Goal: Task Accomplishment & Management: Manage account settings

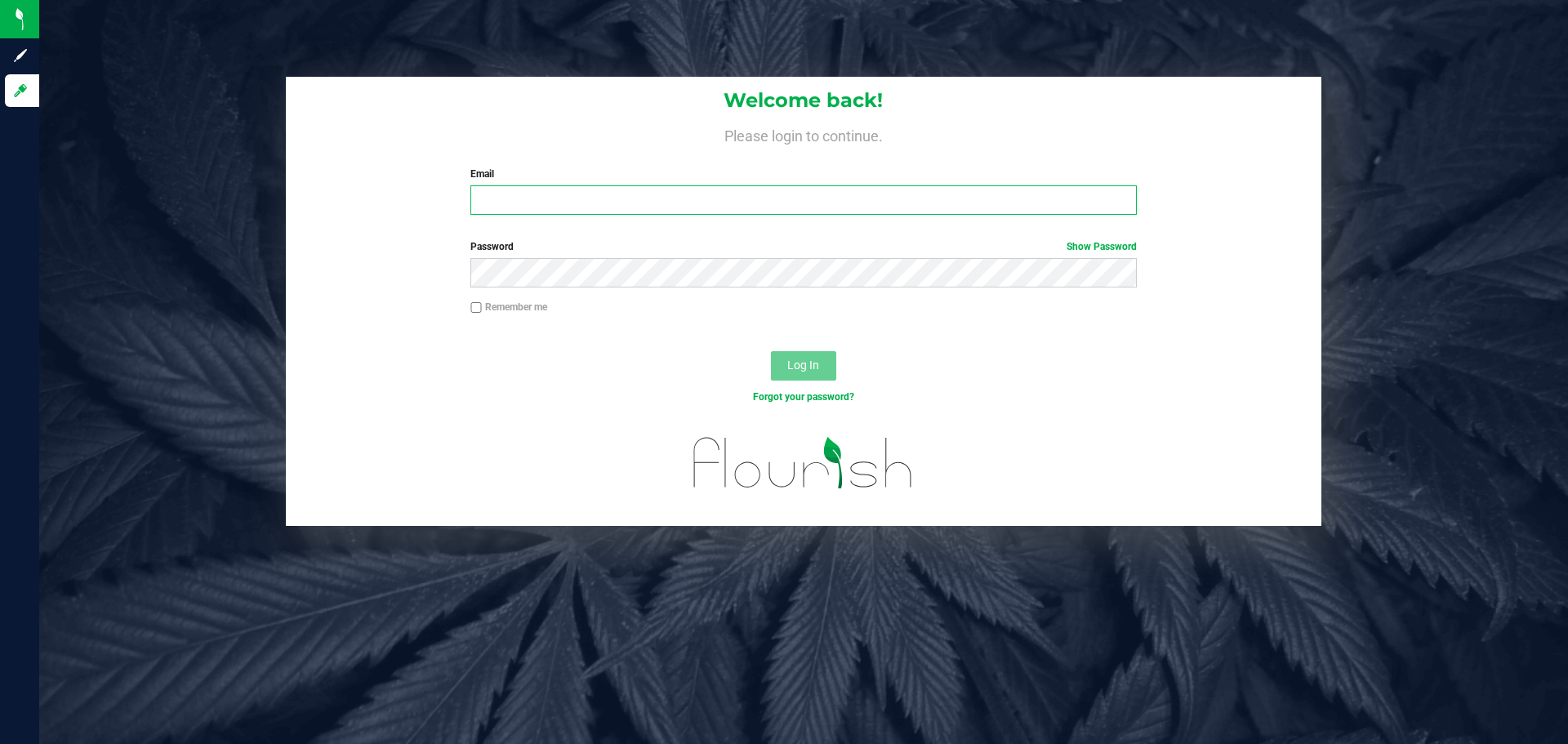
click at [544, 200] on input "Email" at bounding box center [802, 200] width 665 height 30
type input "[EMAIL_ADDRESS][DOMAIN_NAME]"
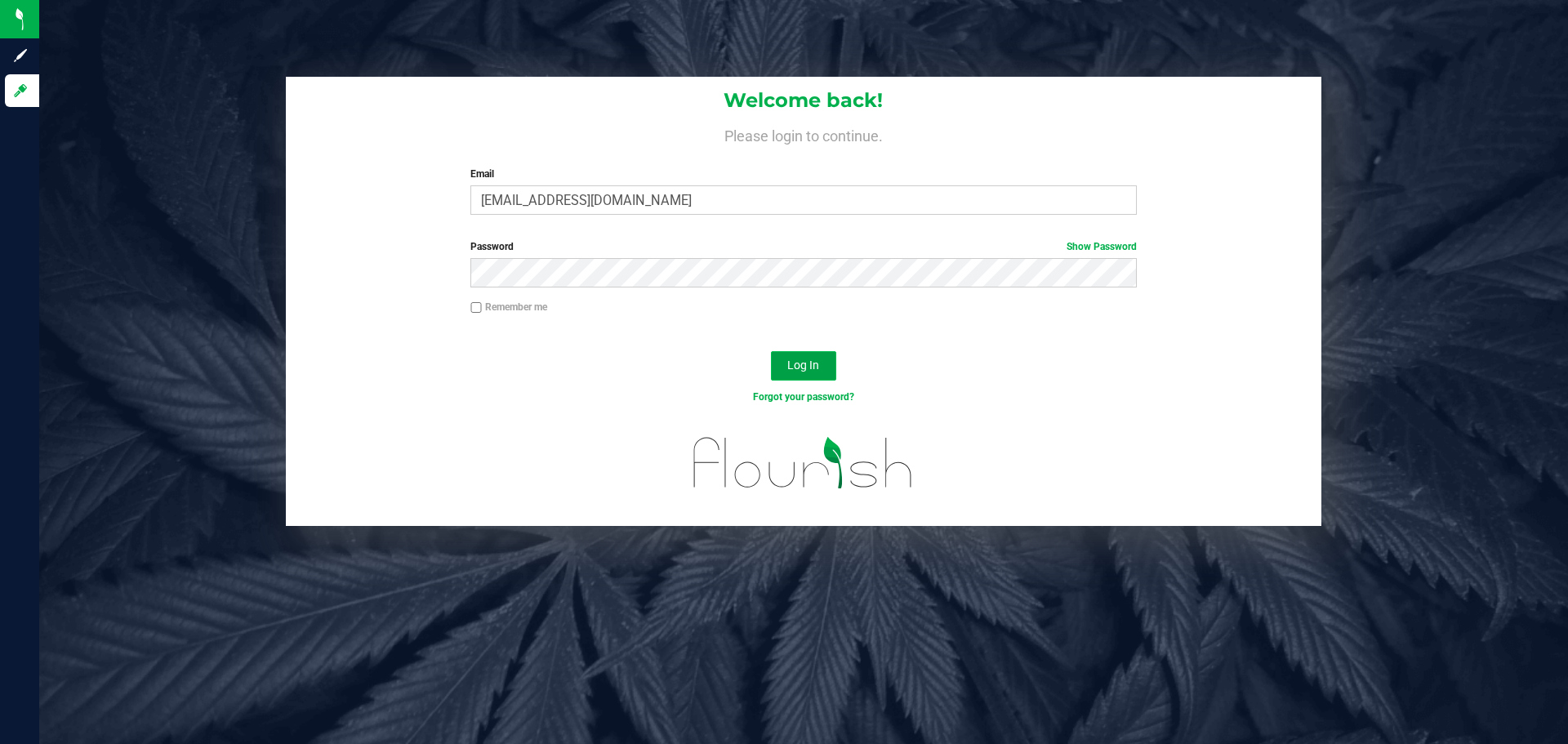
click at [804, 374] on button "Log In" at bounding box center [803, 366] width 65 height 30
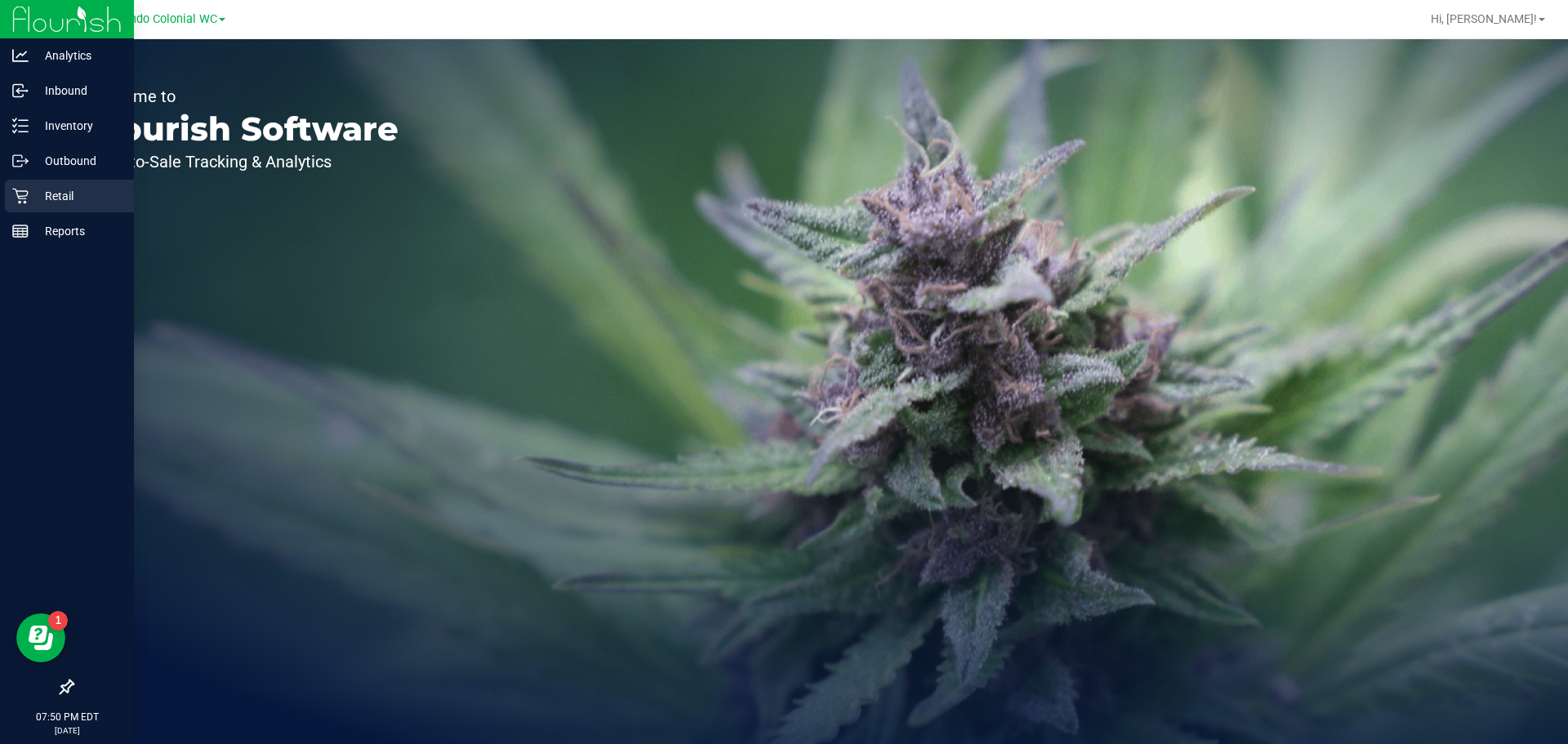
click at [64, 194] on p "Retail" at bounding box center [78, 196] width 98 height 19
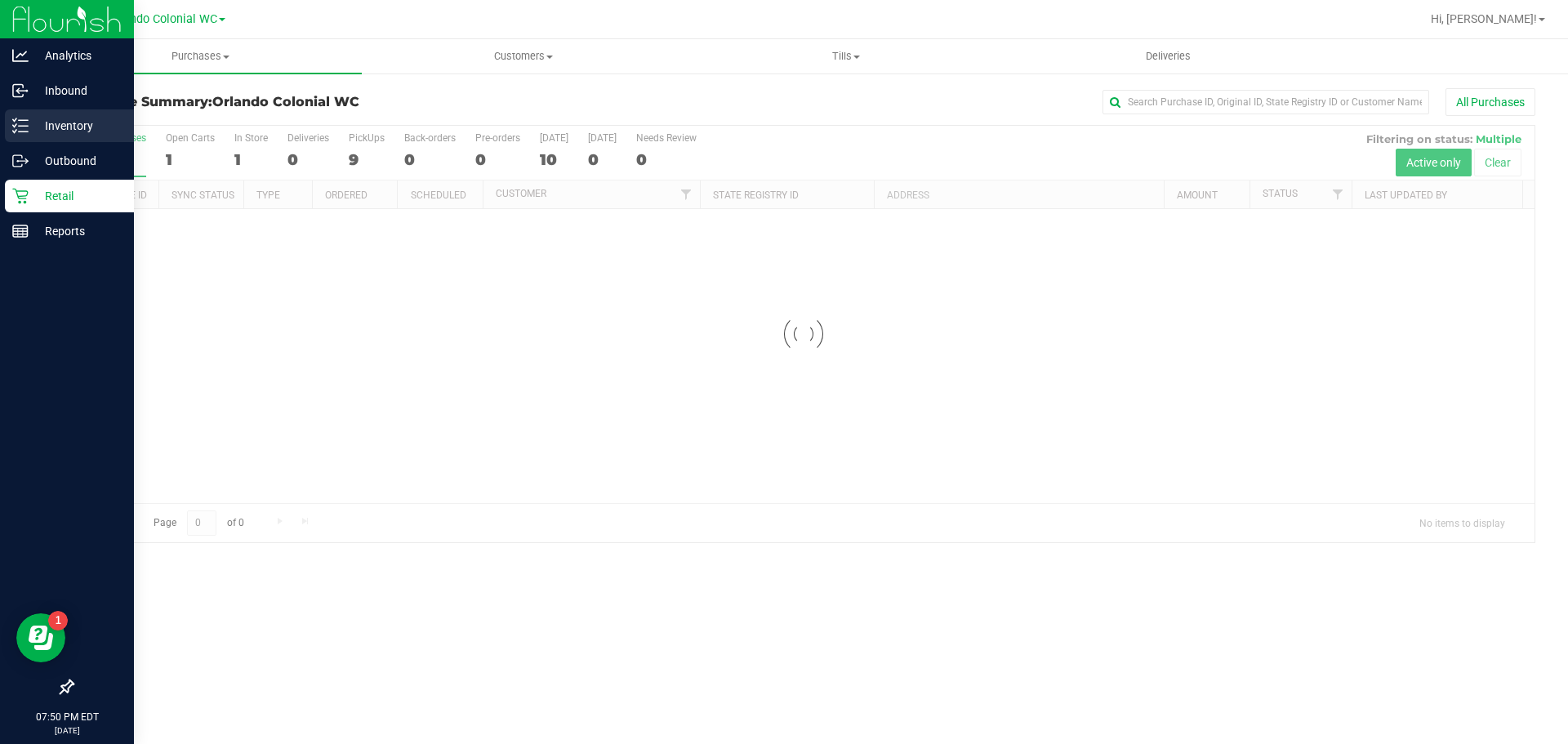
click at [38, 123] on p "Inventory" at bounding box center [78, 125] width 98 height 19
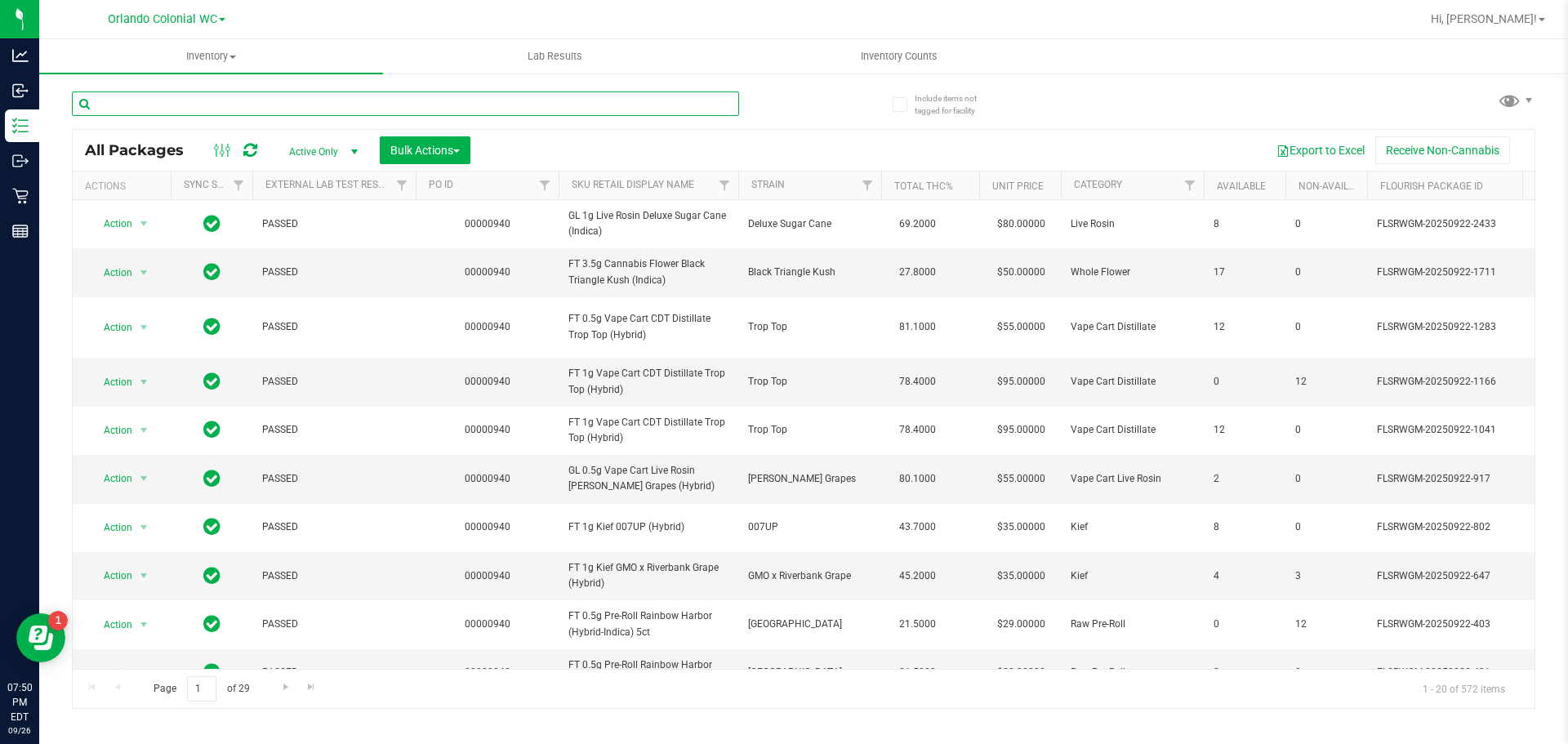
click at [213, 98] on input "text" at bounding box center [405, 104] width 667 height 25
type input "brz"
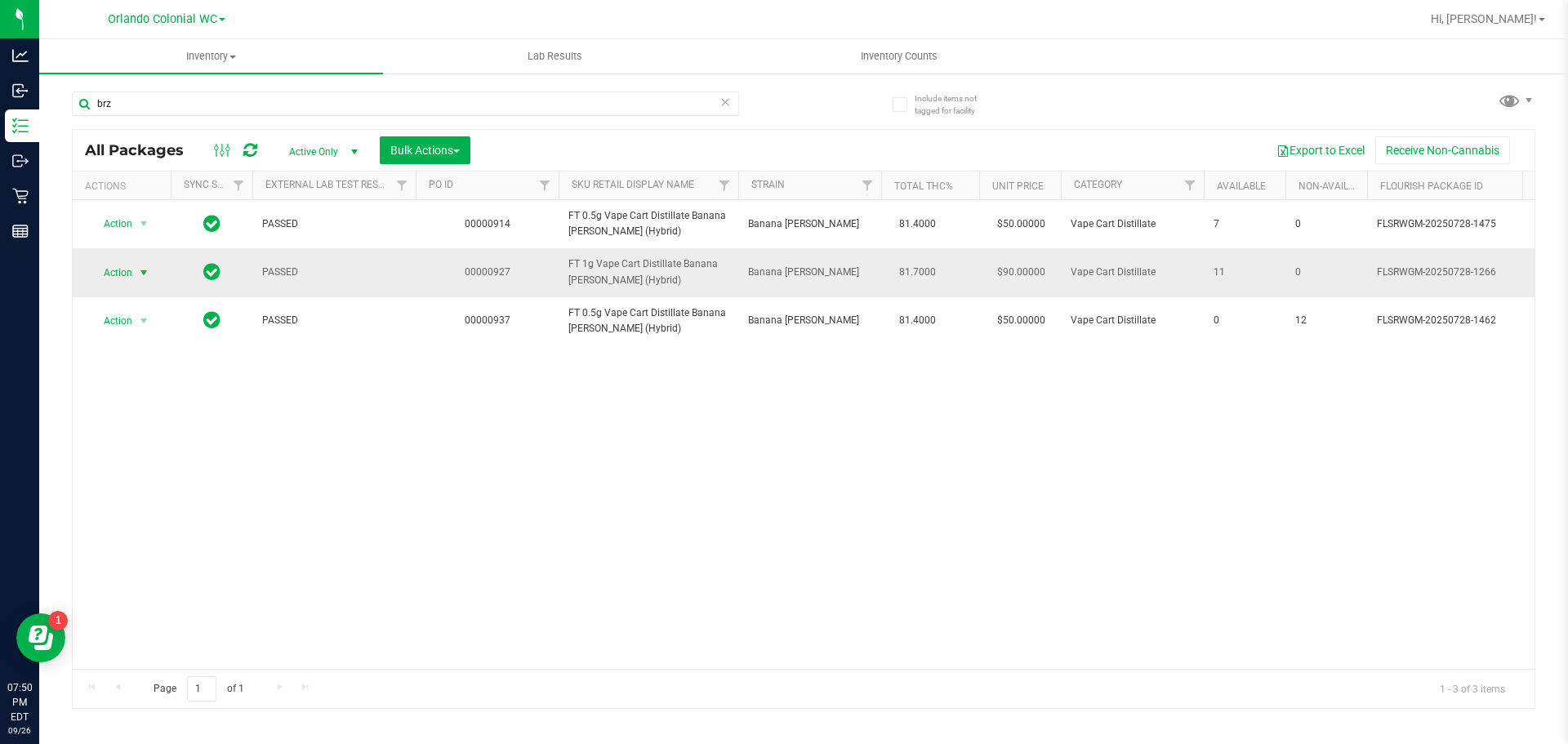
click at [126, 275] on span "Action" at bounding box center [111, 273] width 44 height 23
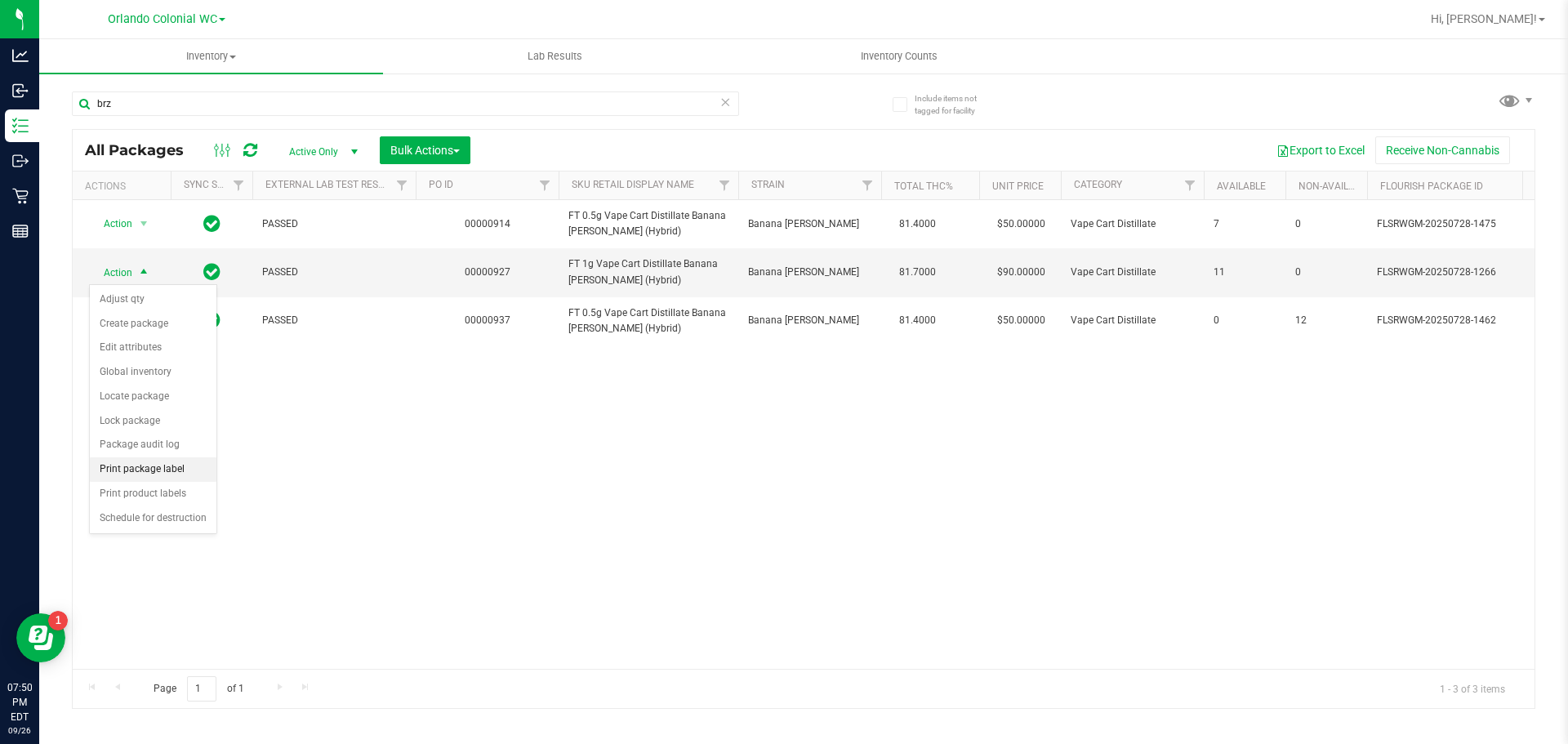
click at [153, 473] on li "Print package label" at bounding box center [153, 470] width 126 height 25
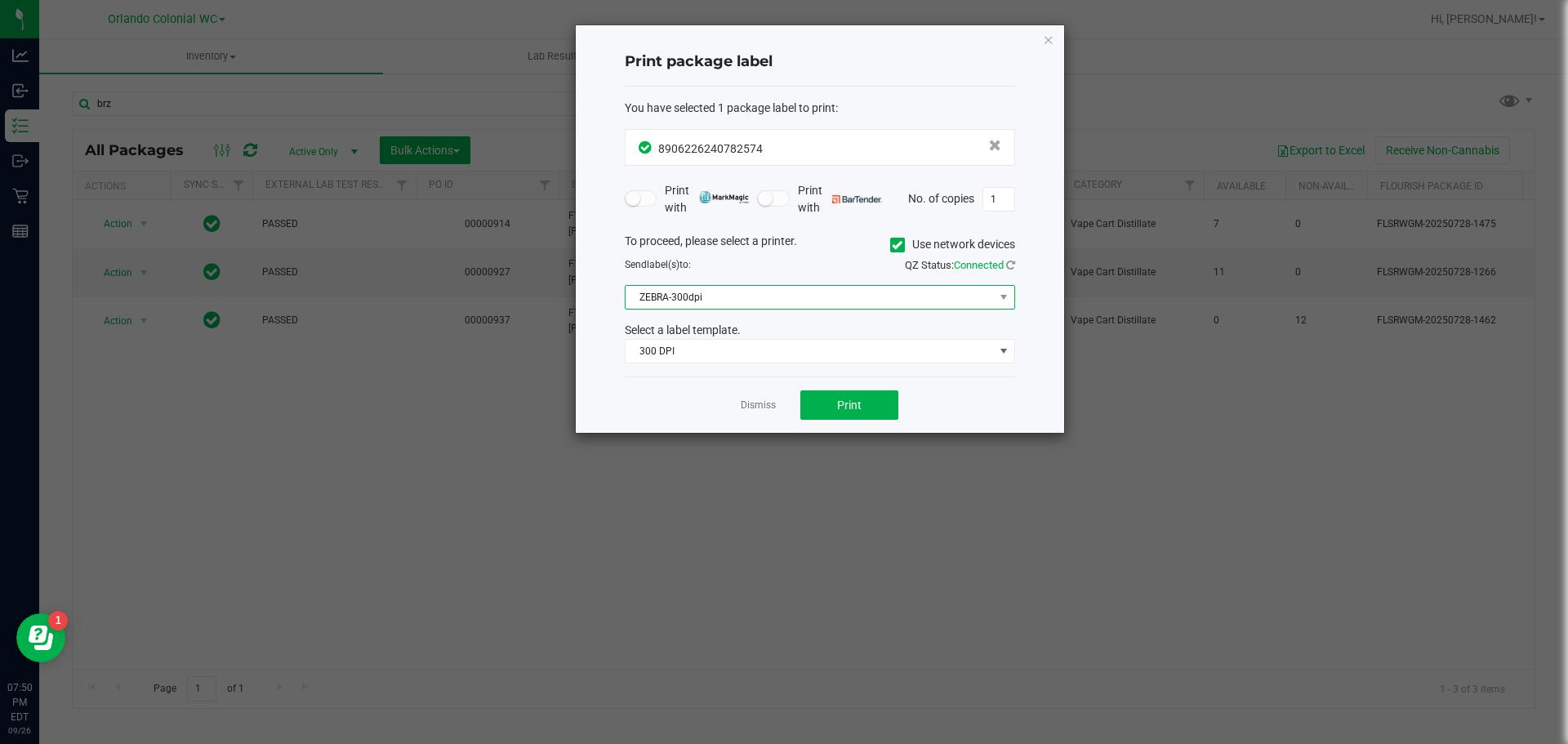
click at [806, 296] on span "ZEBRA-300dpi" at bounding box center [810, 298] width 369 height 23
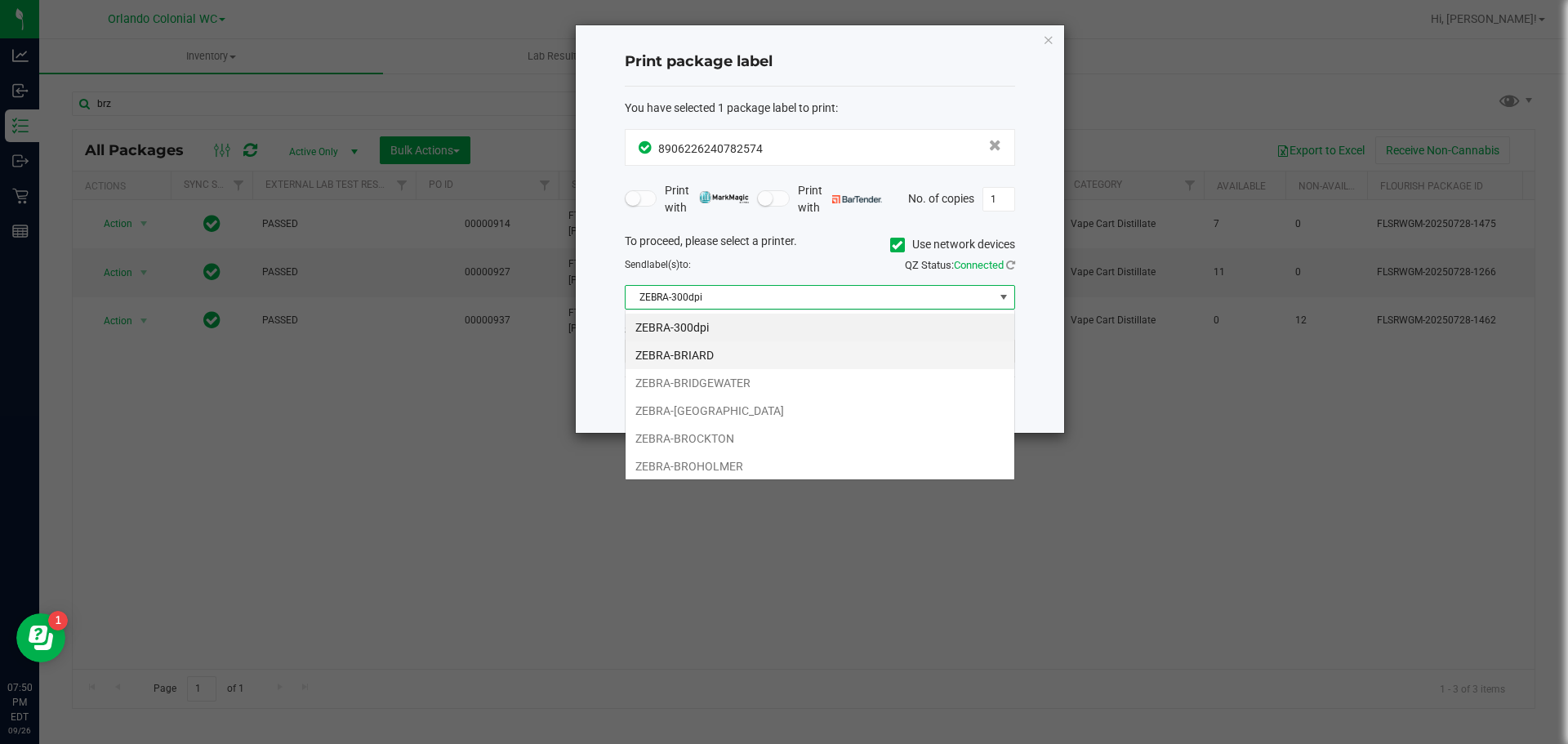
scroll to position [25, 391]
click at [687, 440] on li "ZEBRA-BROCKTON" at bounding box center [820, 439] width 389 height 28
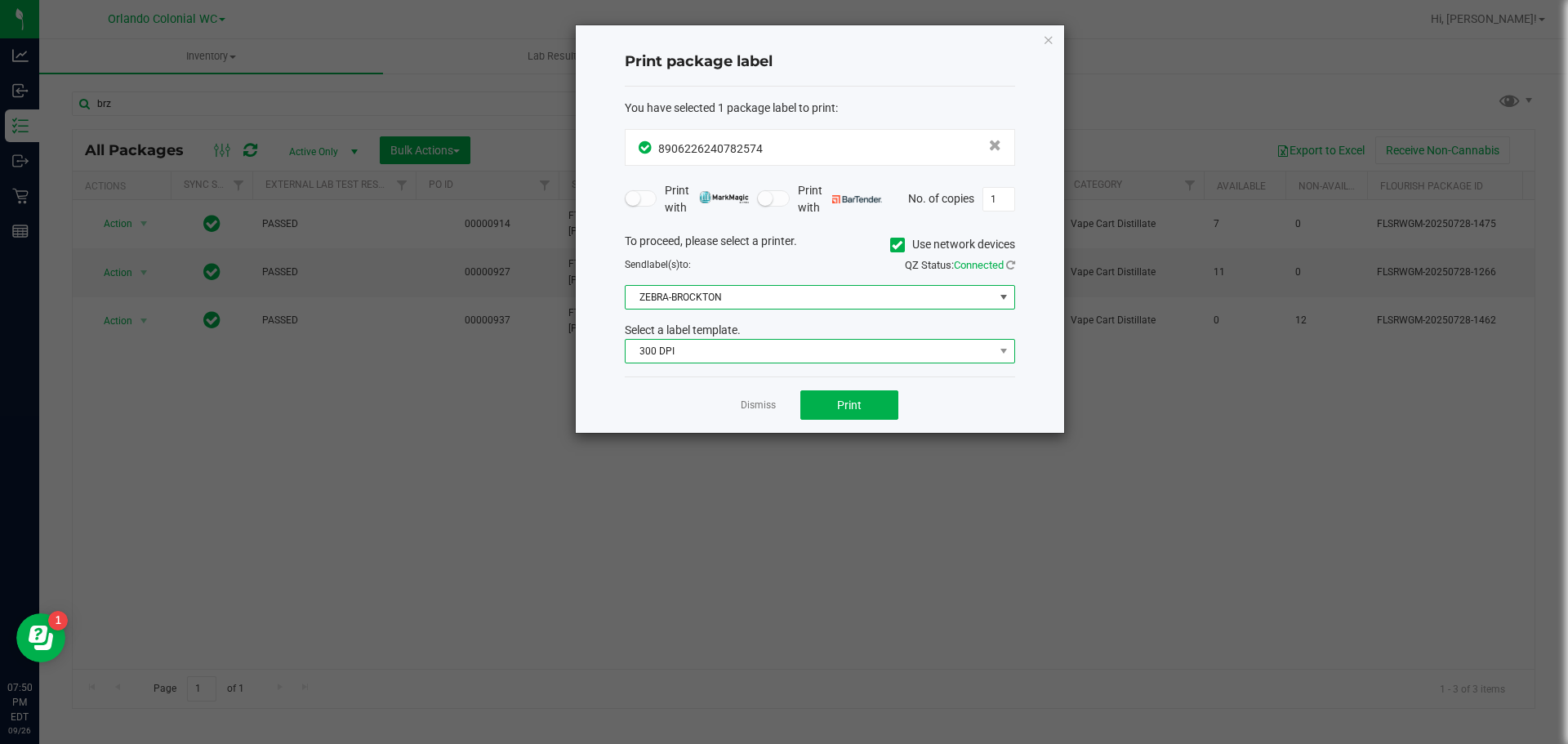
click at [732, 347] on span "300 DPI" at bounding box center [810, 351] width 369 height 23
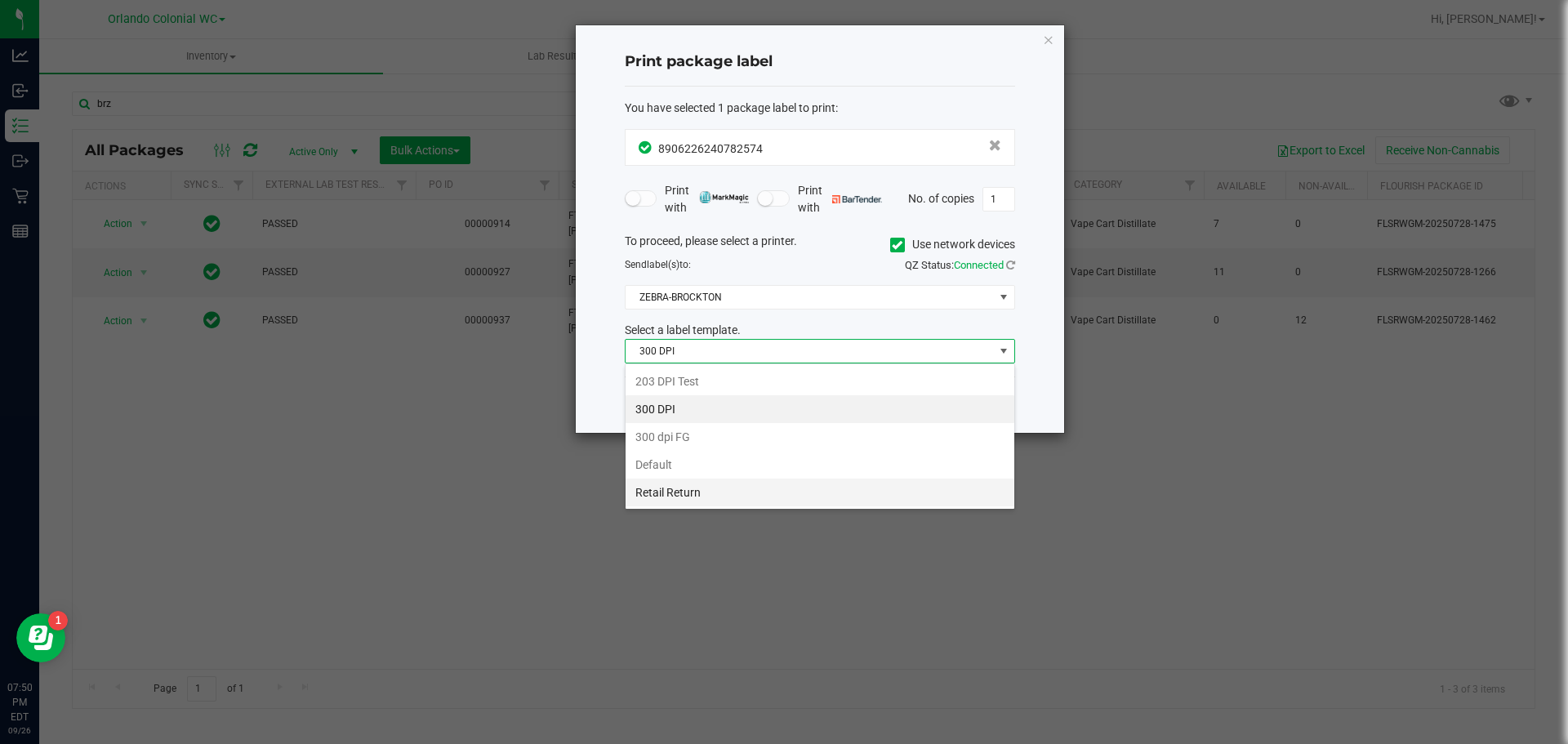
click at [666, 485] on li "Retail Return" at bounding box center [820, 492] width 389 height 28
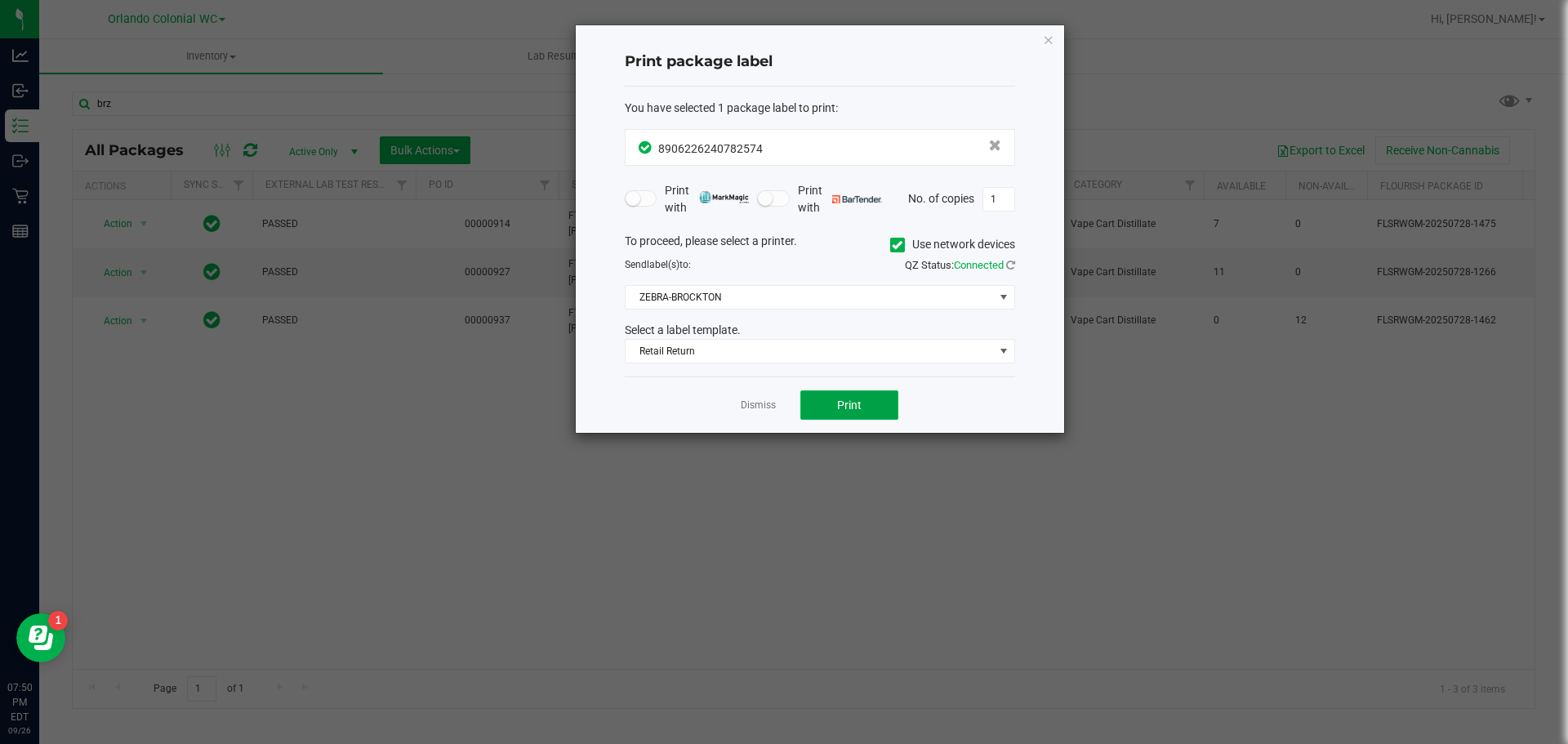
click at [870, 405] on button "Print" at bounding box center [849, 405] width 98 height 30
click at [1053, 42] on icon "button" at bounding box center [1049, 39] width 11 height 19
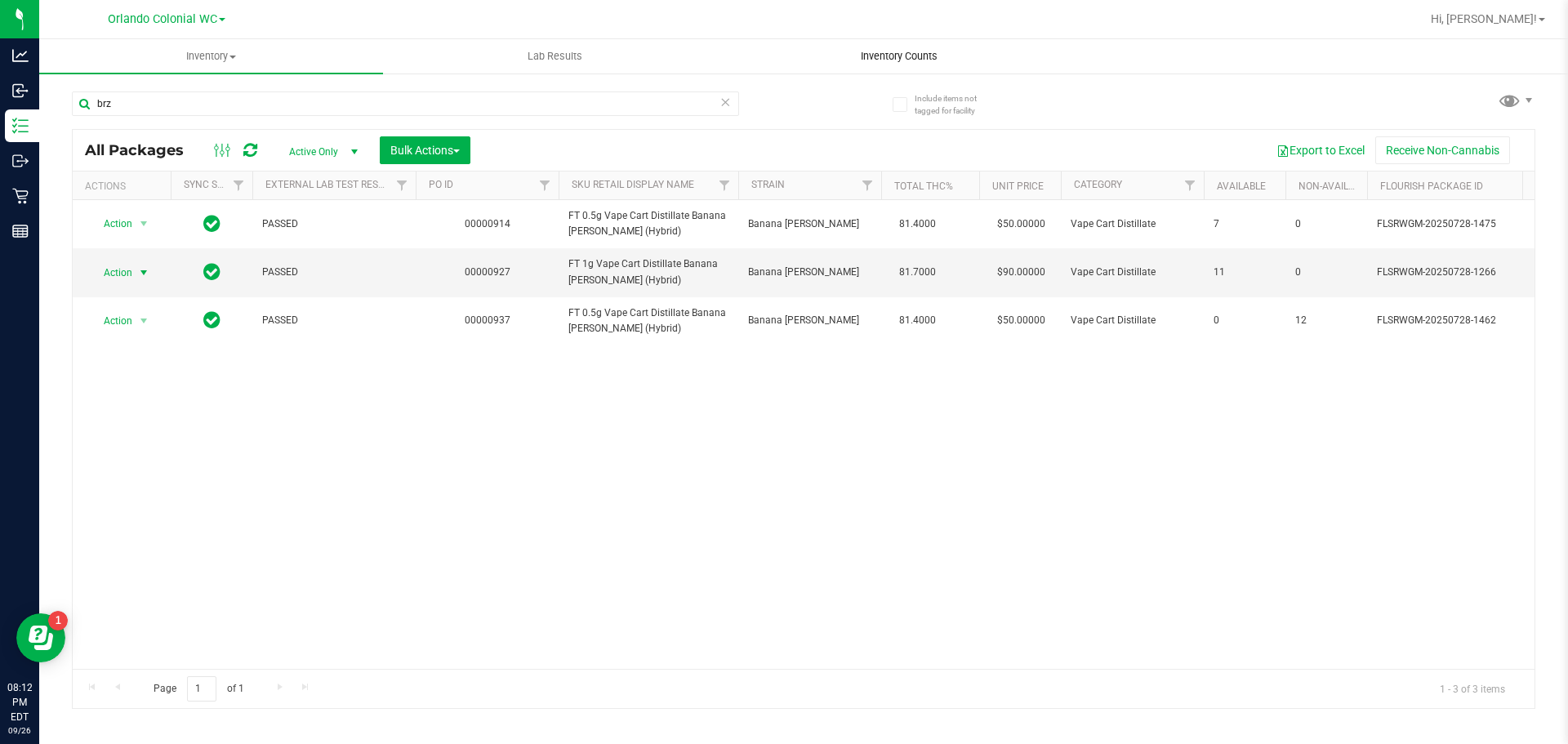
click at [921, 56] on span "Inventory Counts" at bounding box center [899, 56] width 121 height 14
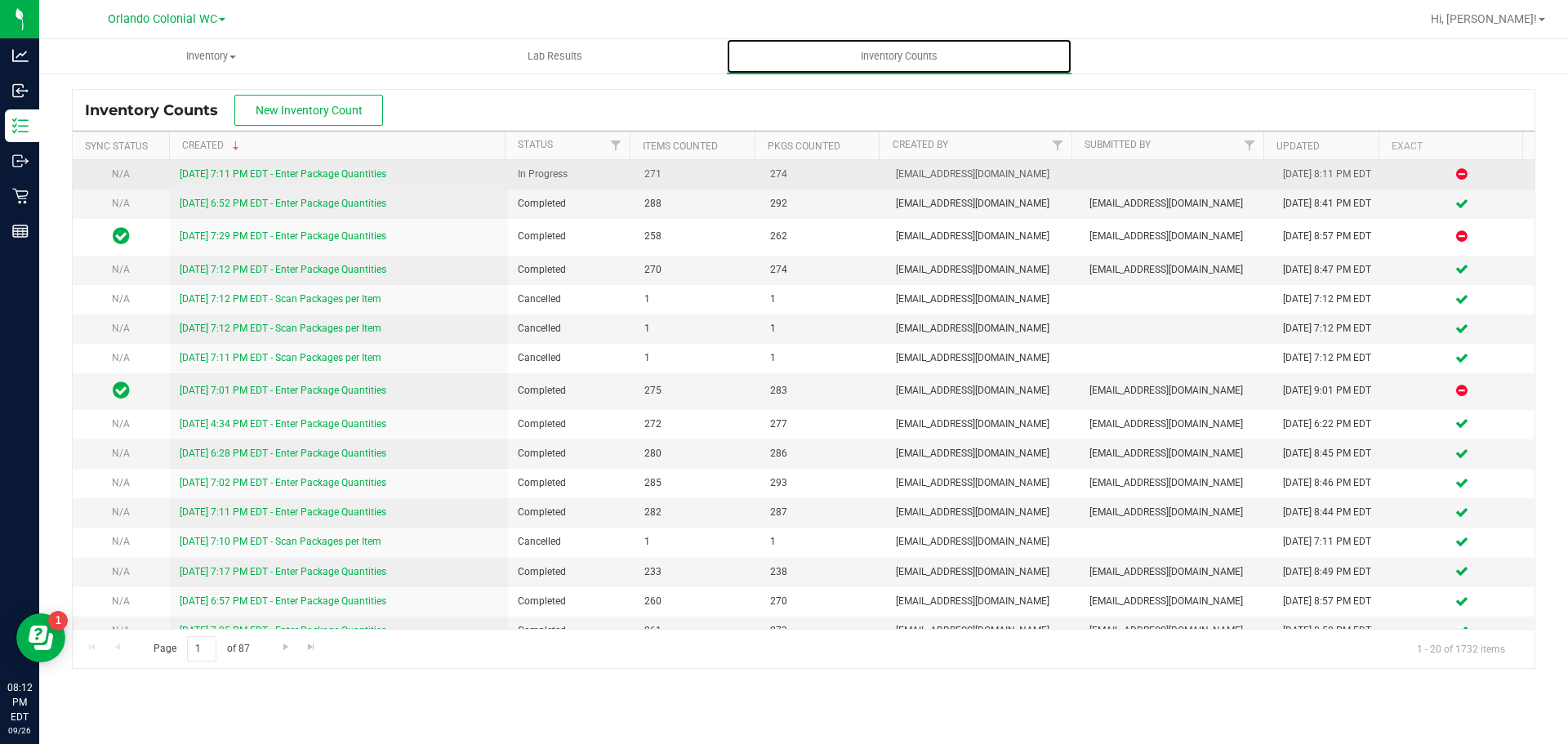
click at [284, 169] on link "9/26/25 7:11 PM EDT - Enter Package Quantities" at bounding box center [283, 174] width 207 height 11
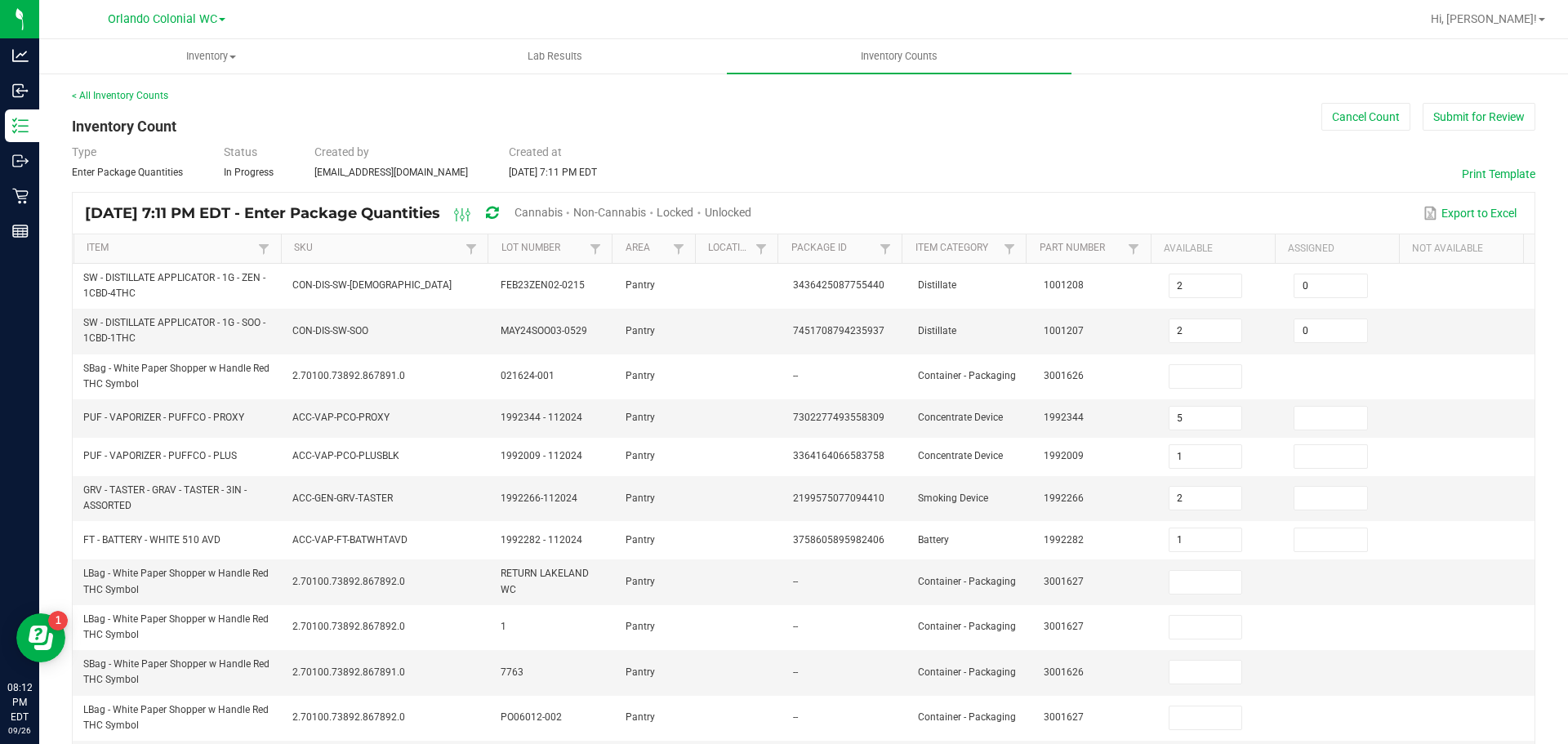
click at [563, 208] on span "Cannabis" at bounding box center [539, 213] width 48 height 13
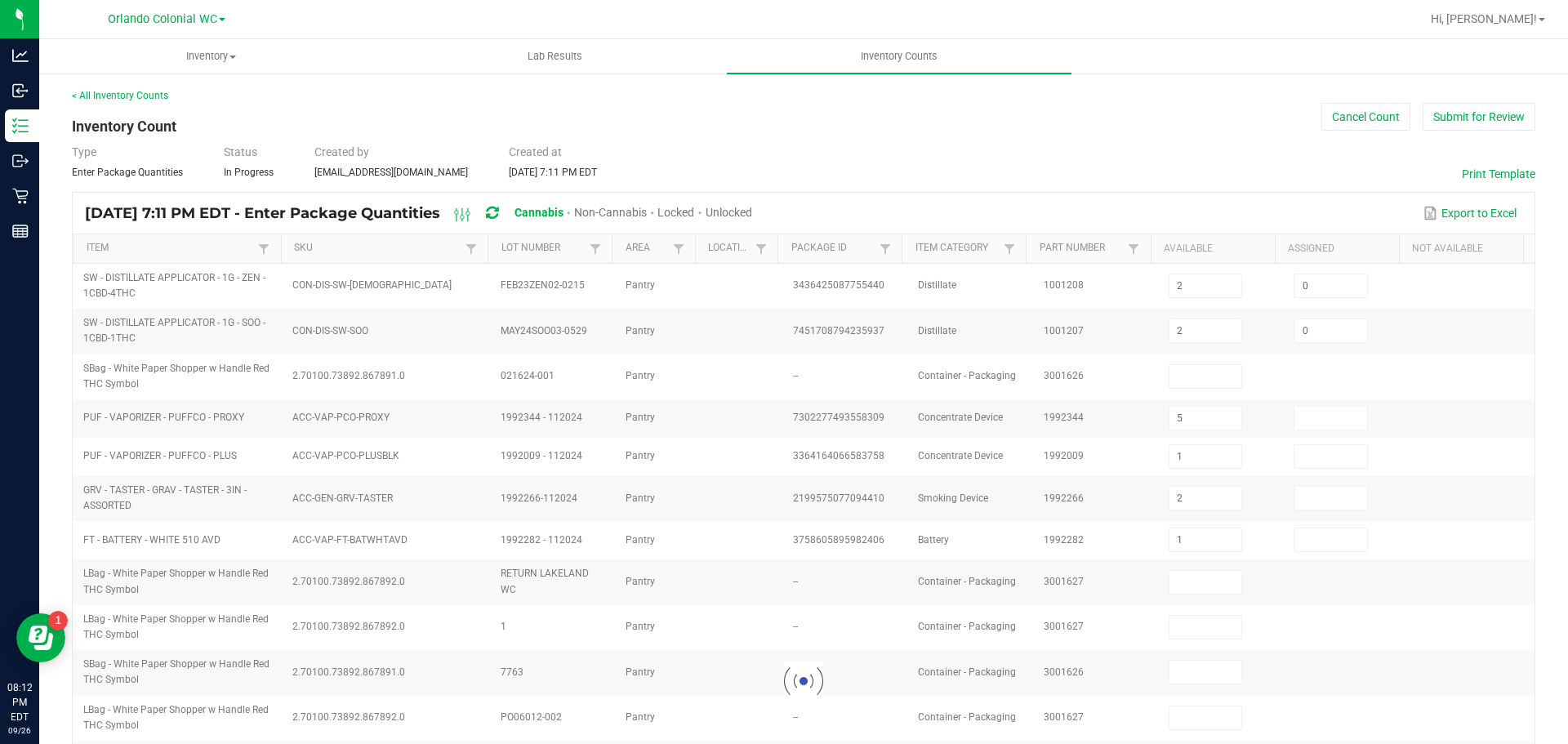
type input "5"
type input "1"
type input "2"
type input "1"
type input "5"
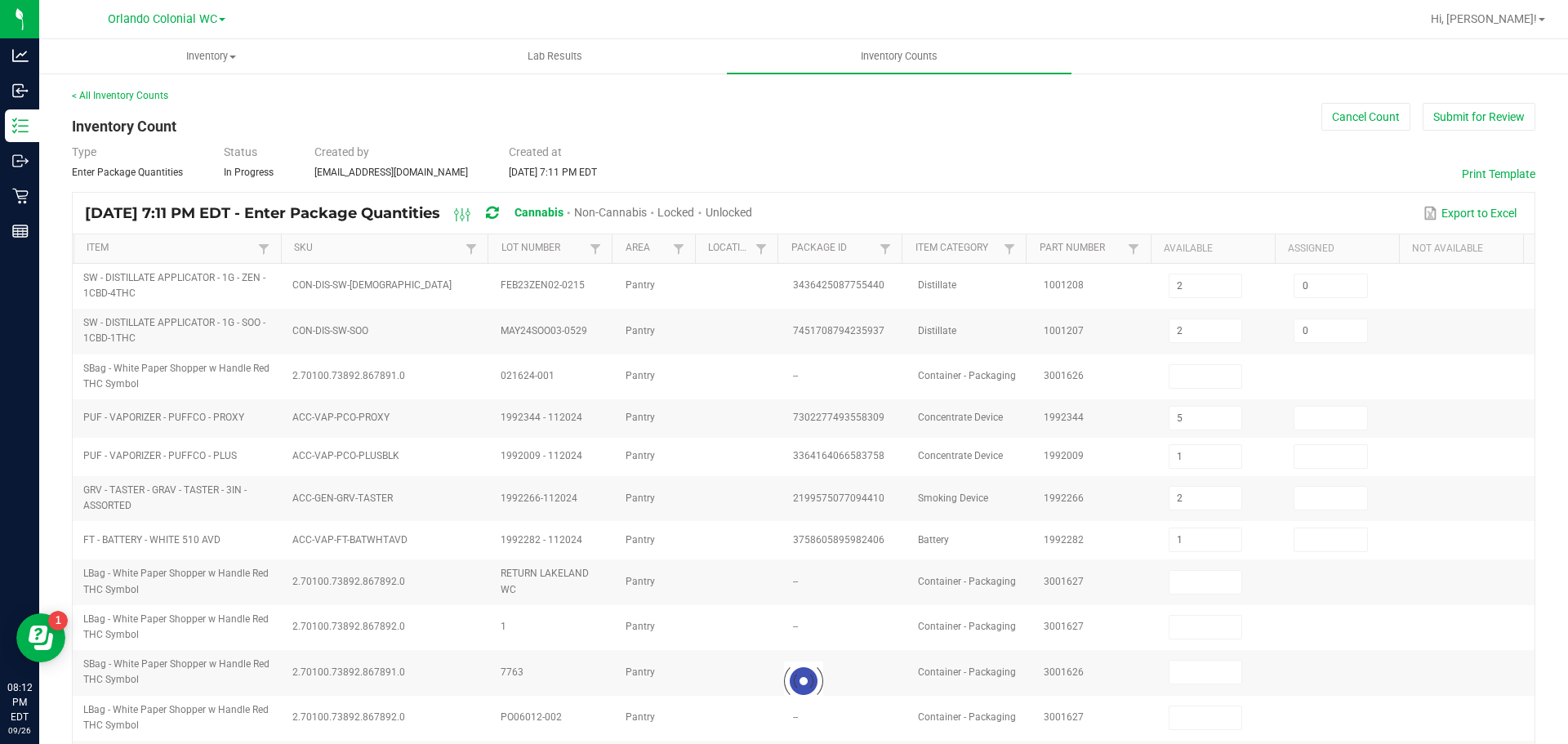
type input "0"
type input "57"
type input "4"
type input "39"
type input "13"
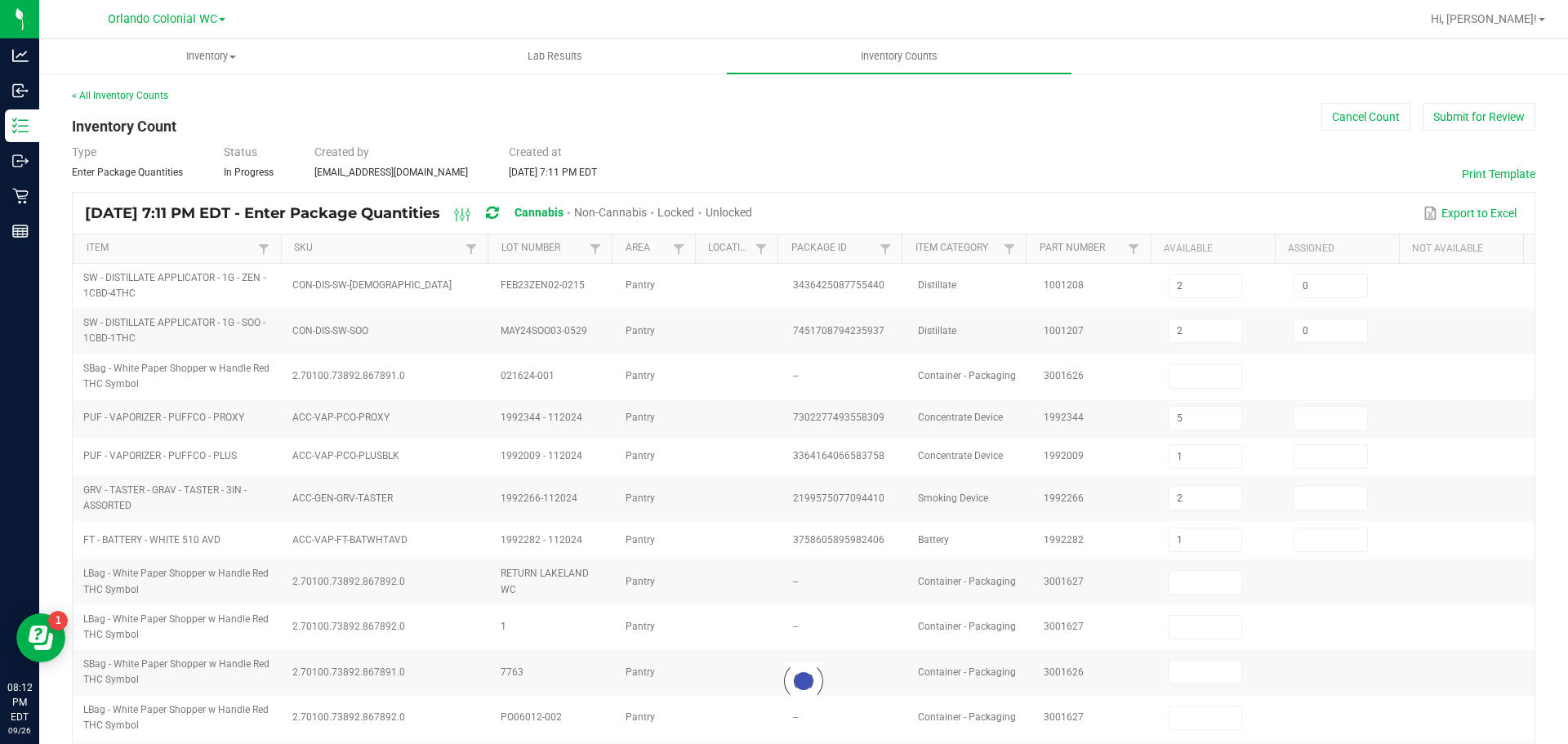
type input "5"
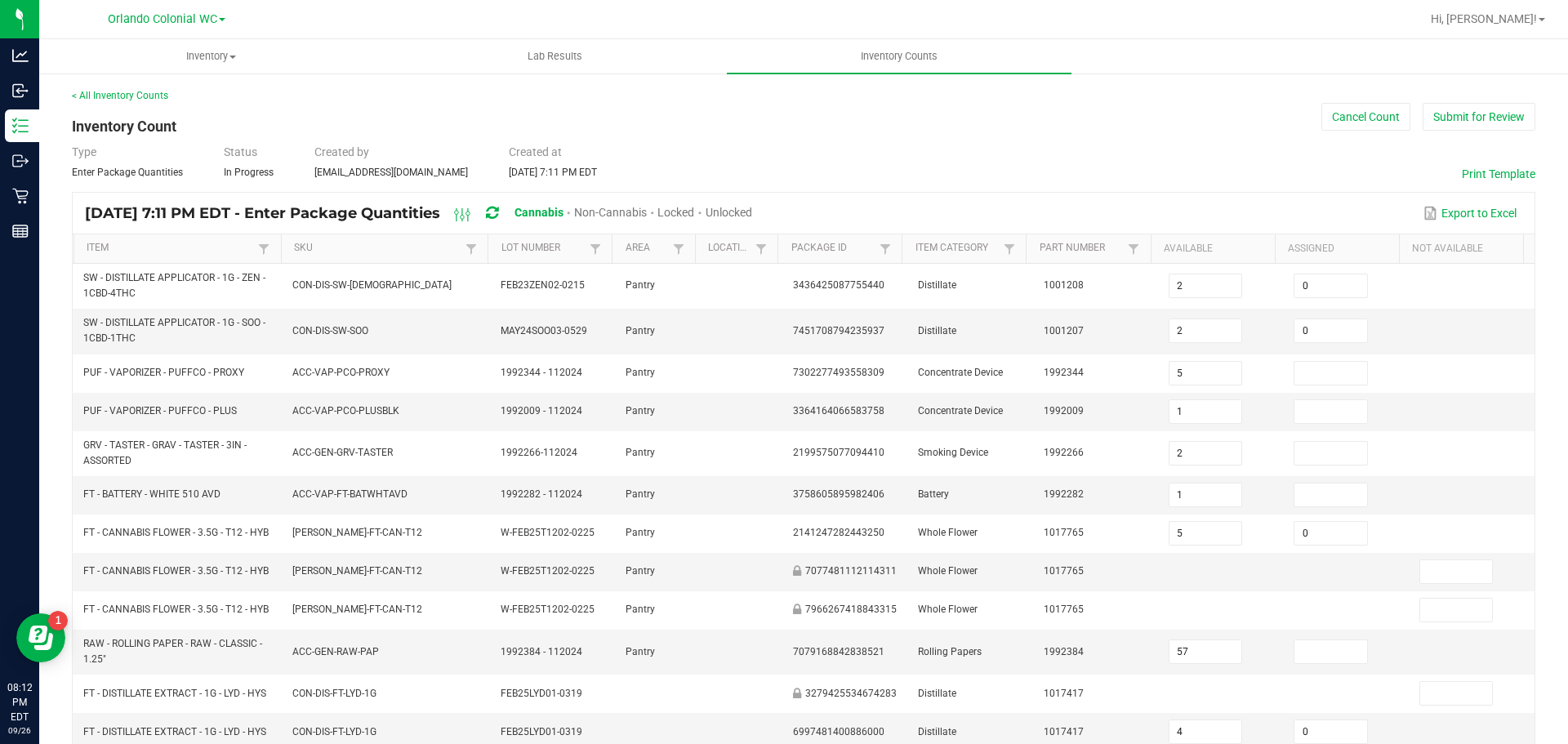
click at [752, 206] on span "Unlocked" at bounding box center [728, 213] width 47 height 13
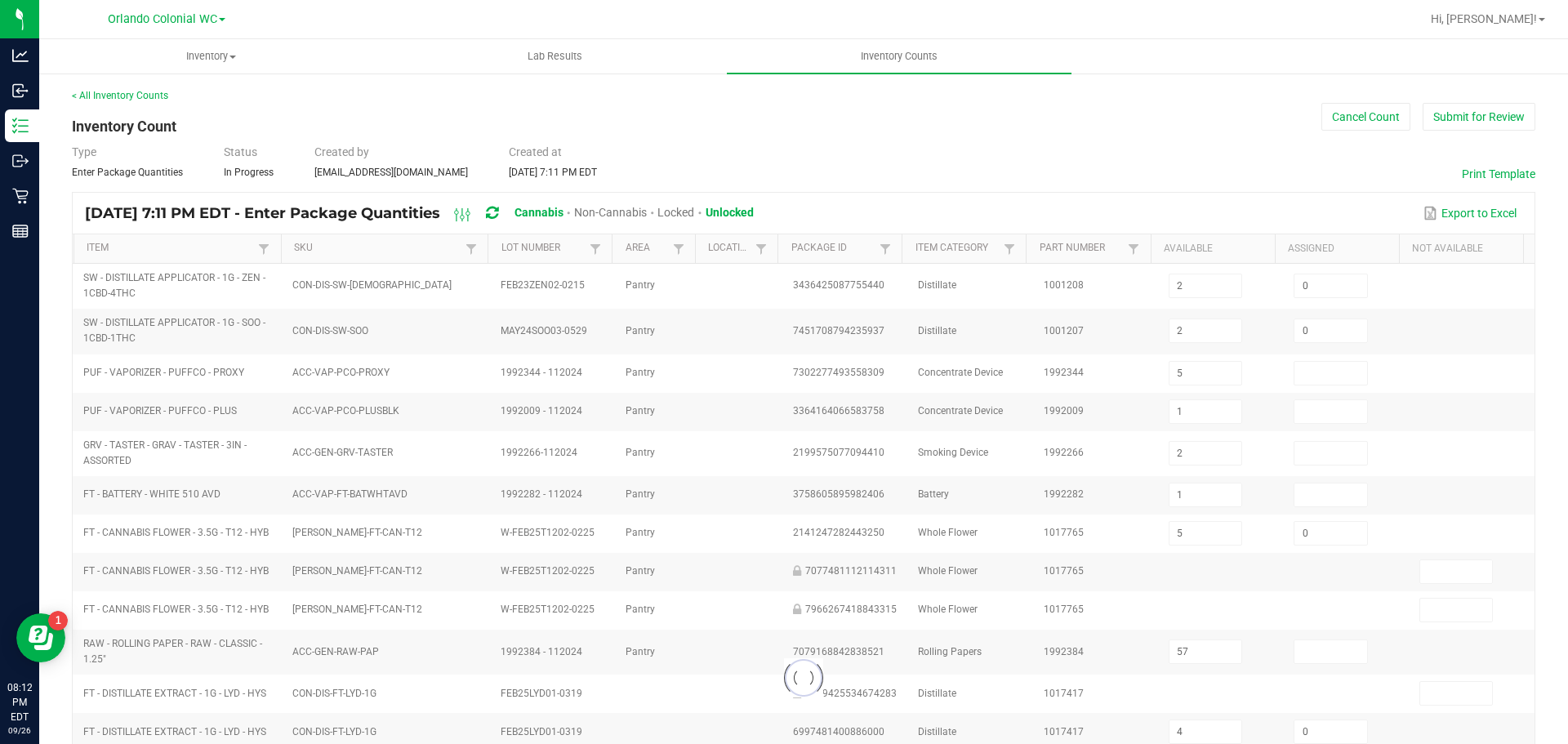
type input "8"
type input "1"
type input "10"
type input "1"
type input "0"
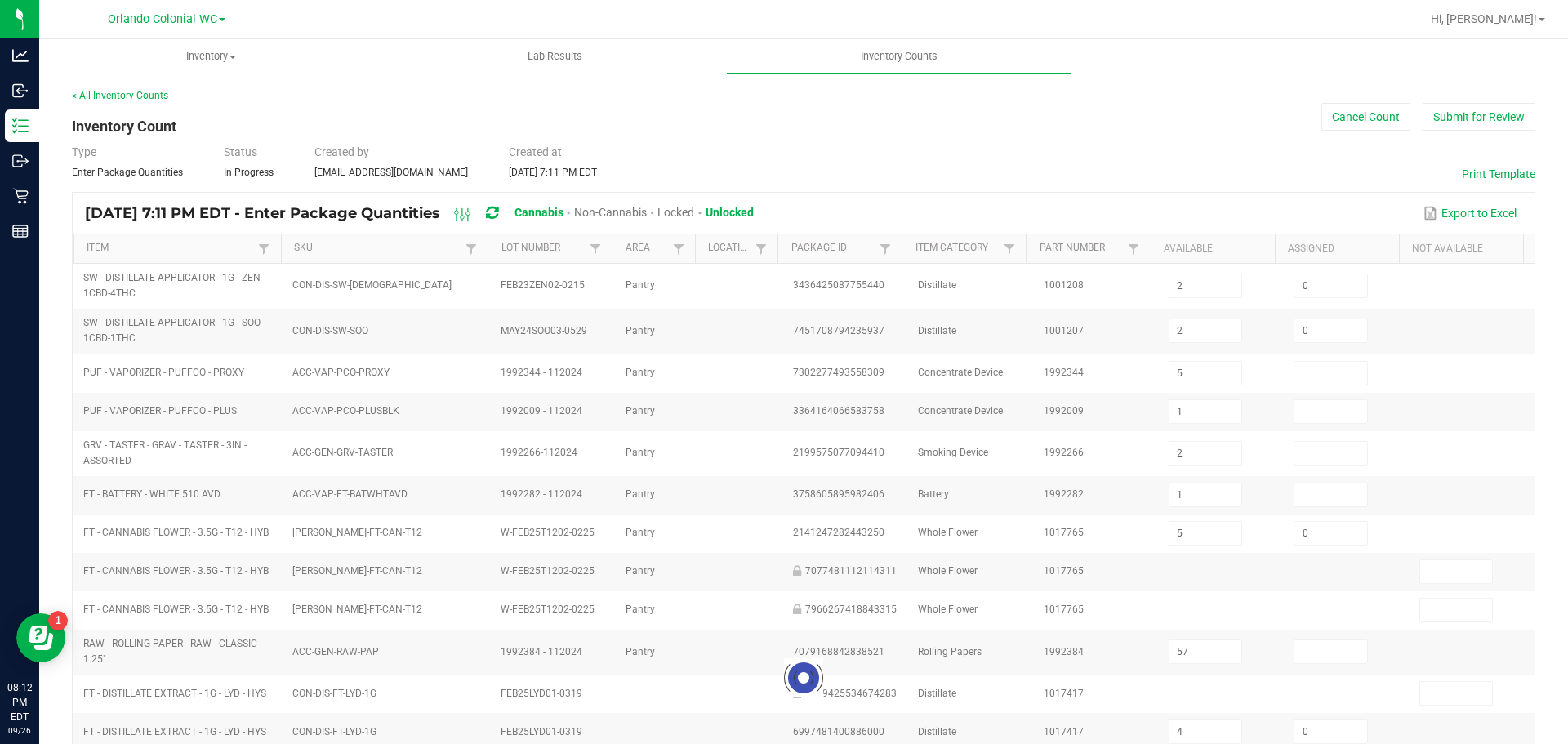
type input "2"
type input "0"
type input "39"
type input "13"
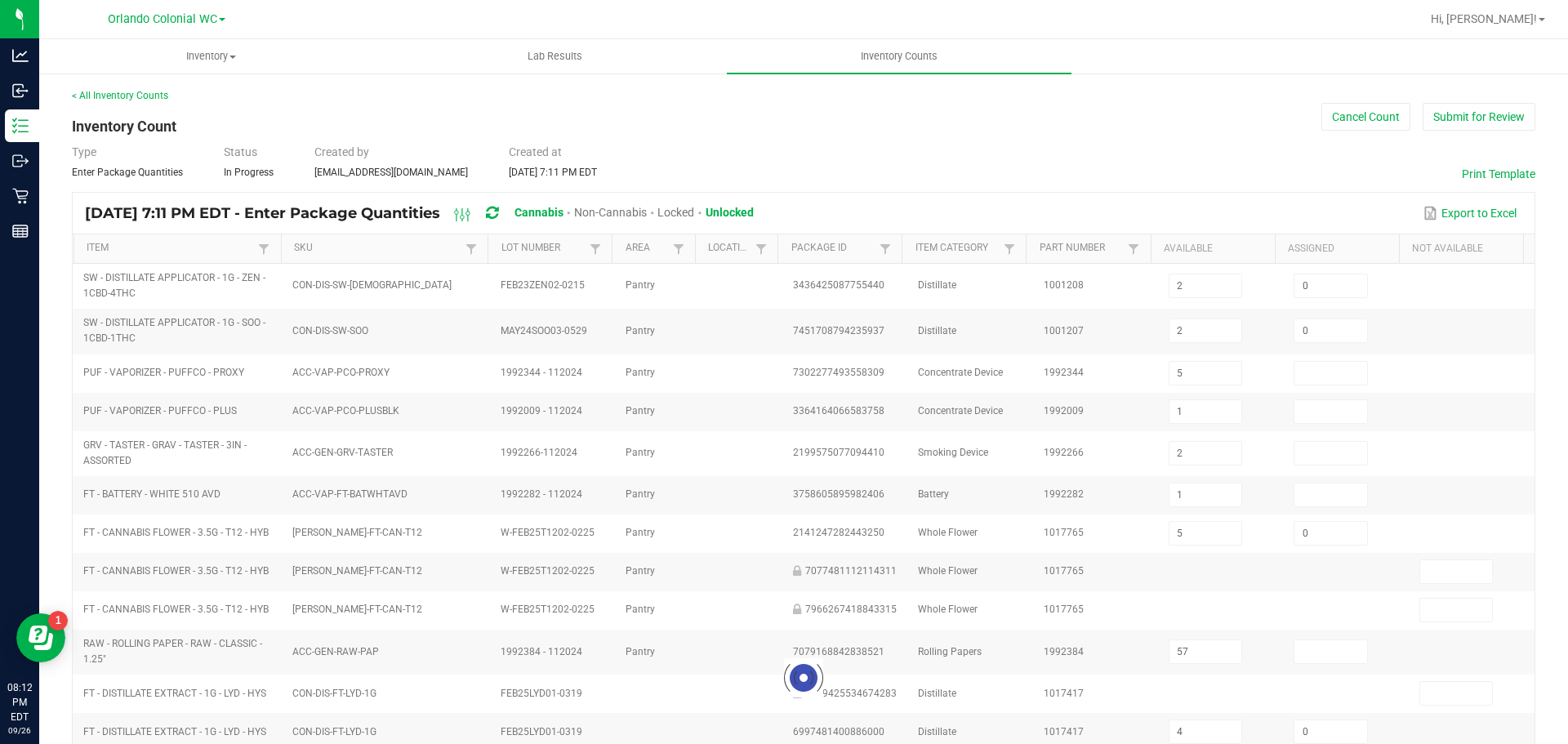
type input "101"
type input "4"
type input "0"
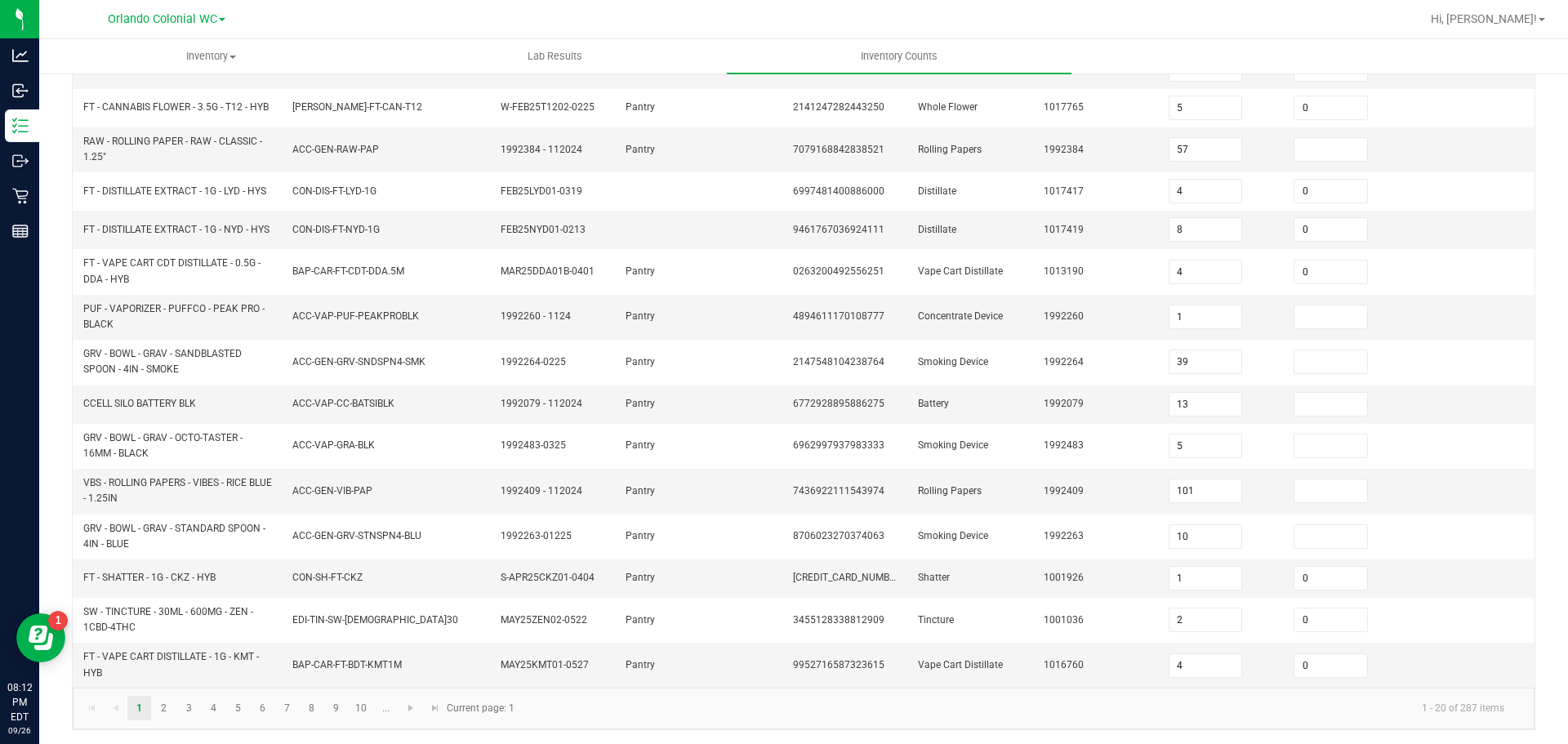
scroll to position [436, 0]
click at [364, 704] on link "10" at bounding box center [361, 706] width 24 height 25
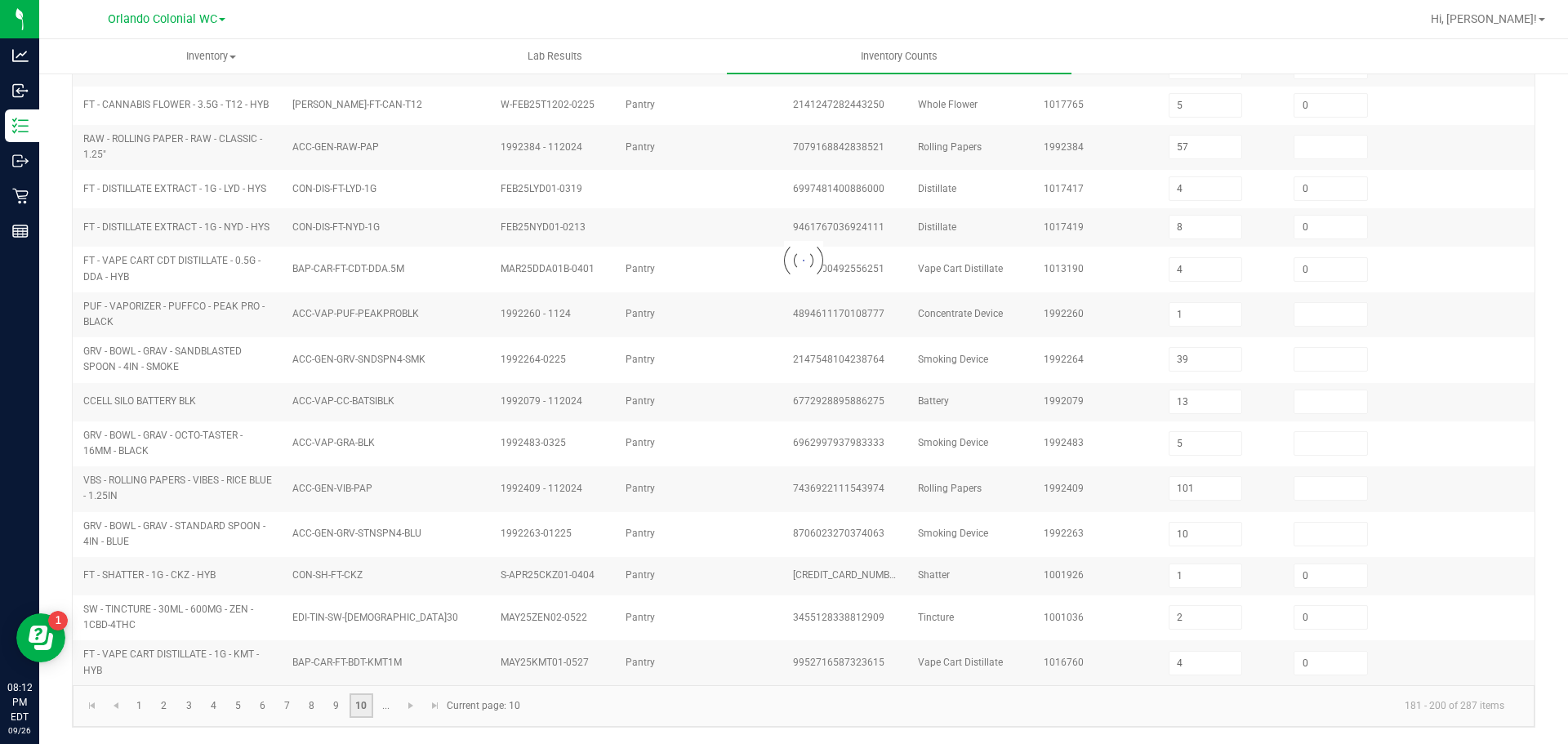
type input "4"
type input "35"
type input "2"
type input "0"
type input "6"
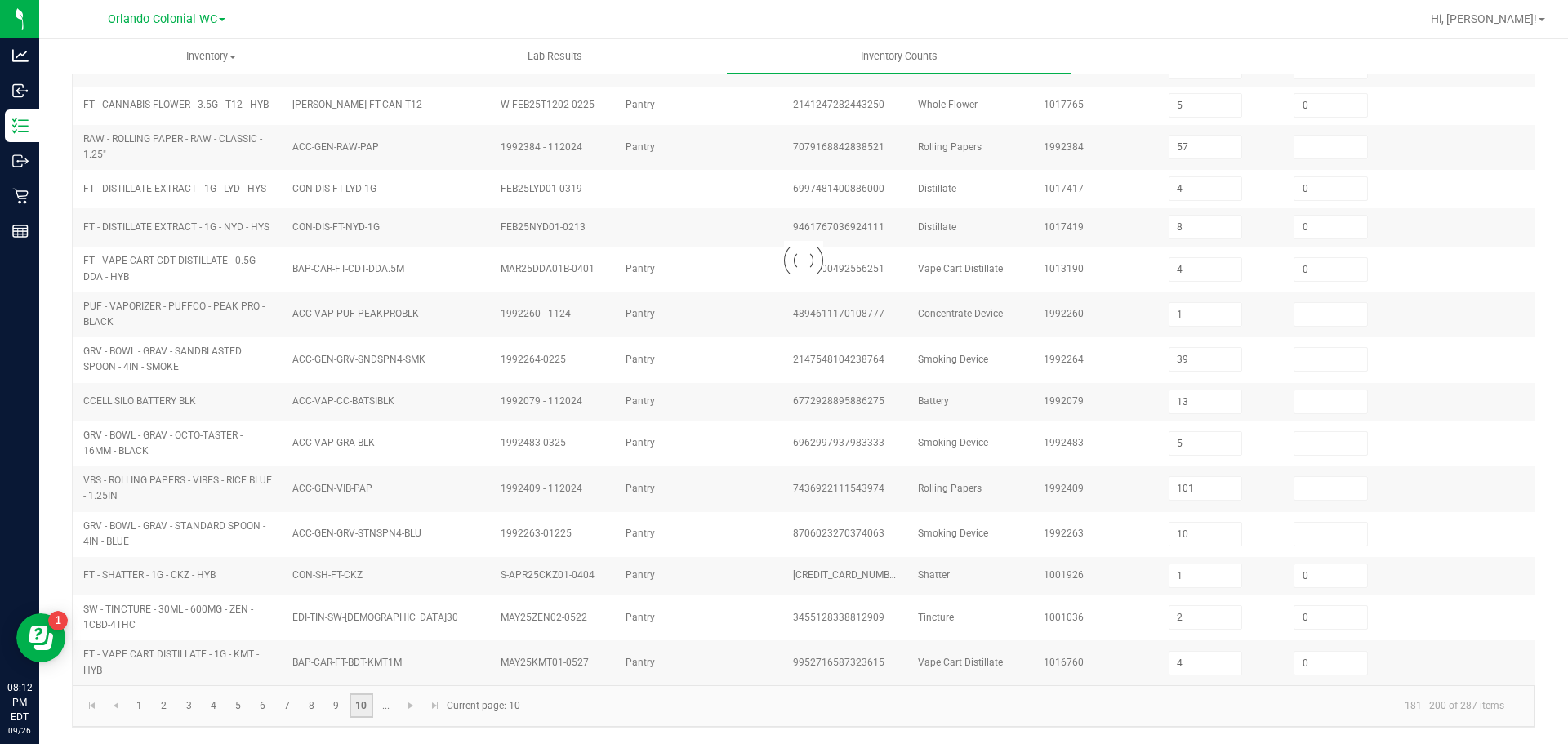
type input "0"
type input "4"
type input "0"
type input "12"
type input "7"
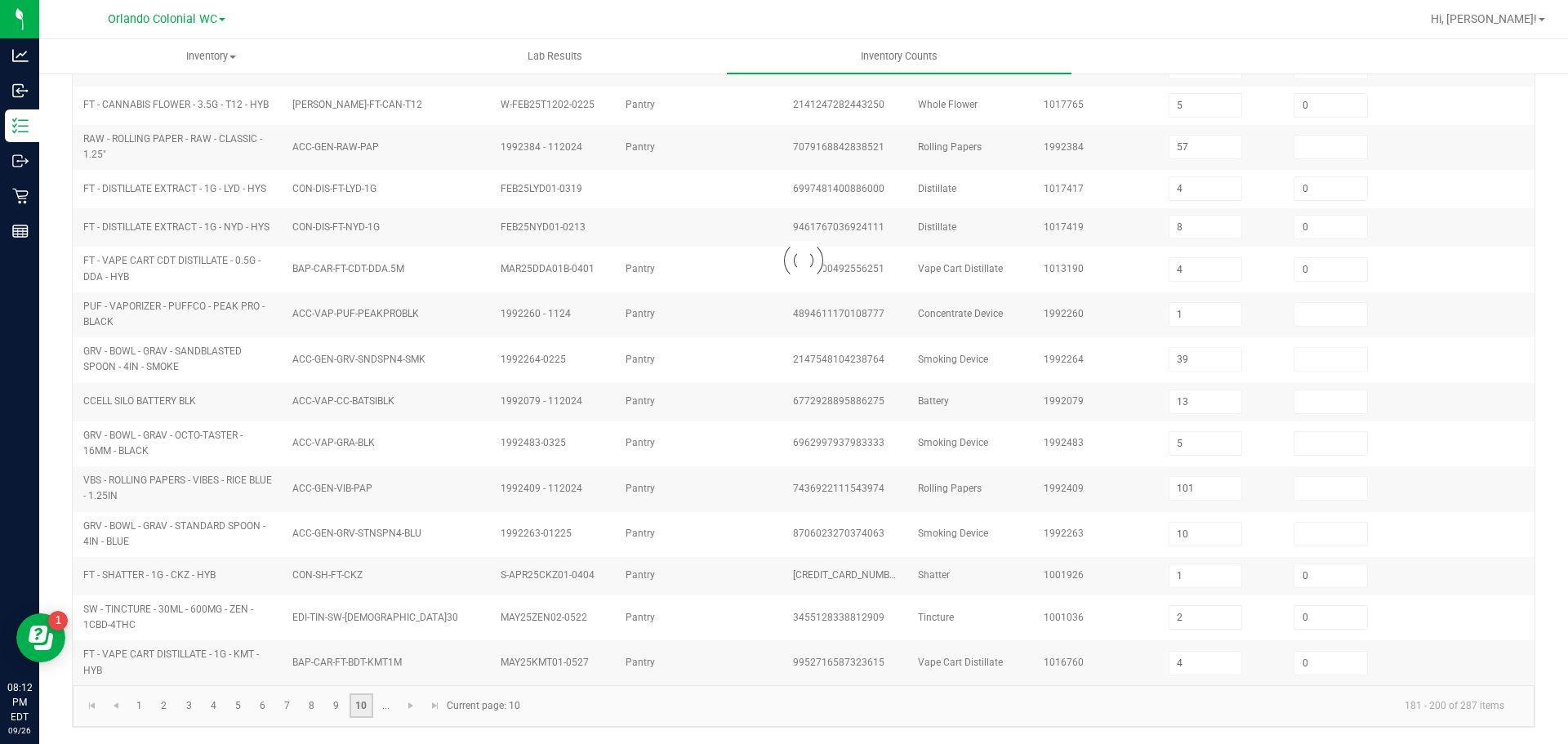
type input "0"
type input "7"
type input "0"
type input "3"
type input "11"
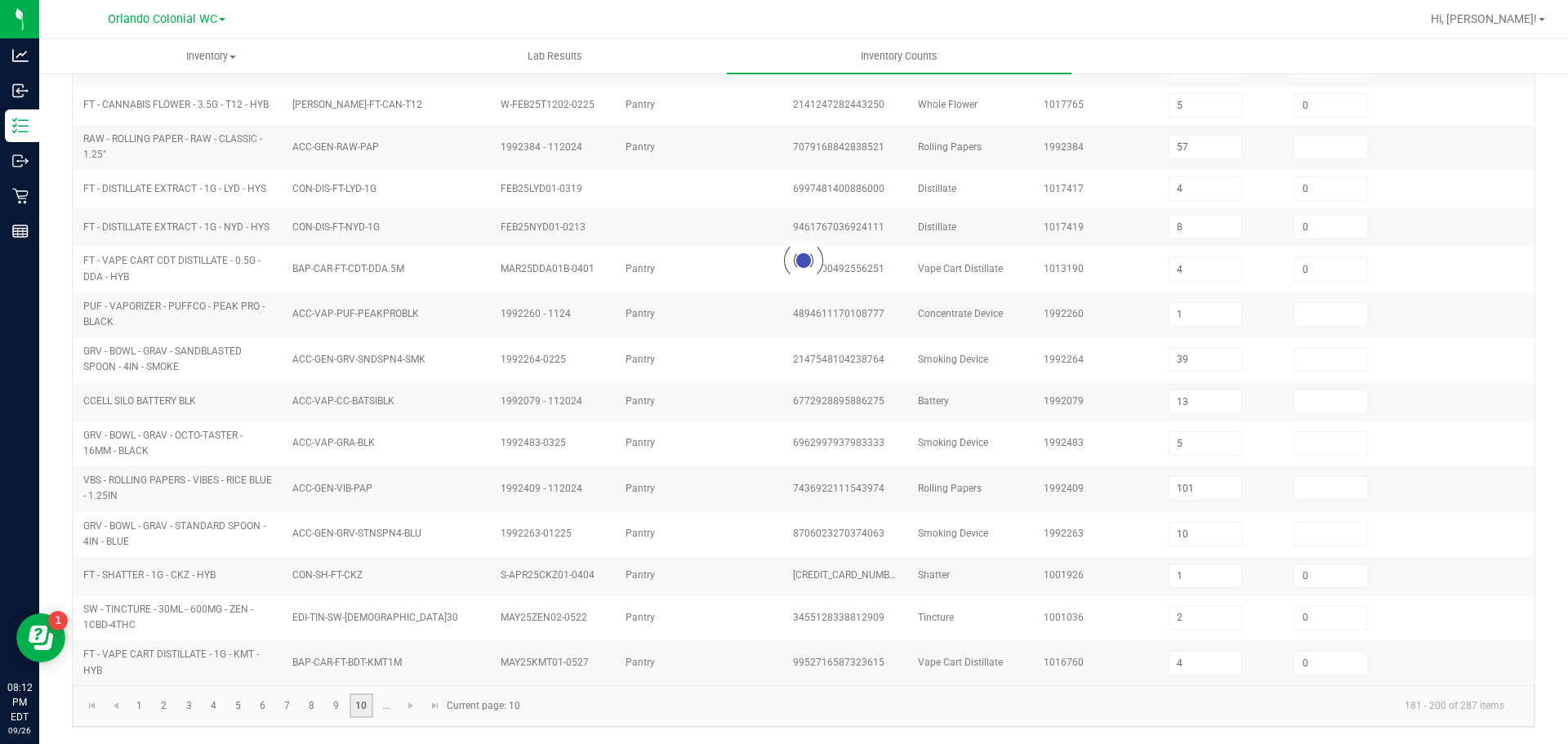
type input "0"
type input "21"
type input "0"
type input "10"
type input "0"
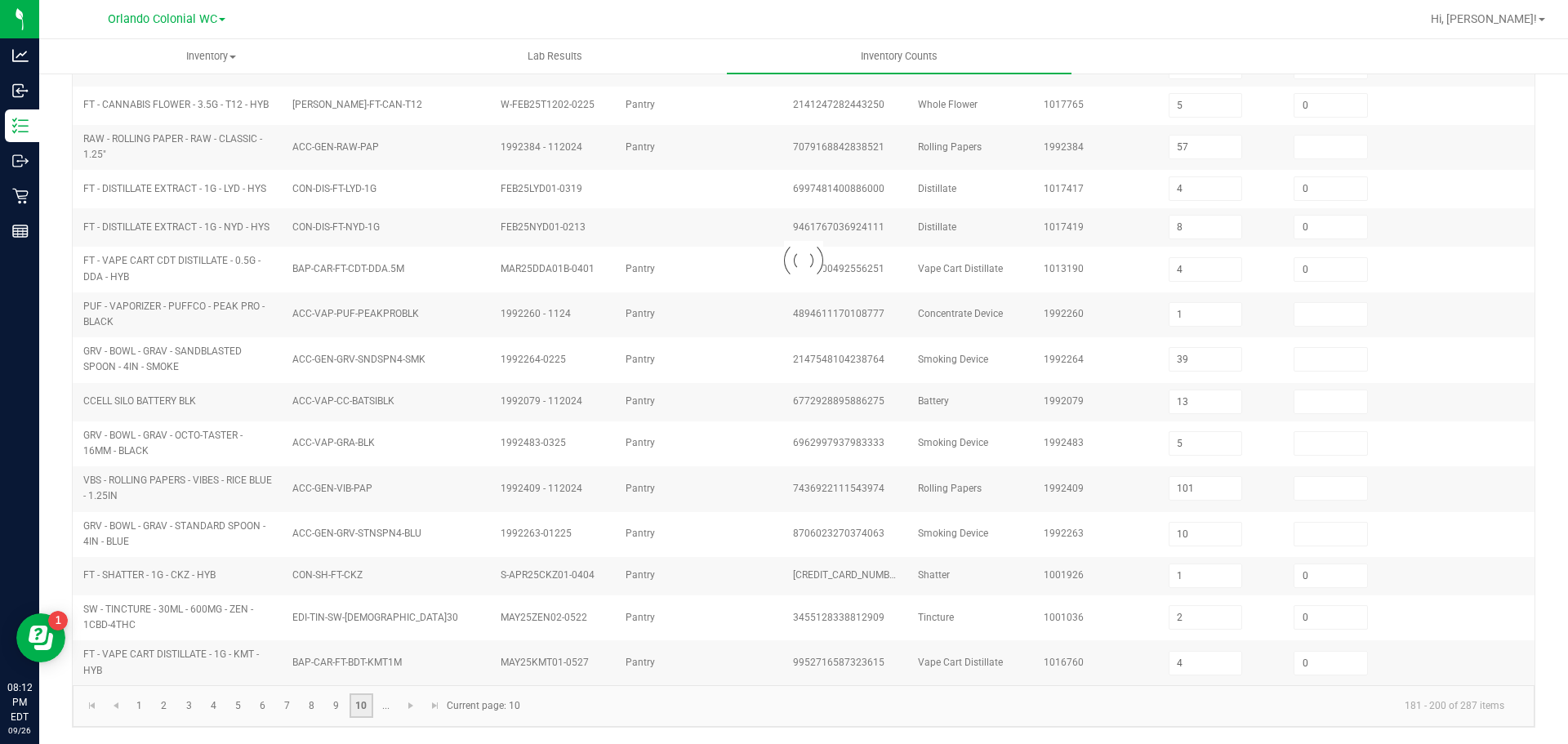
type input "8"
type input "9"
type input "0"
type input "3"
type input "2"
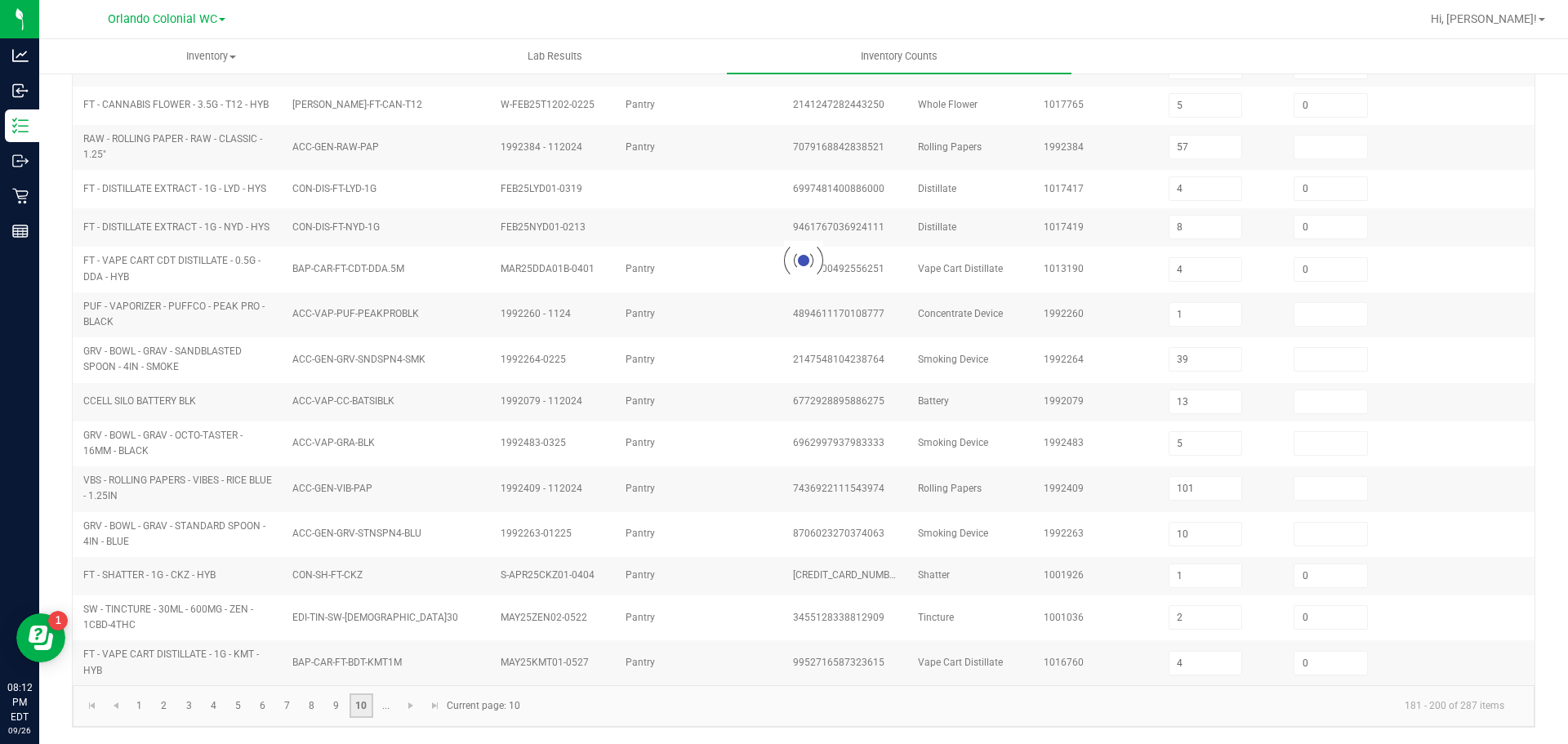
type input "0"
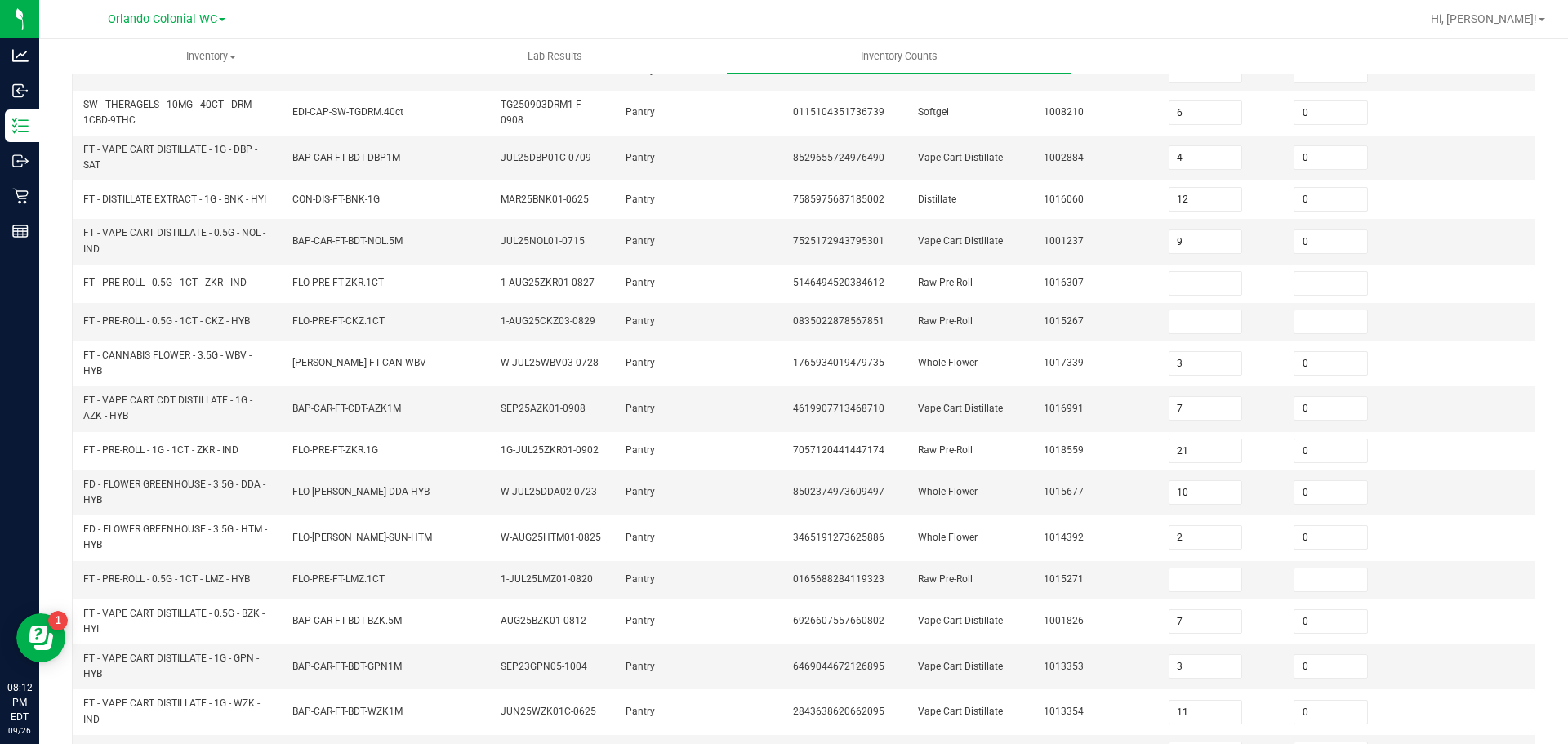
scroll to position [101, 0]
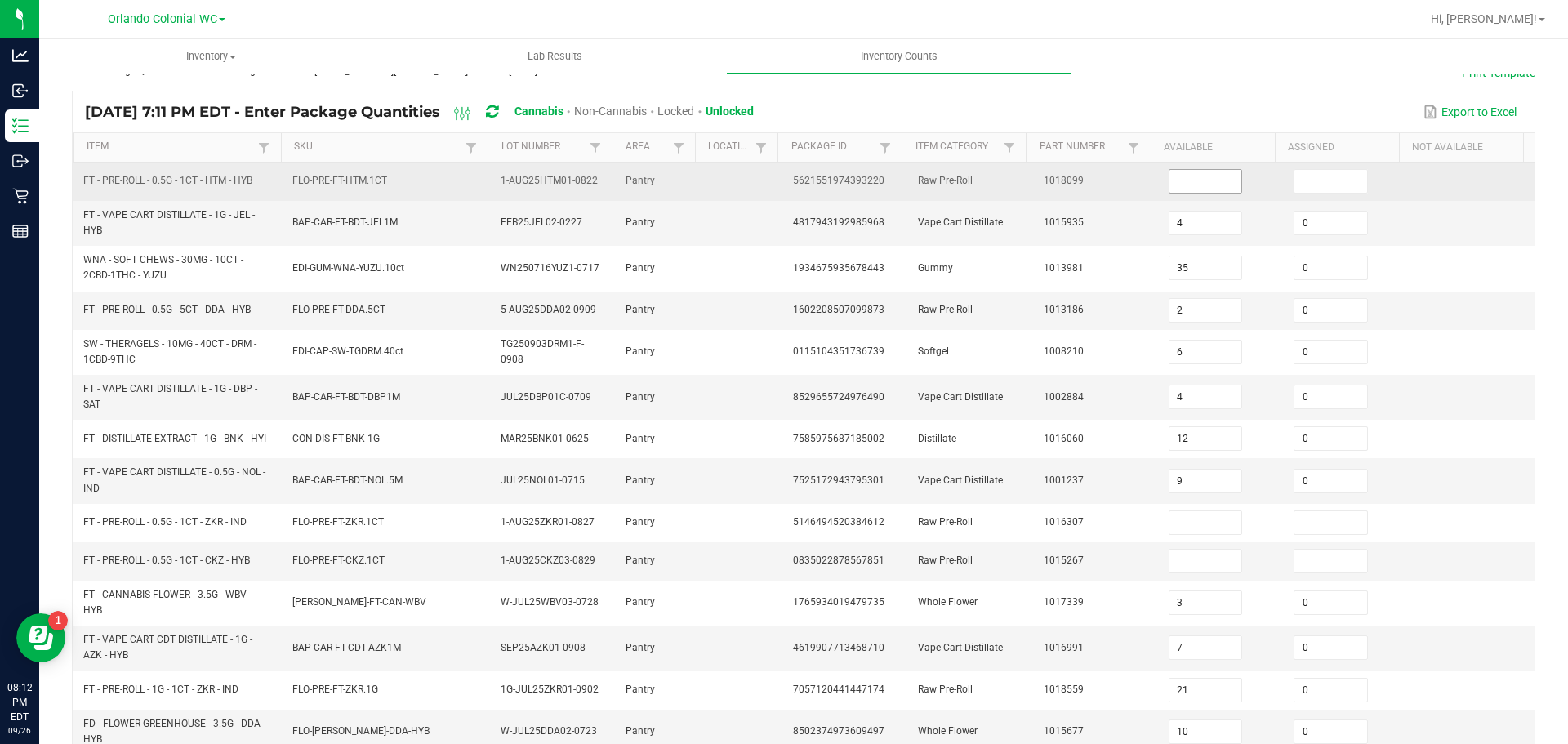
click at [1205, 186] on input at bounding box center [1206, 181] width 73 height 23
click at [1186, 182] on input at bounding box center [1206, 181] width 73 height 23
type input "13"
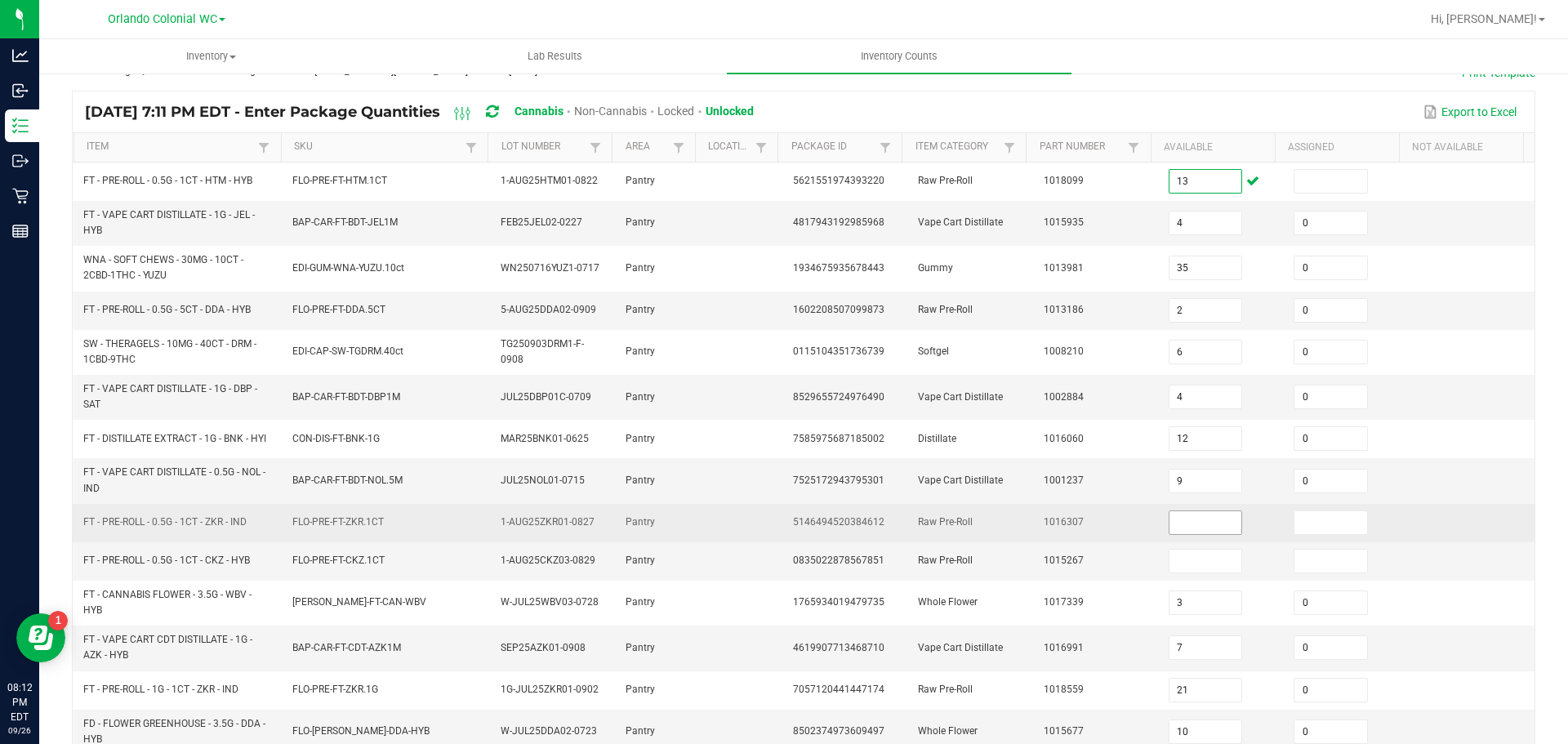
click at [1172, 523] on input at bounding box center [1206, 523] width 73 height 23
type input "5"
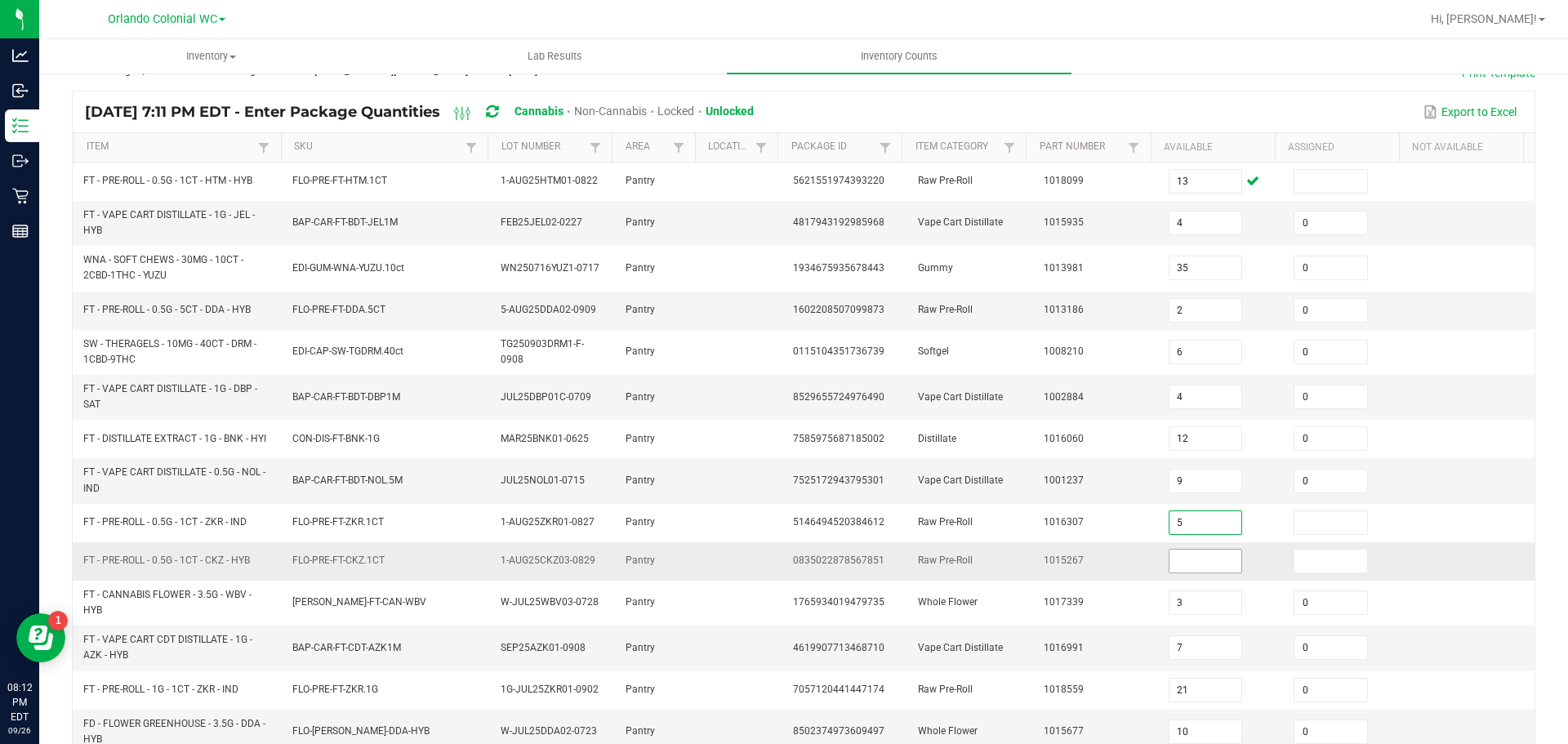
click at [1173, 560] on input at bounding box center [1206, 561] width 73 height 23
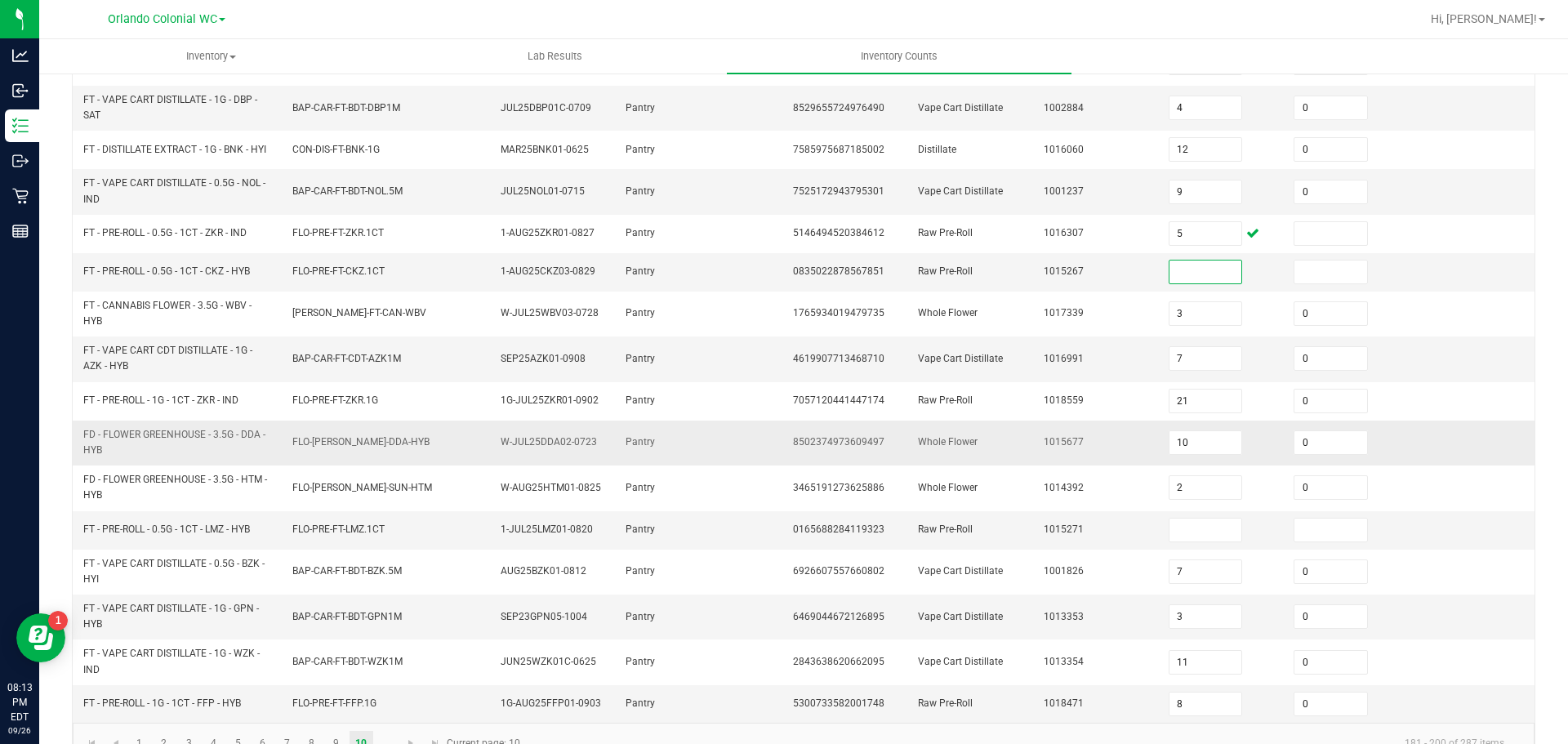
scroll to position [428, 0]
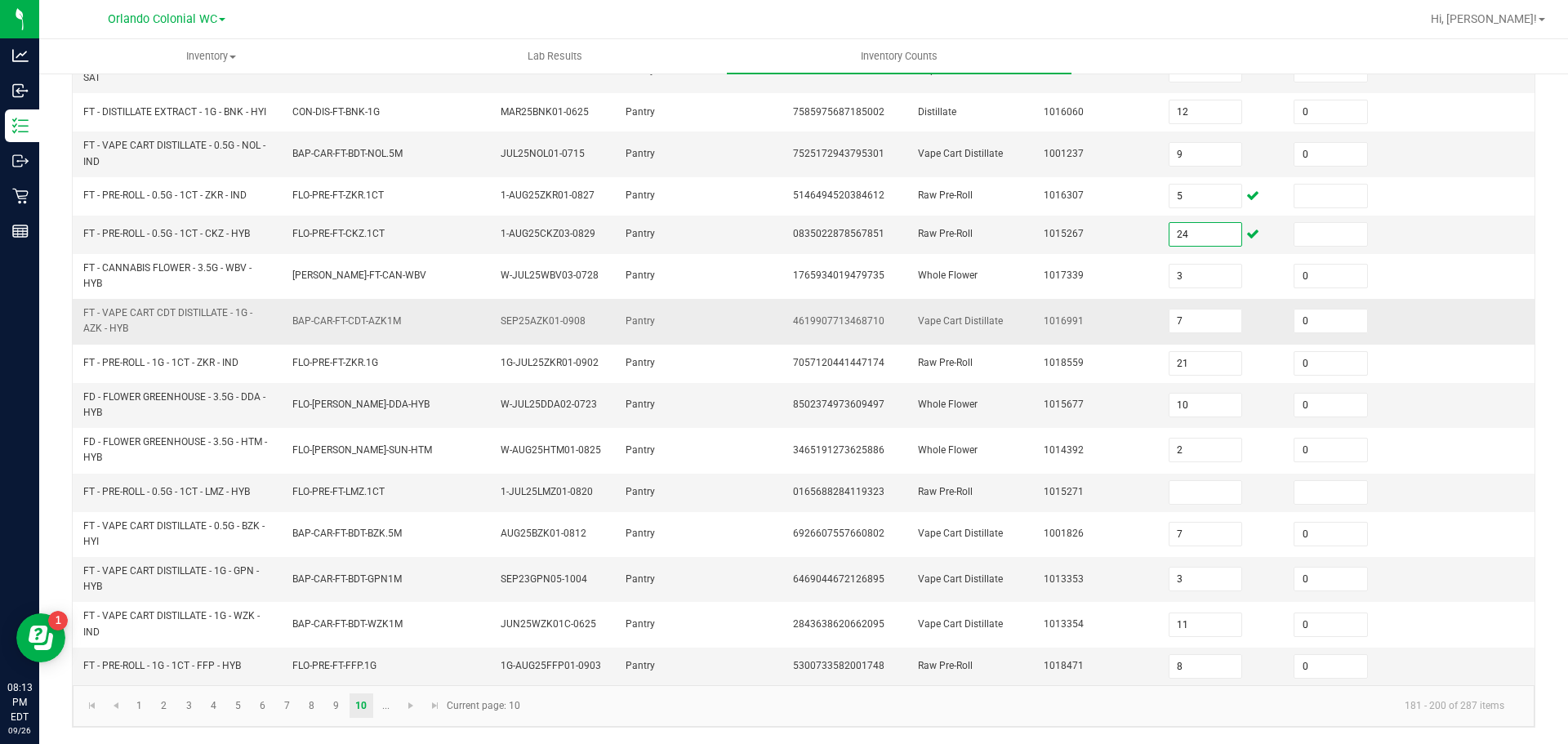
type input "24"
click at [1197, 489] on input at bounding box center [1206, 493] width 73 height 23
type input "18"
click at [386, 707] on link "..." at bounding box center [386, 706] width 24 height 25
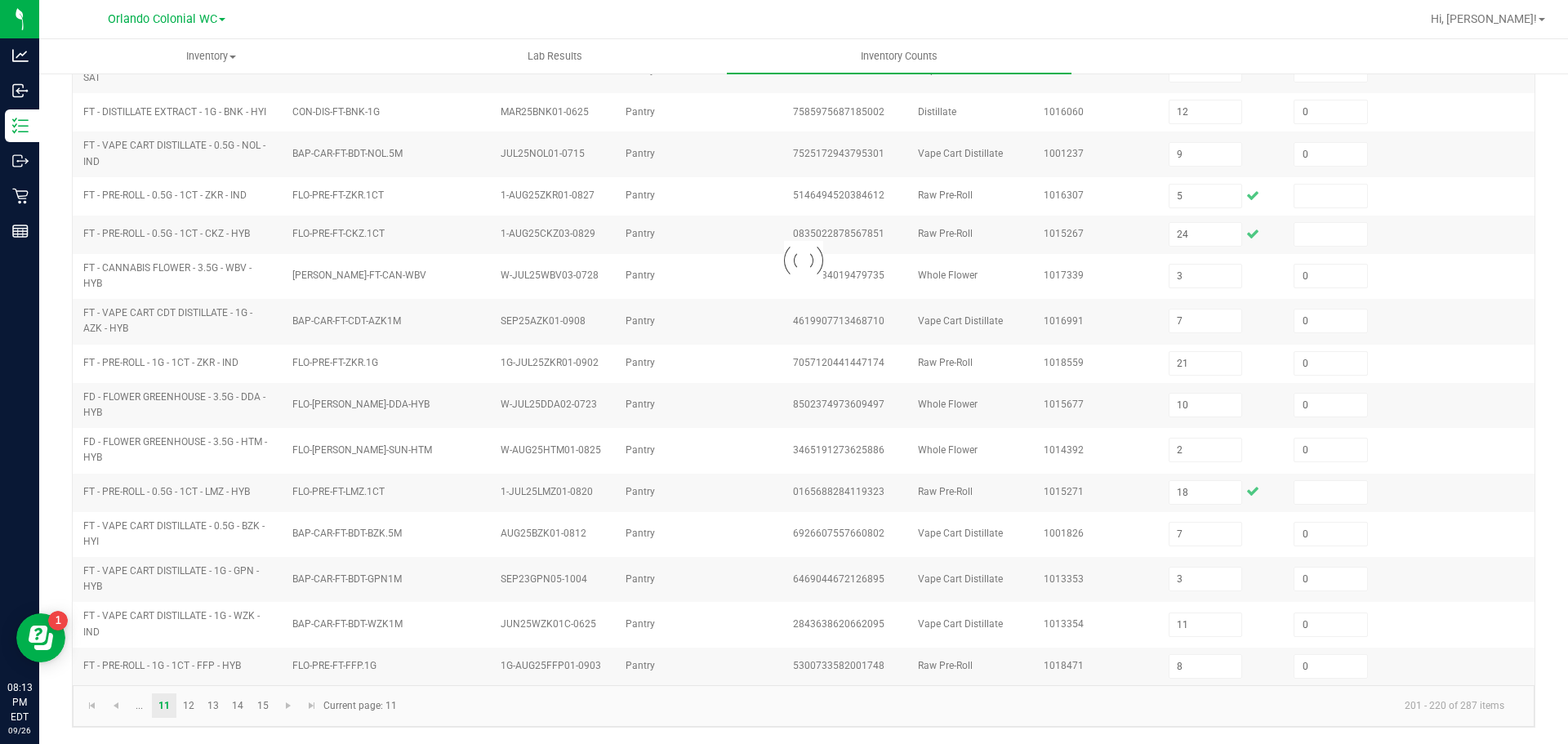
type input "12"
type input "0"
type input "13"
type input "16"
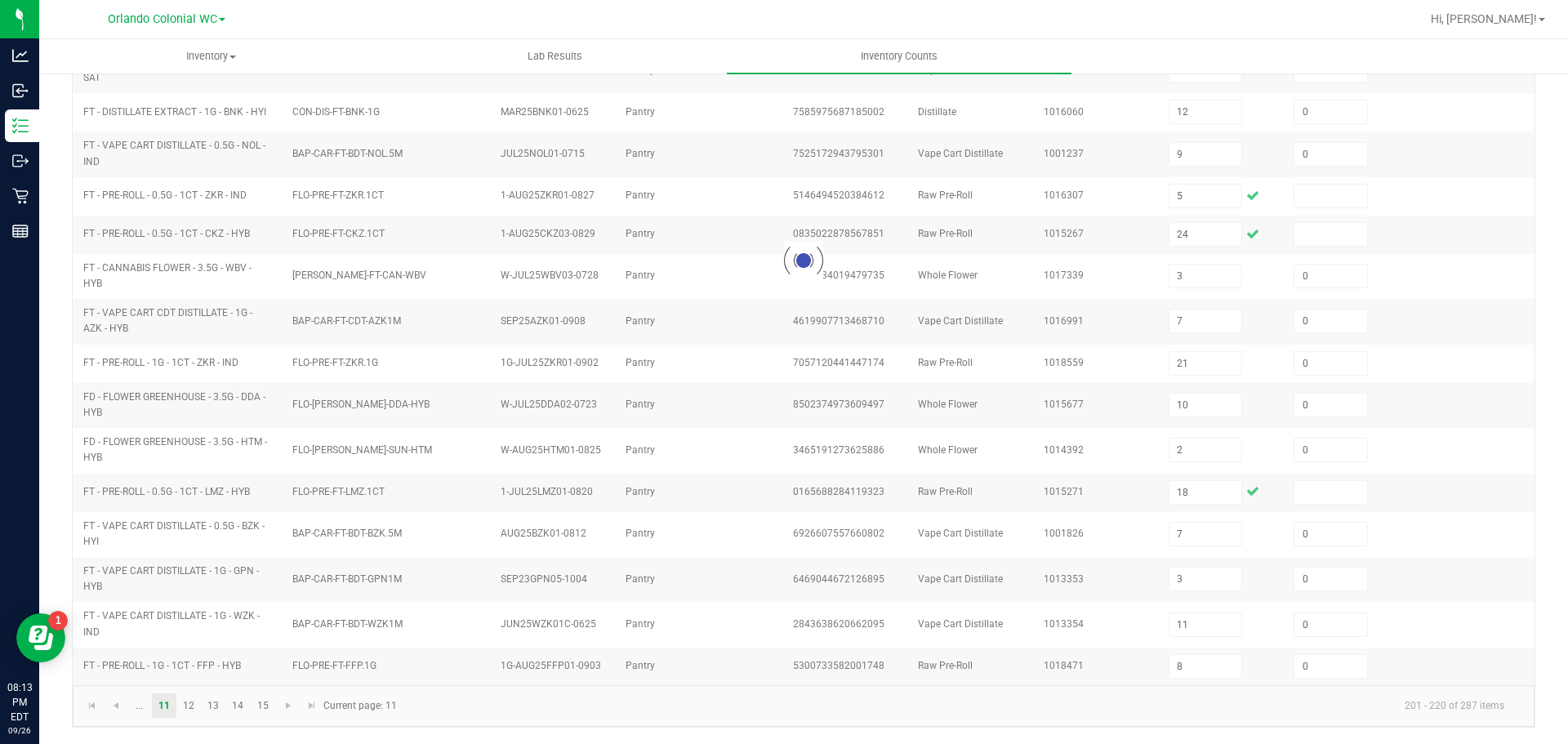
type input "16"
type input "5"
type input "1"
type input "19"
type input "1"
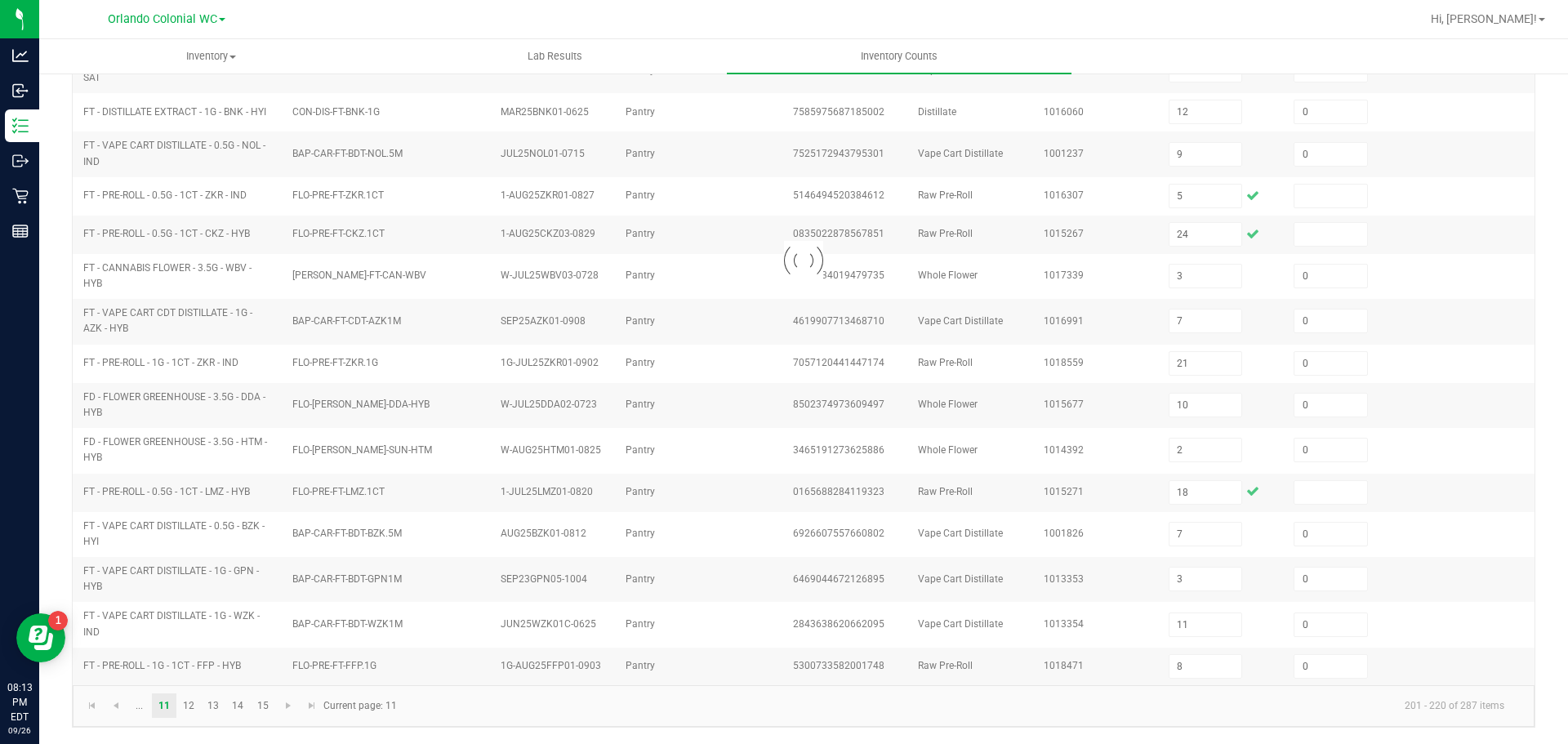
type input "1"
type input "0"
type input "6"
type input "9"
type input "5"
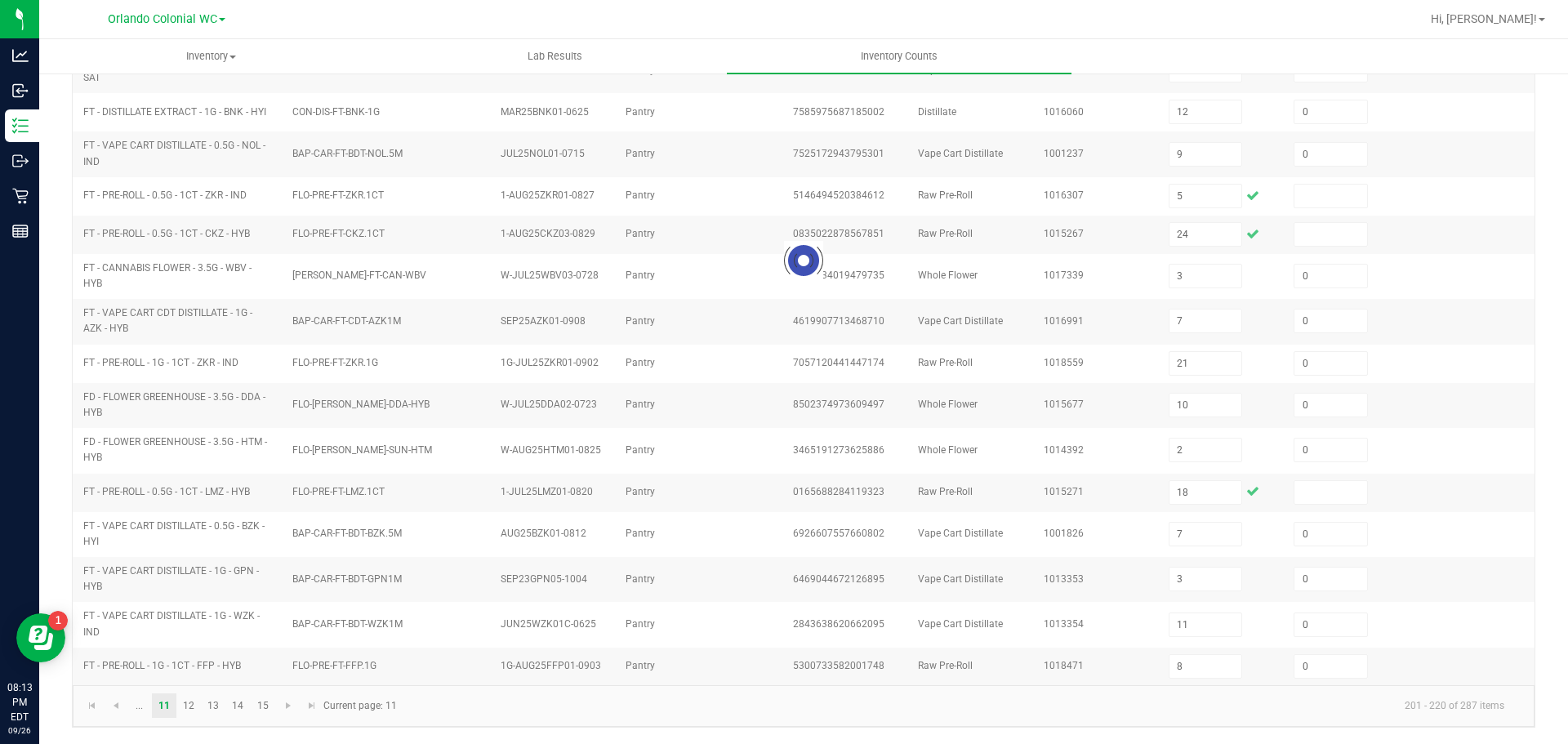
type input "0"
type input "5"
type input "1"
type input "4"
type input "0"
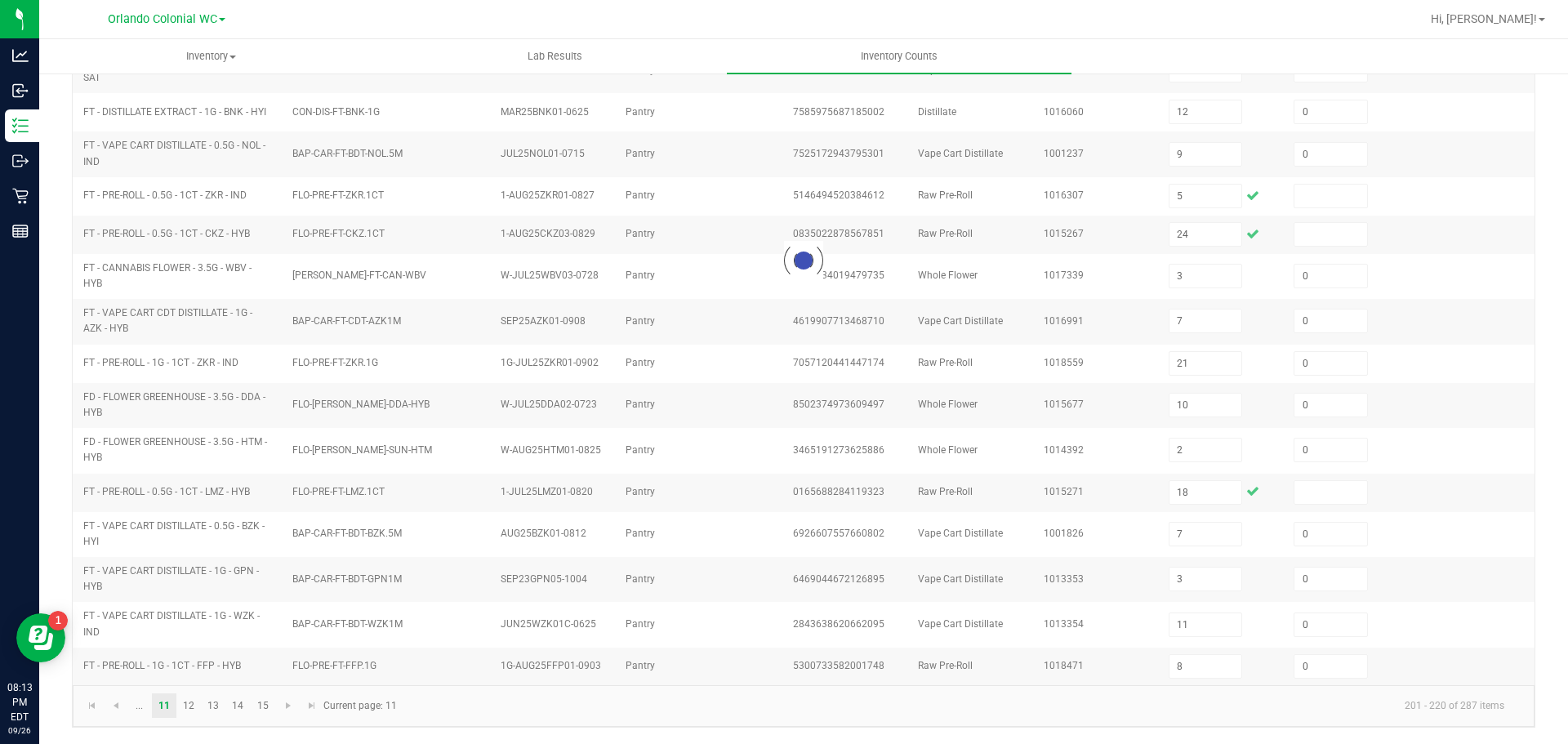
type input "7"
type input "22"
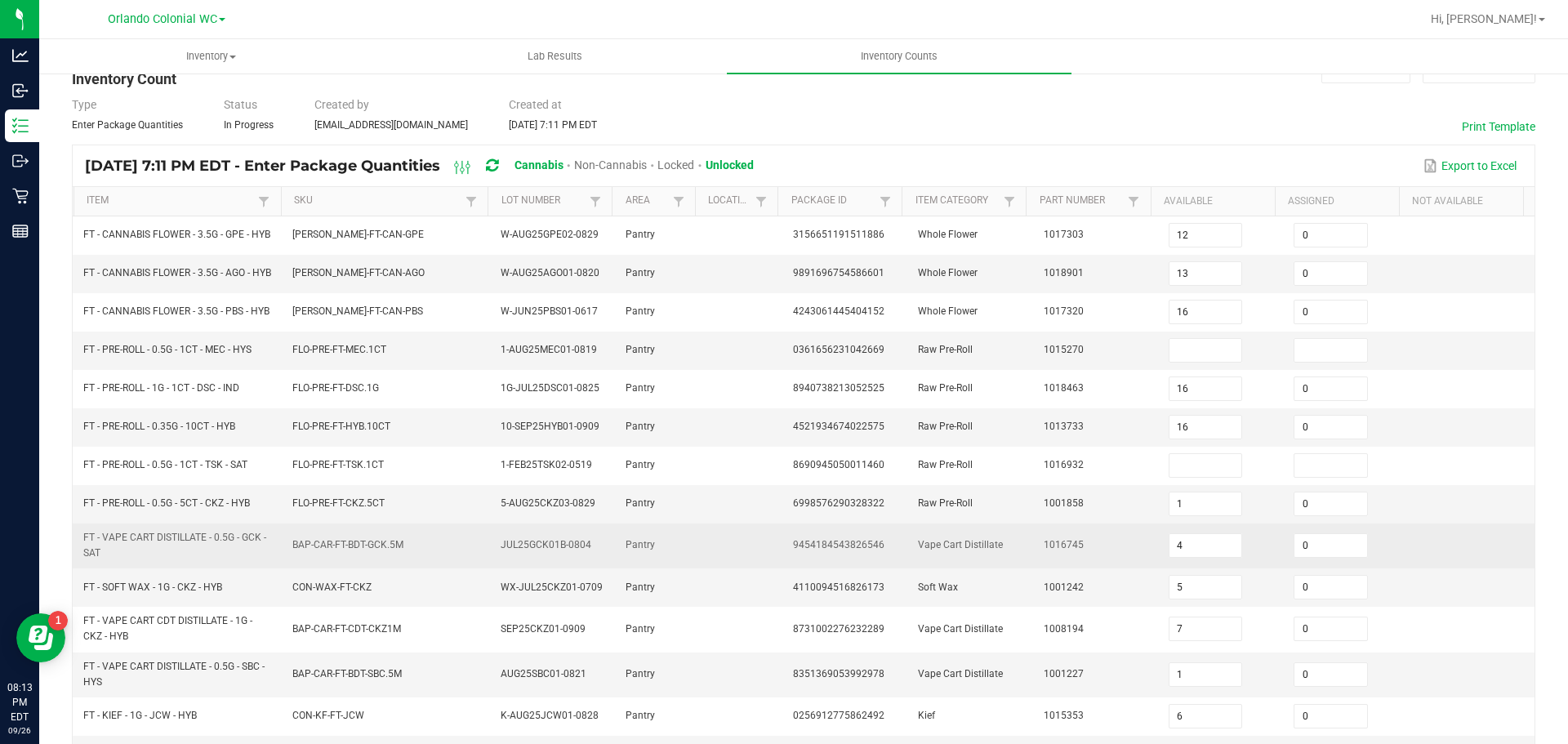
scroll to position [0, 0]
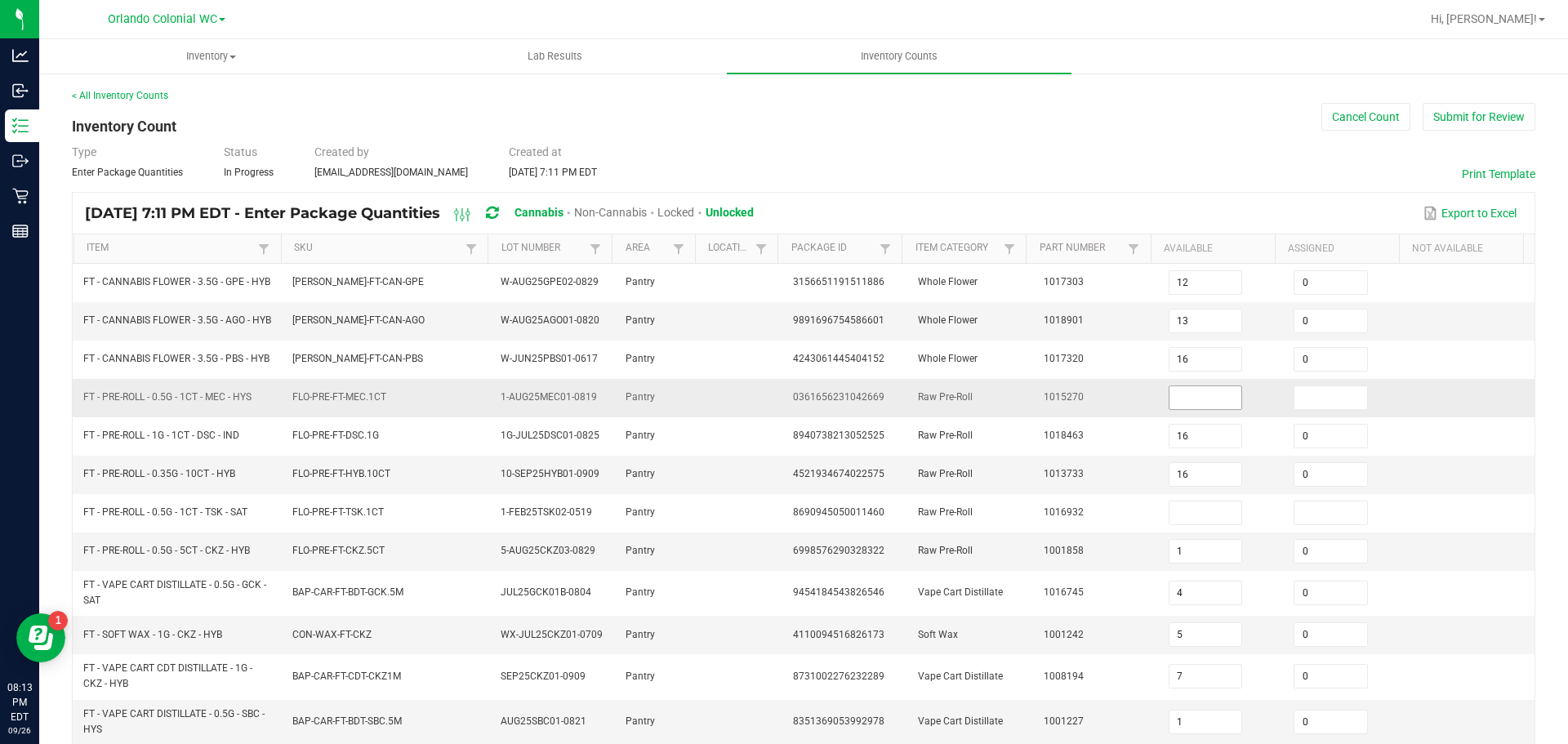
click at [1183, 409] on input at bounding box center [1206, 398] width 73 height 23
type input "14"
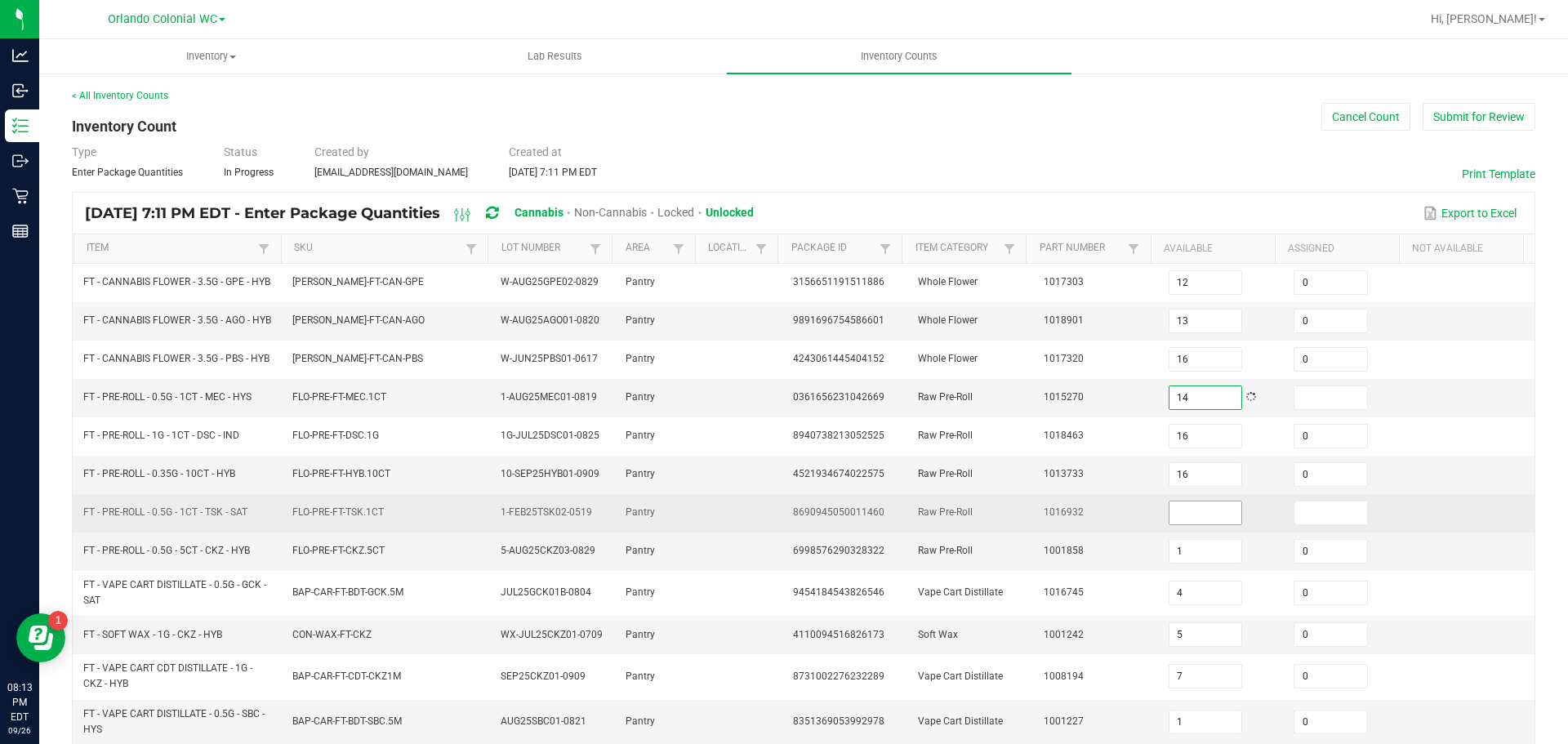
click at [1188, 525] on input at bounding box center [1206, 513] width 73 height 23
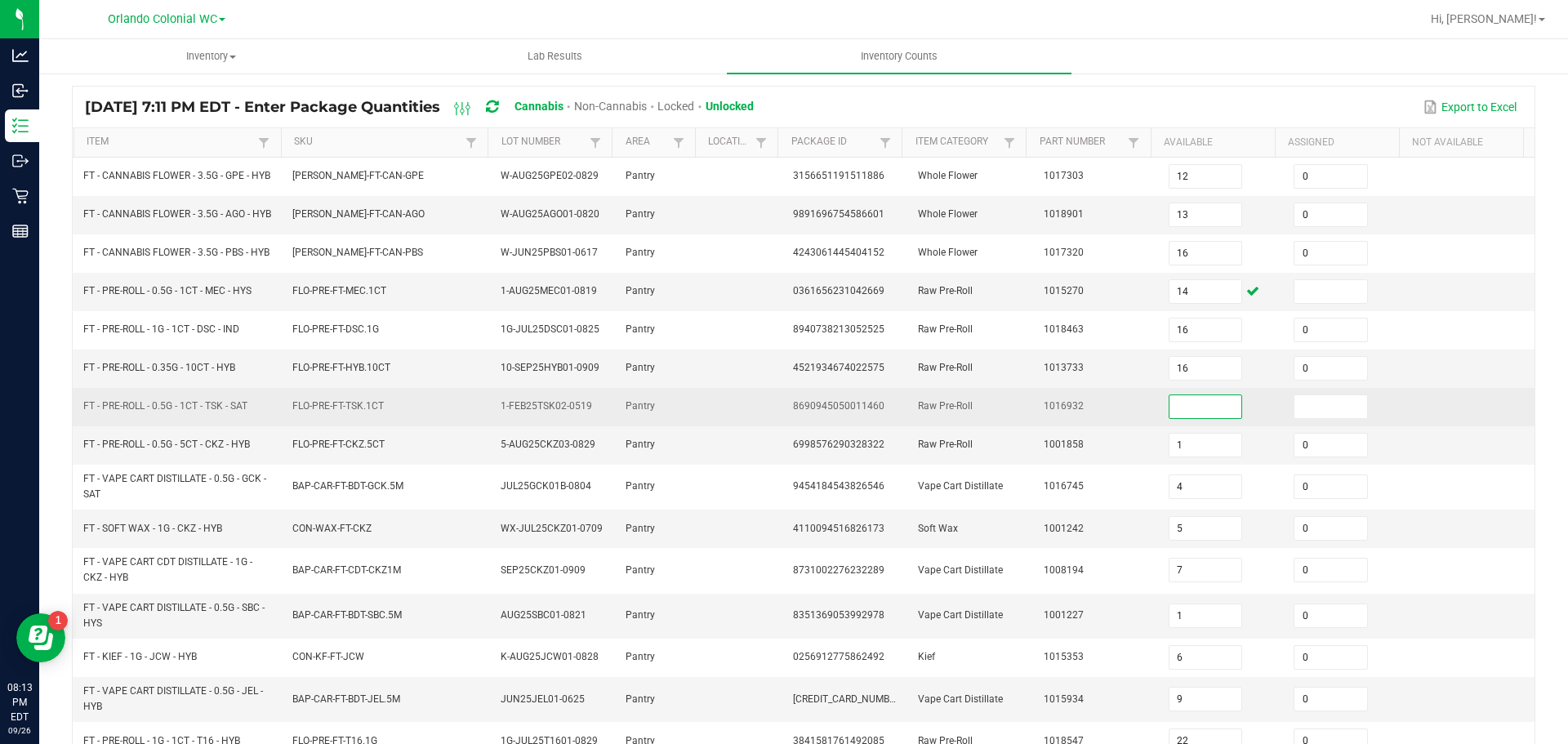
scroll to position [91, 0]
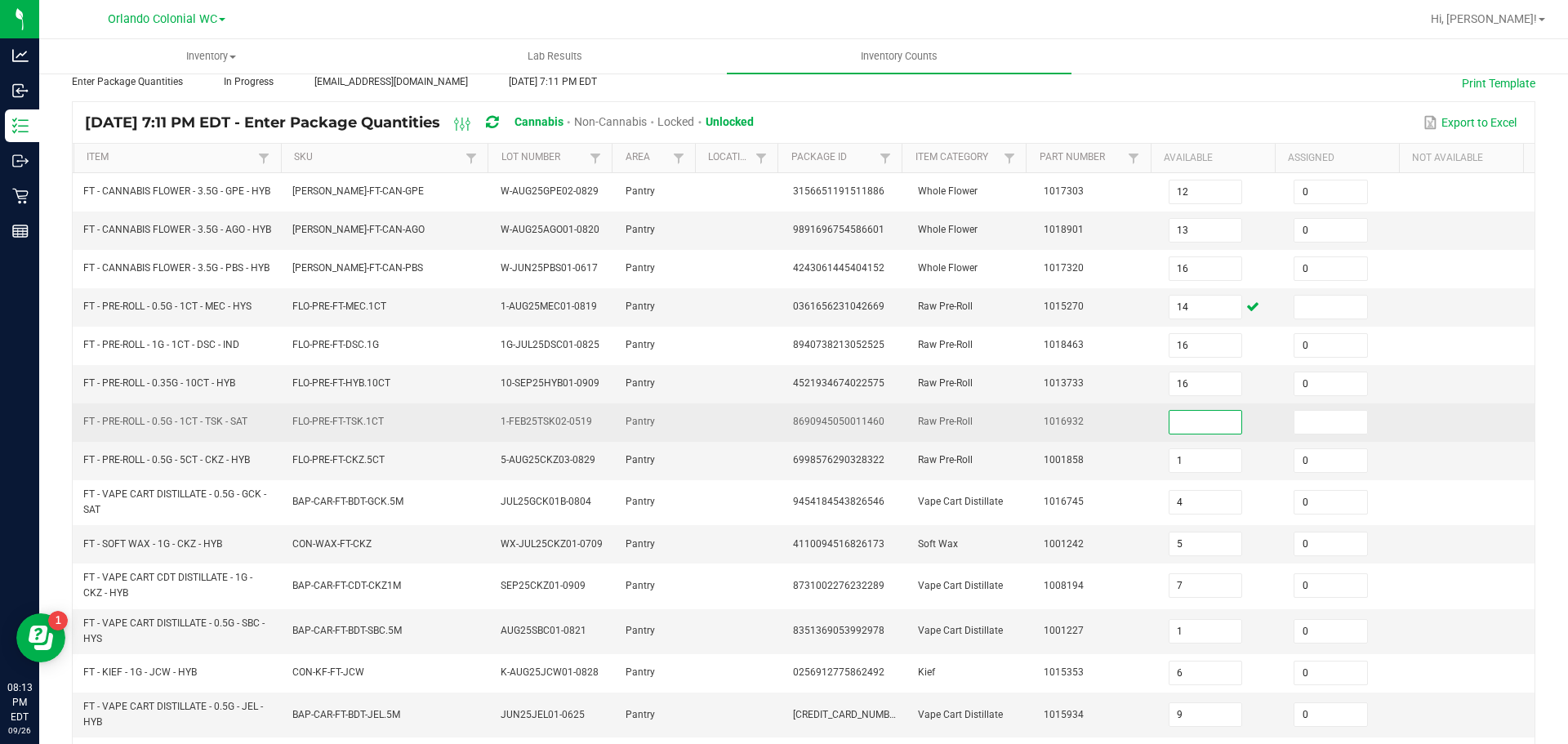
click at [1185, 434] on input at bounding box center [1206, 422] width 73 height 23
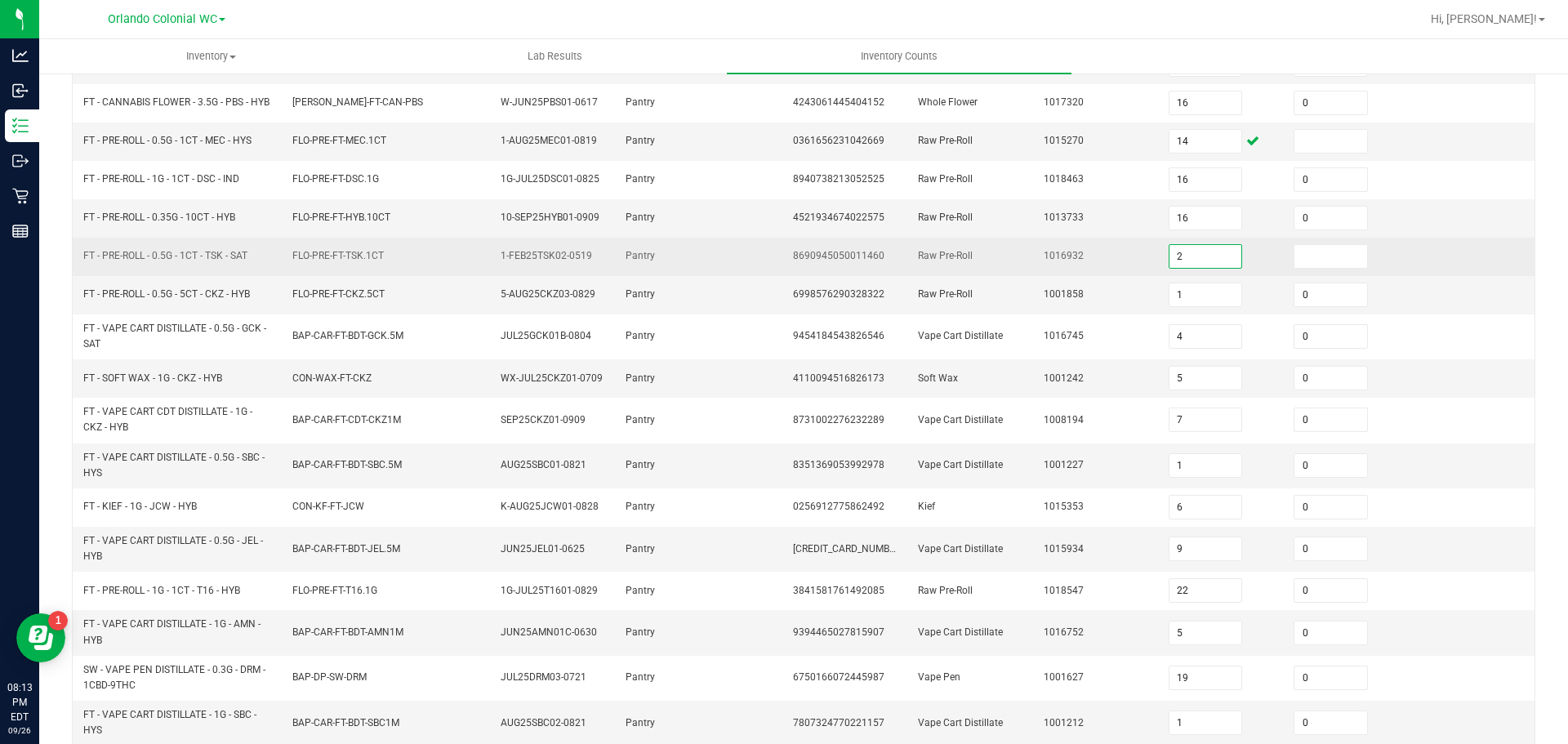
scroll to position [428, 0]
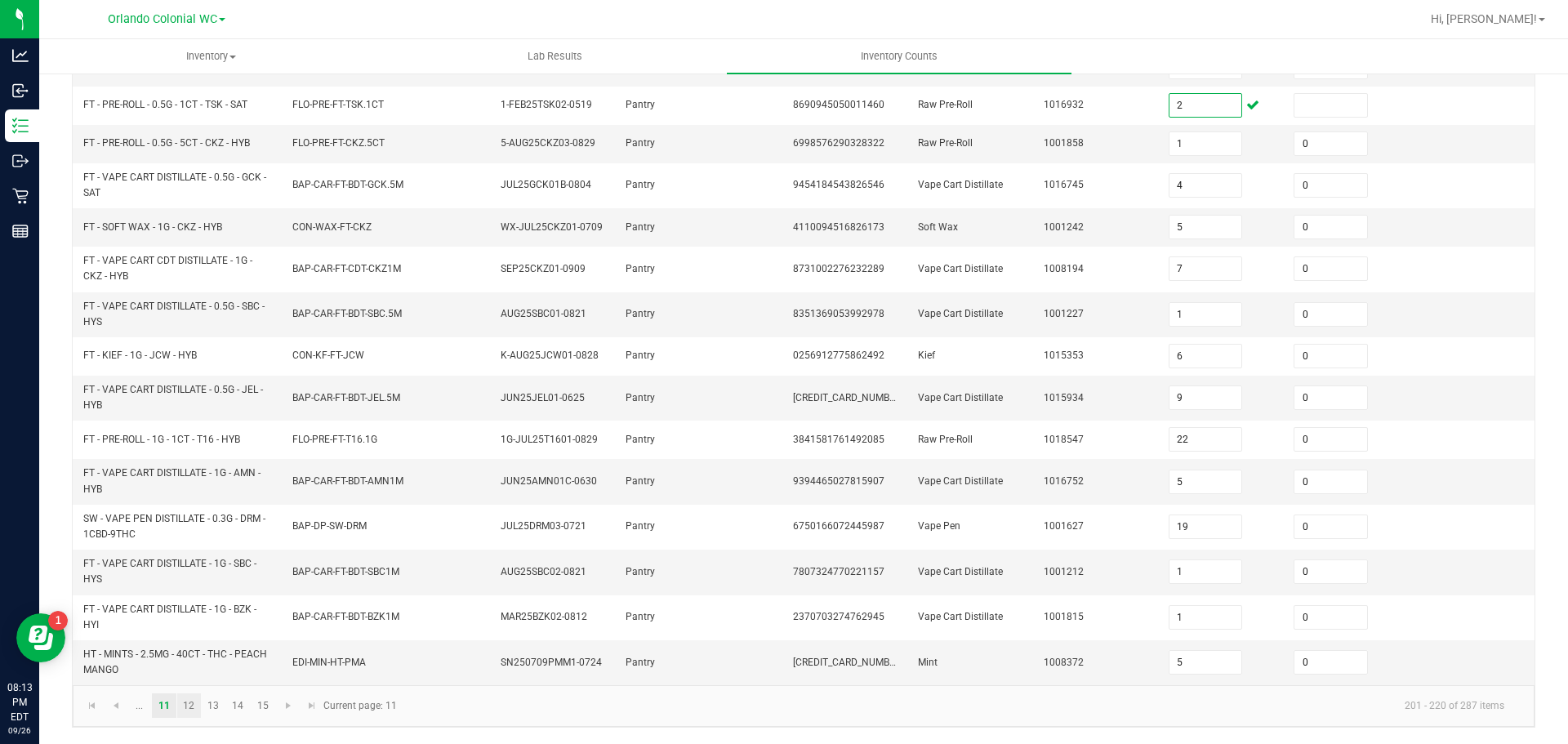
type input "2"
click at [189, 712] on link "12" at bounding box center [189, 706] width 24 height 25
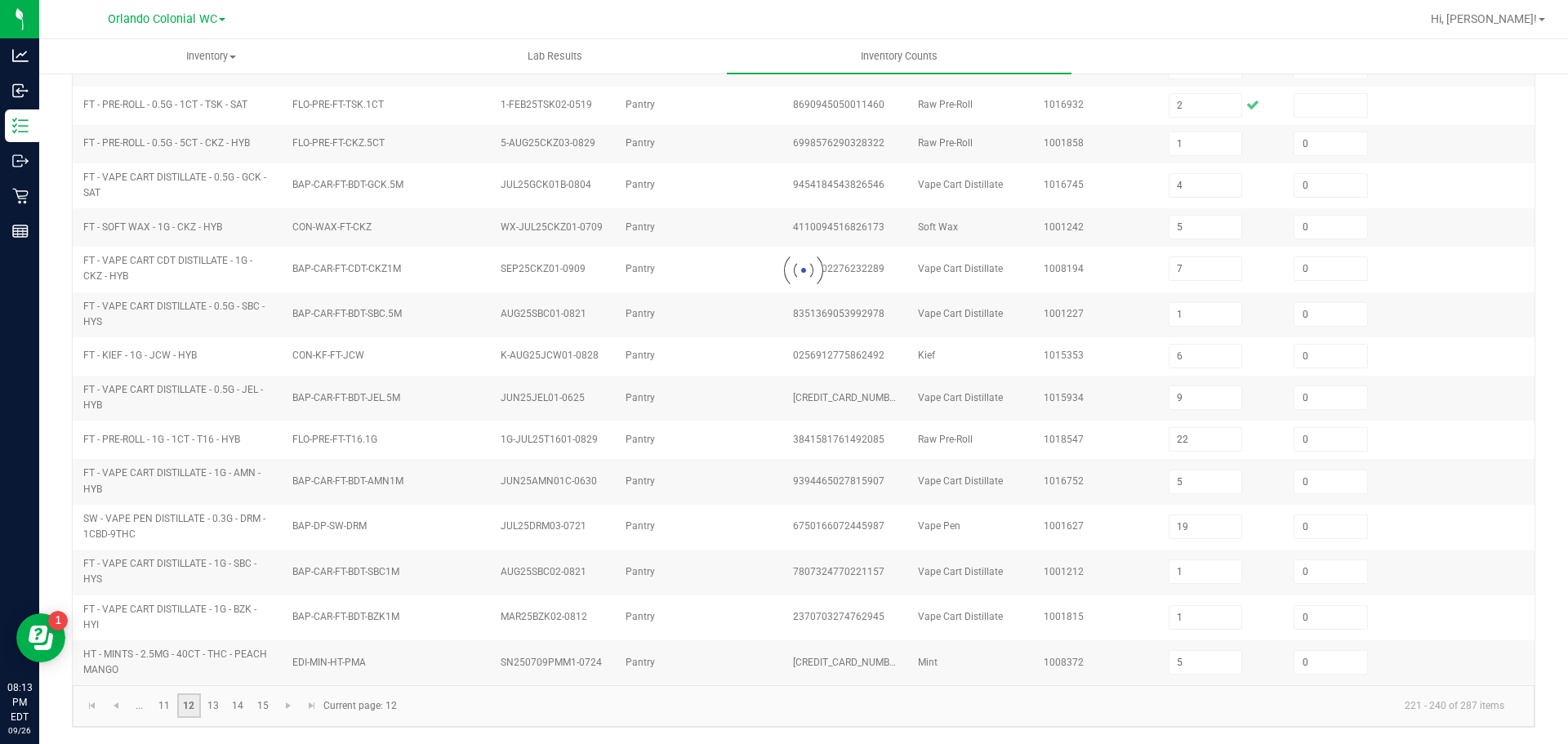
type input "3"
type input "20"
type input "10"
type input "0"
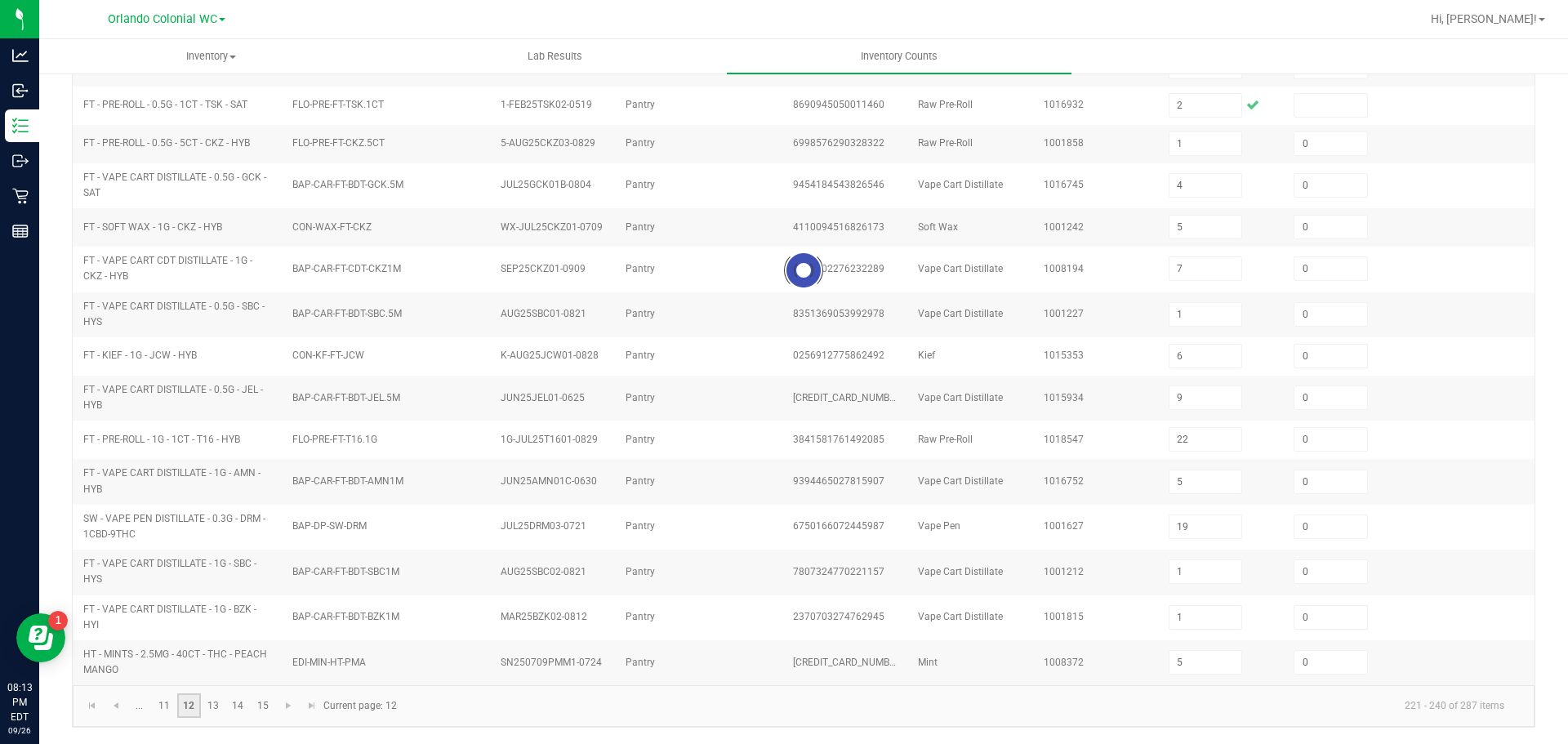
type input "11"
type input "7"
type input "0"
type input "20"
type input "11"
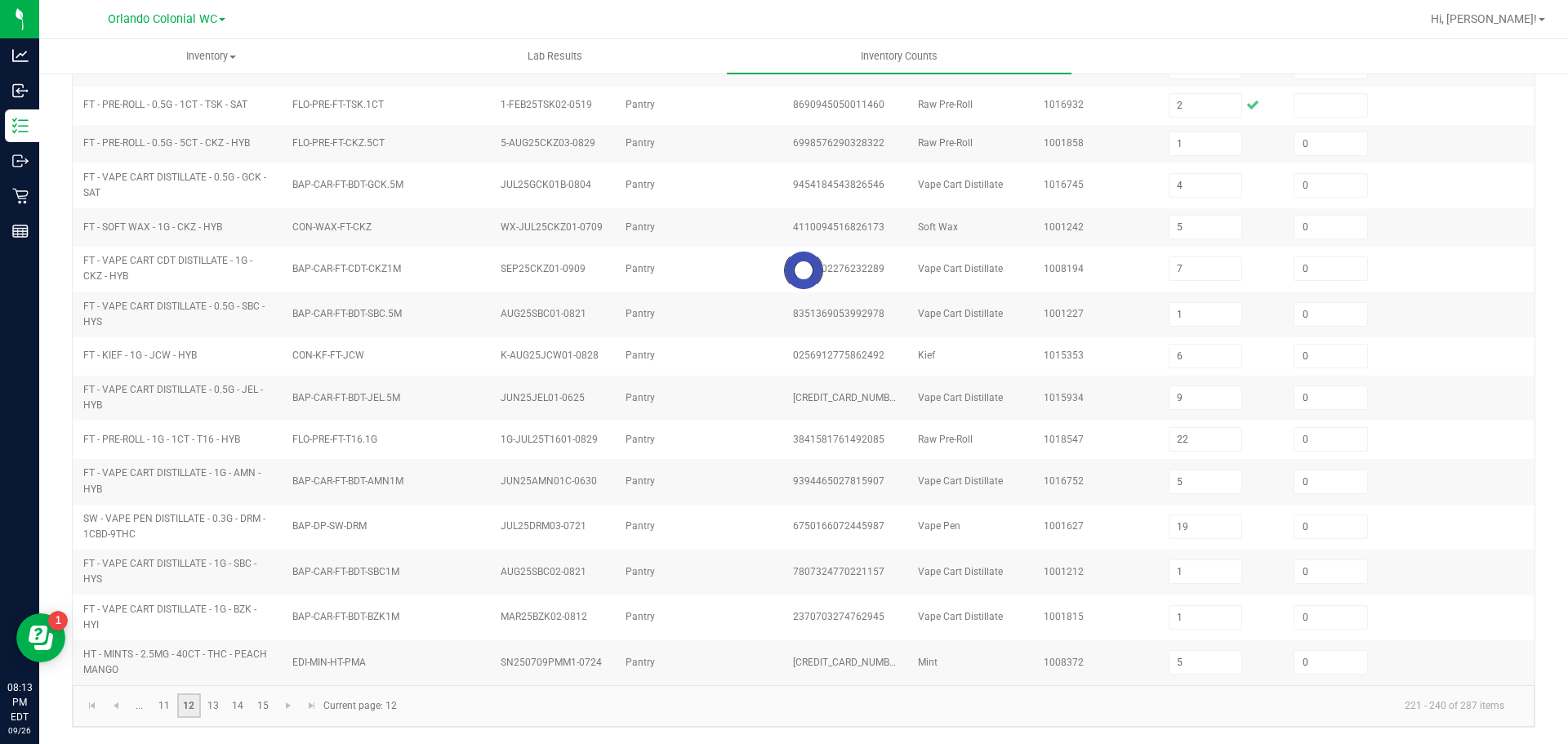
type input "8"
type input "10"
type input "11"
type input "10"
type input "5"
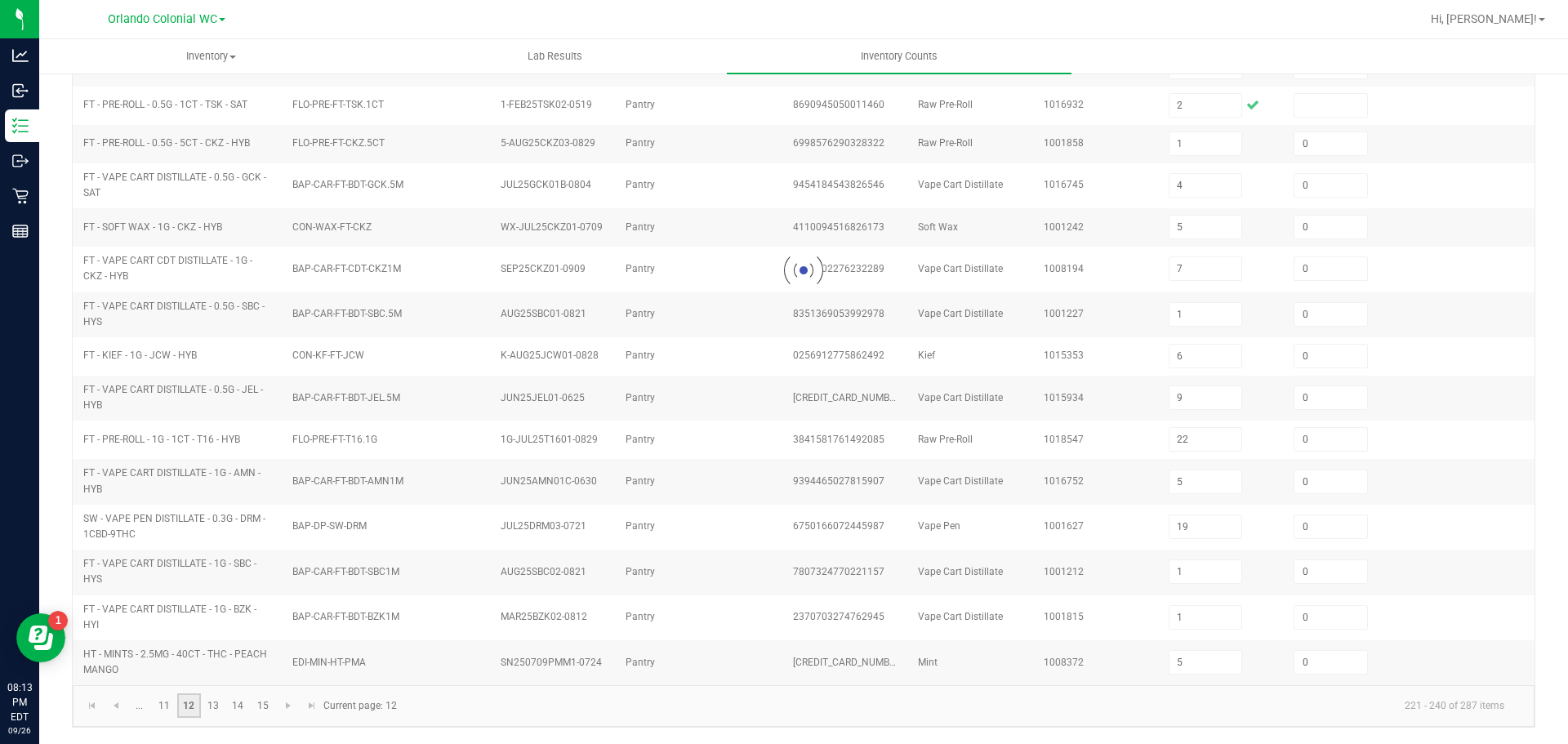
type input "12"
type input "7"
type input "2"
type input "14"
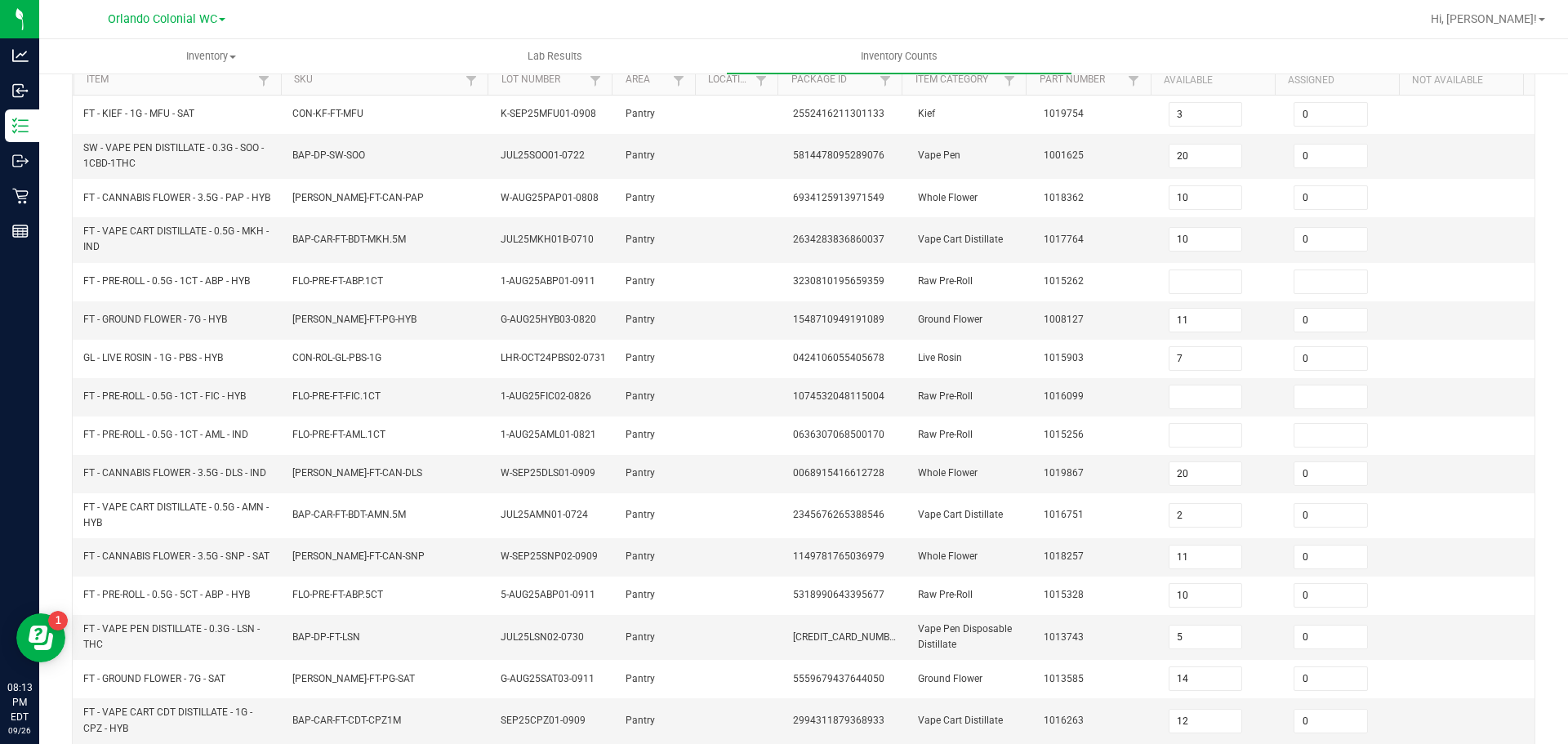
scroll to position [169, 0]
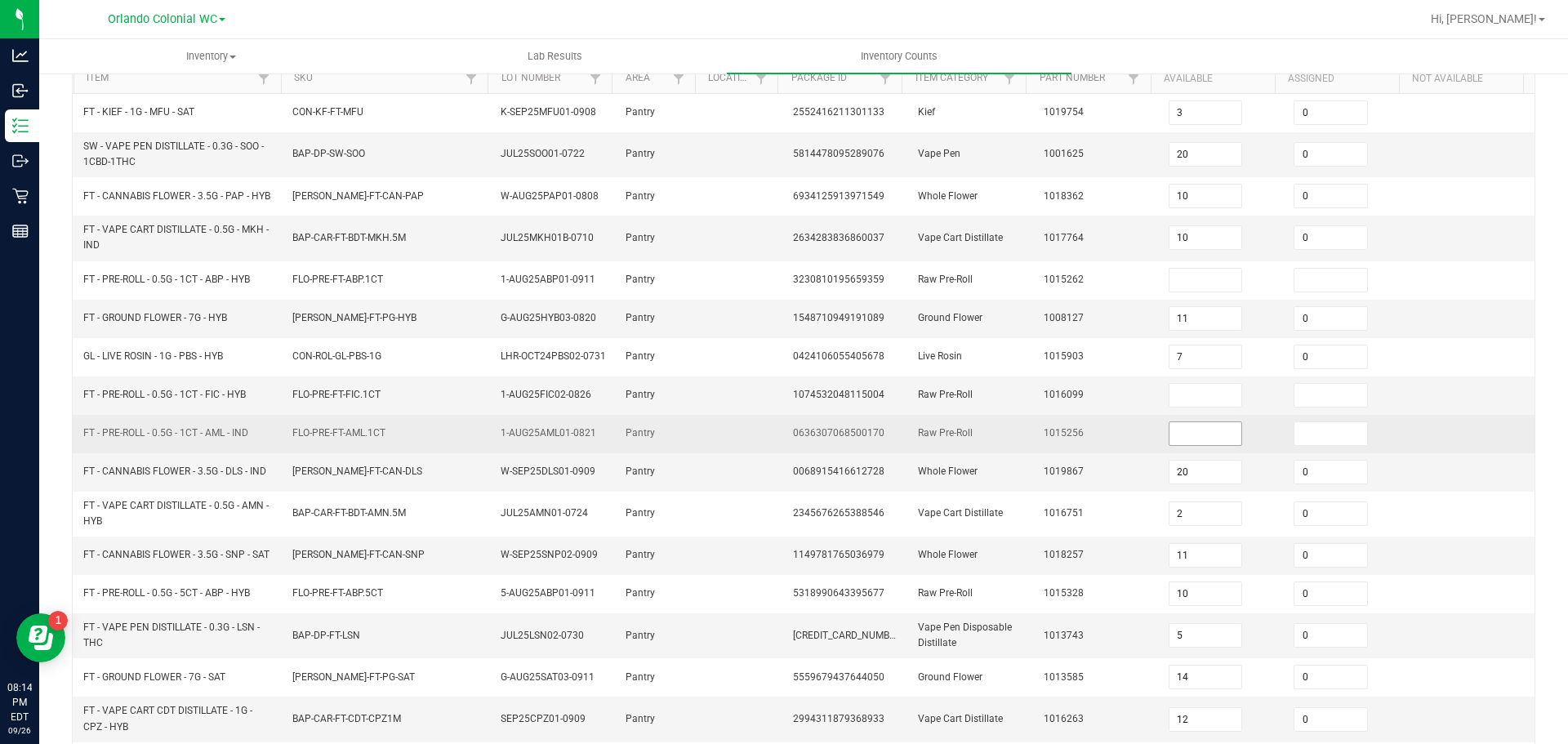
click at [1170, 445] on input at bounding box center [1206, 434] width 73 height 23
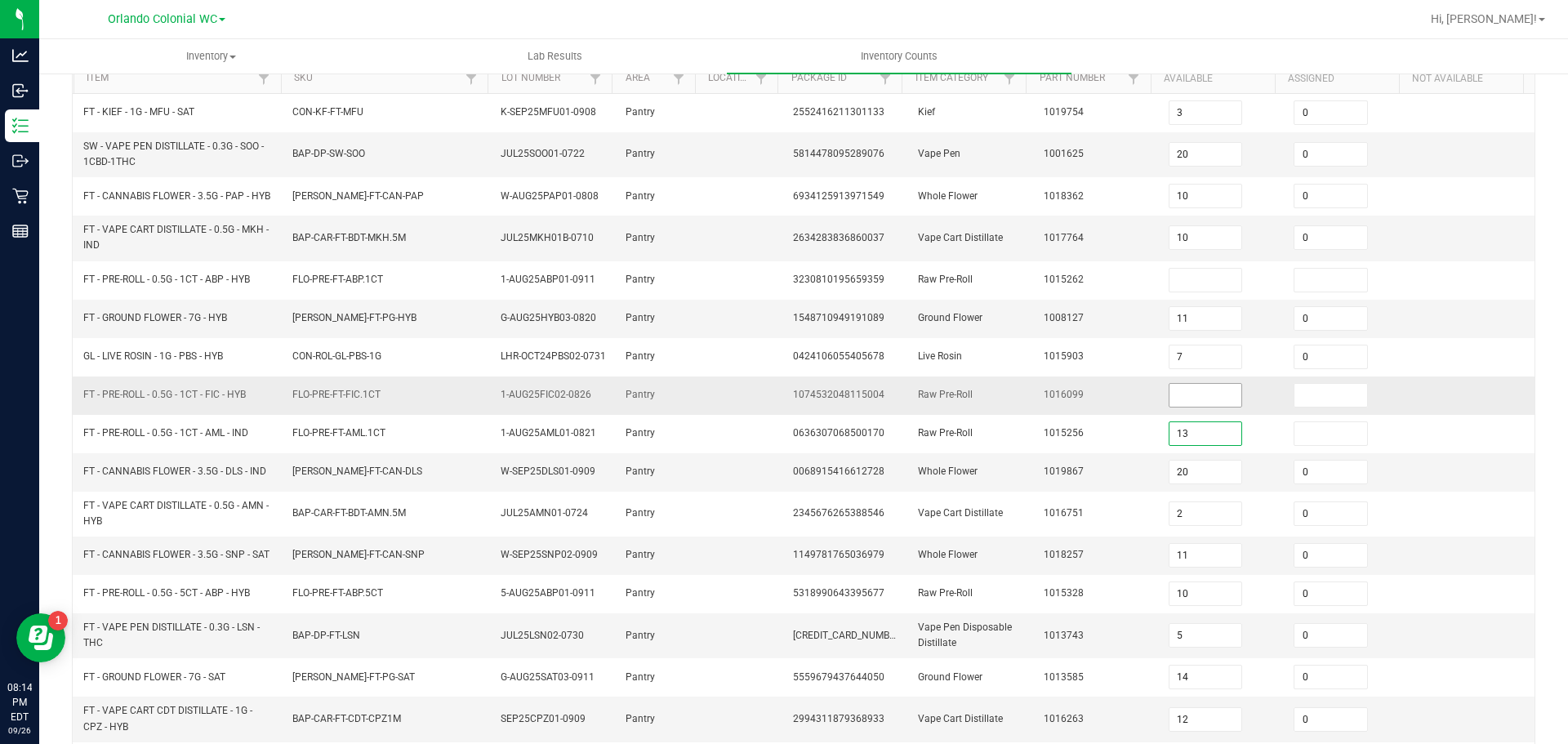
type input "13"
click at [1171, 407] on input at bounding box center [1206, 395] width 73 height 23
type input "12"
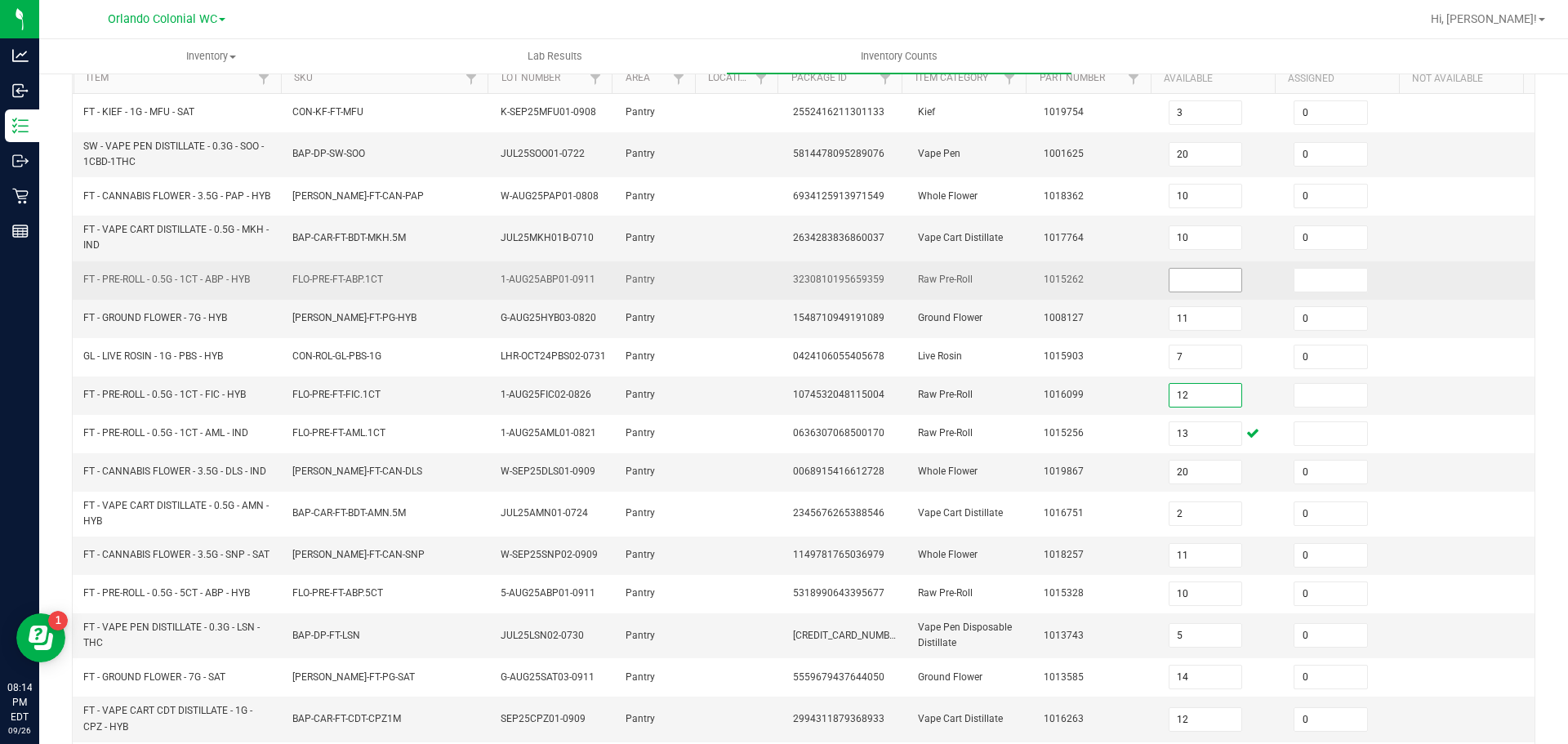
click at [1188, 284] on input at bounding box center [1206, 281] width 73 height 23
click at [1175, 282] on input at bounding box center [1206, 281] width 73 height 23
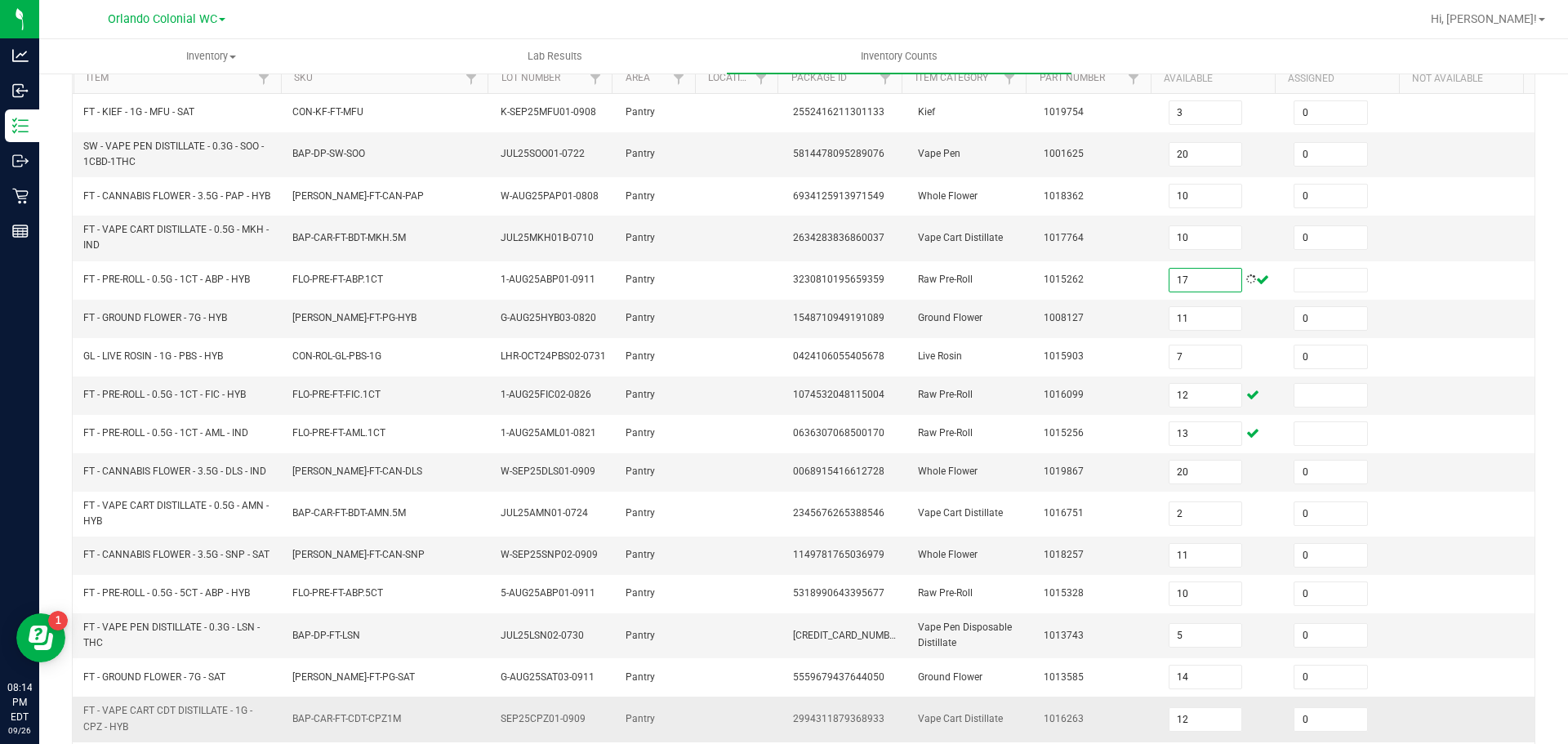
scroll to position [421, 0]
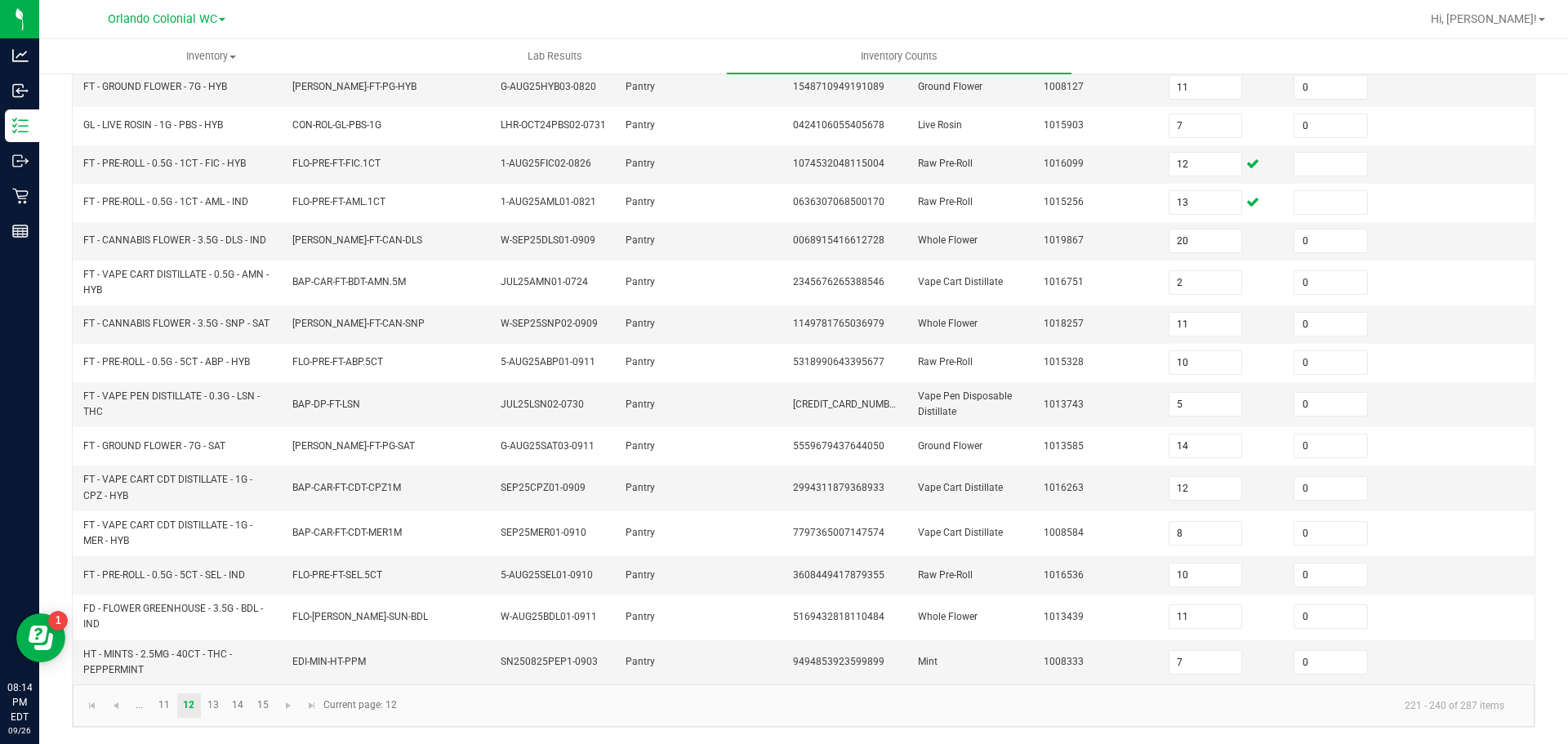
type input "17"
click at [214, 710] on link "13" at bounding box center [213, 706] width 24 height 25
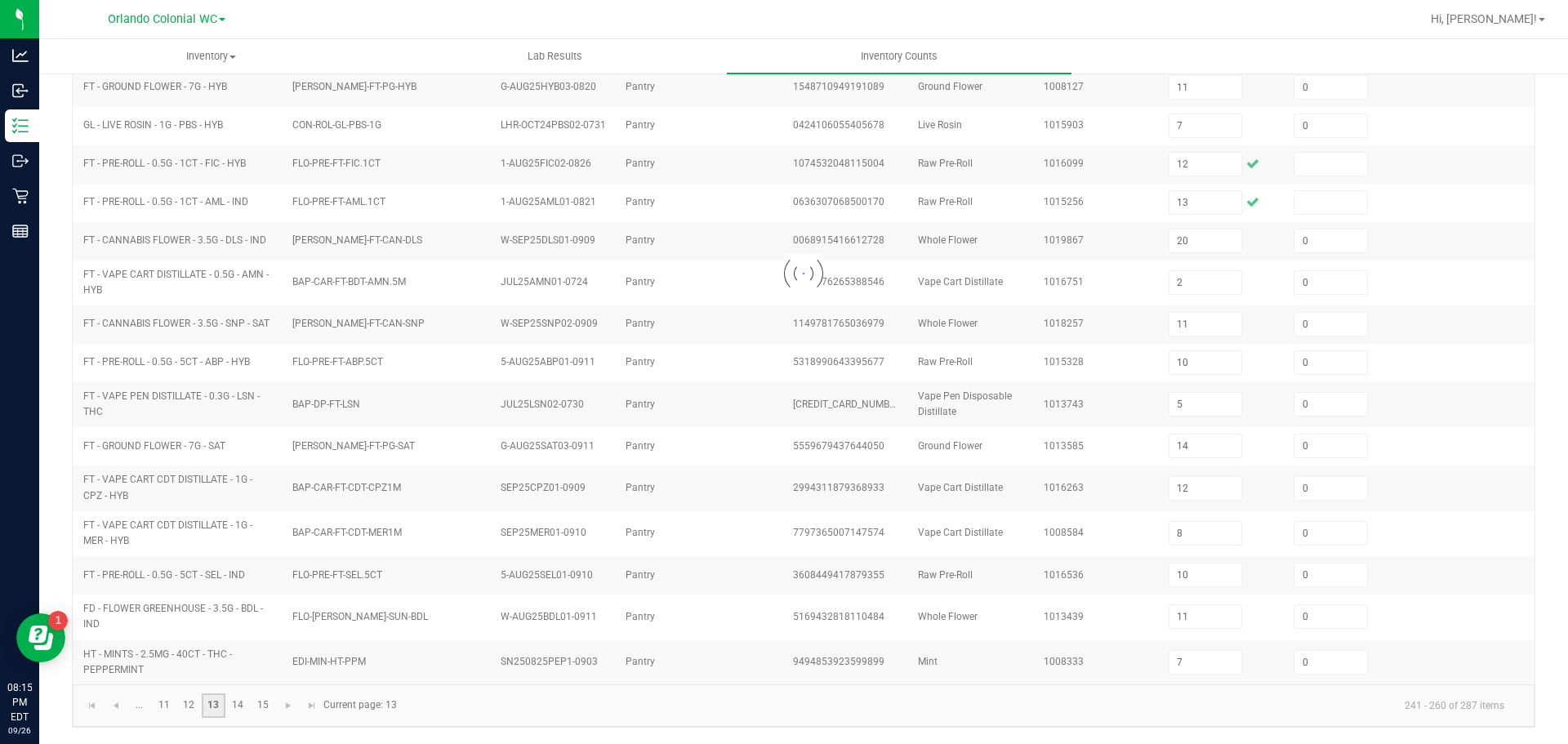
type input "12"
type input "2"
type input "6"
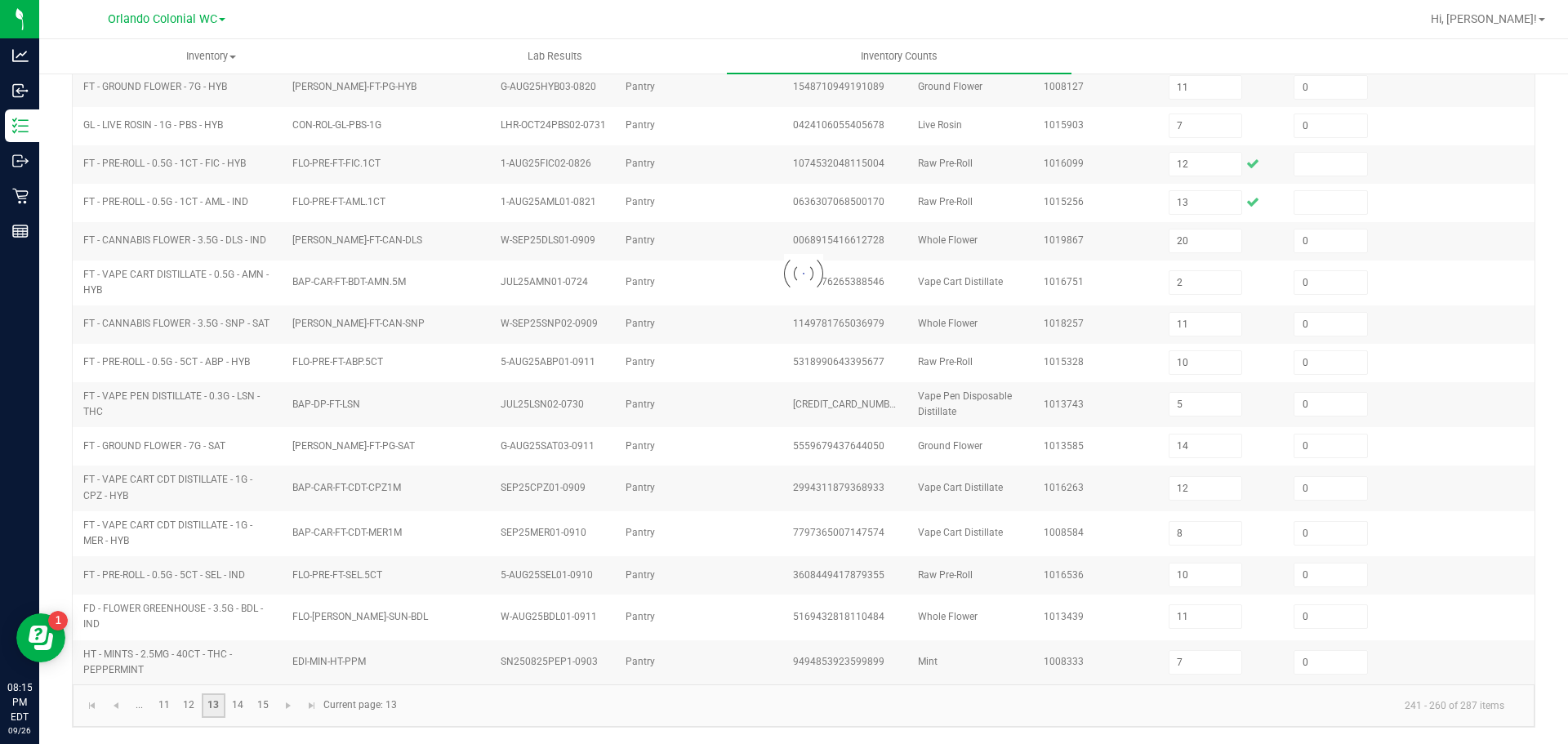
type input "0"
type input "12"
type input "2"
type input "12"
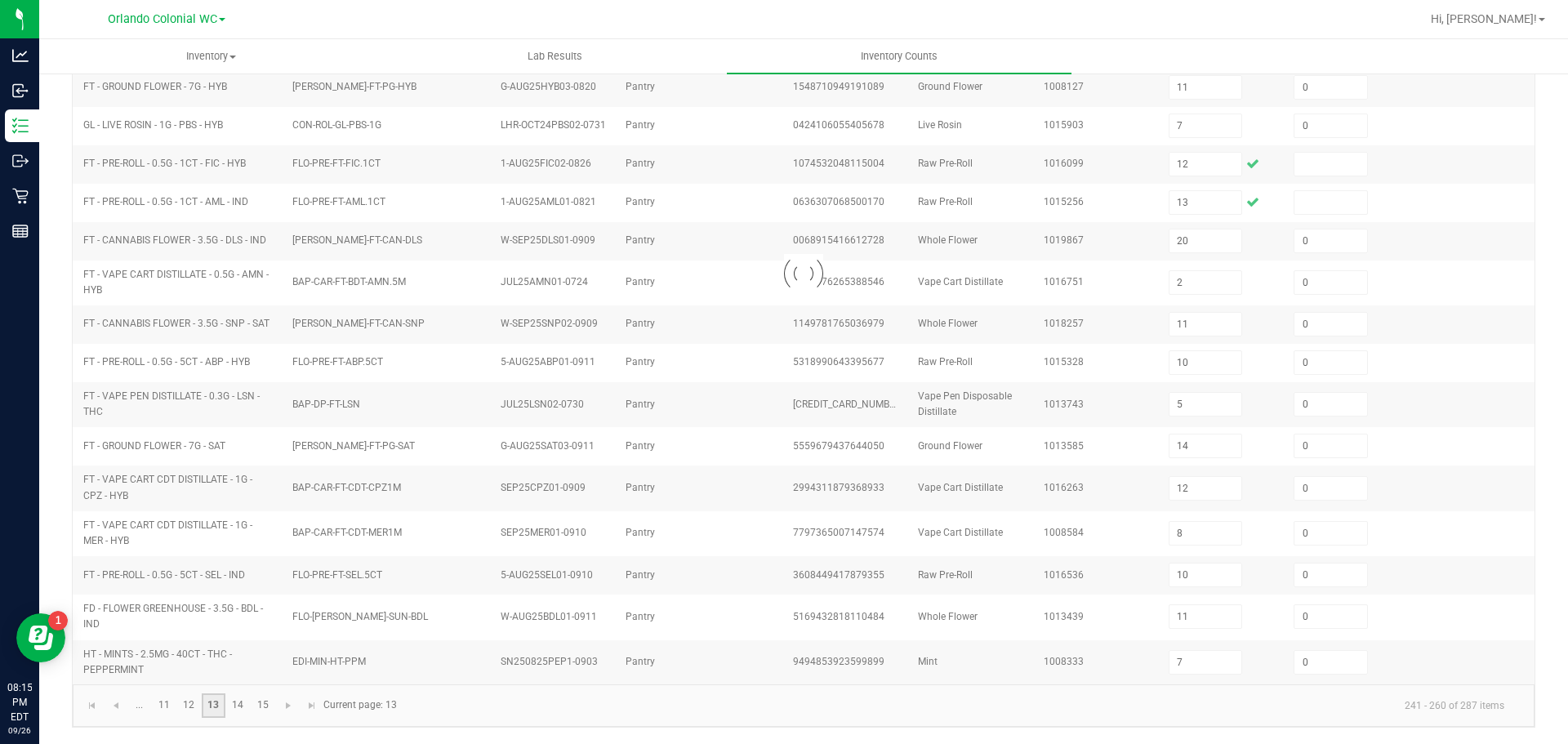
type input "12"
type input "8"
type input "9"
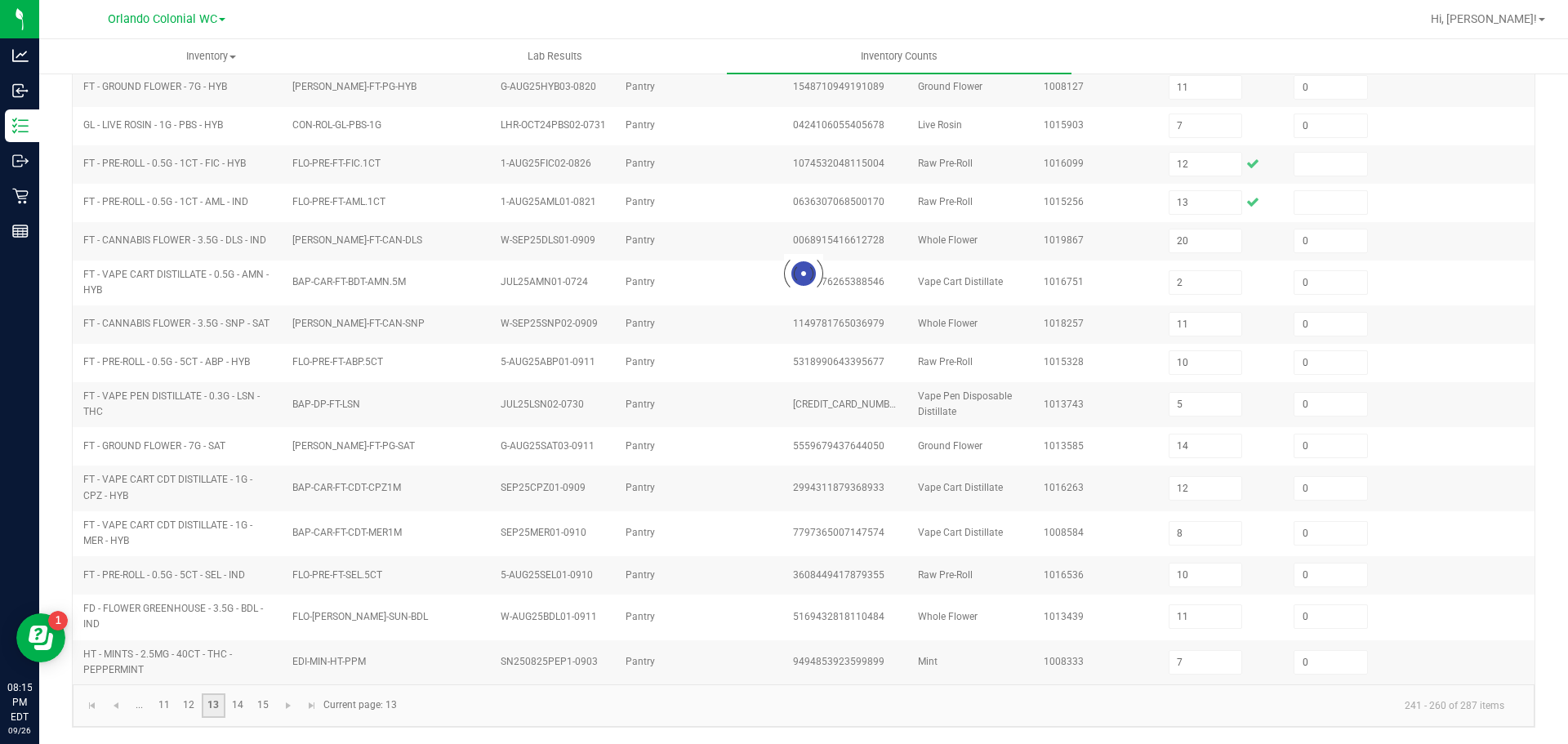
type input "16"
type input "11"
type input "13"
type input "0"
type input "13"
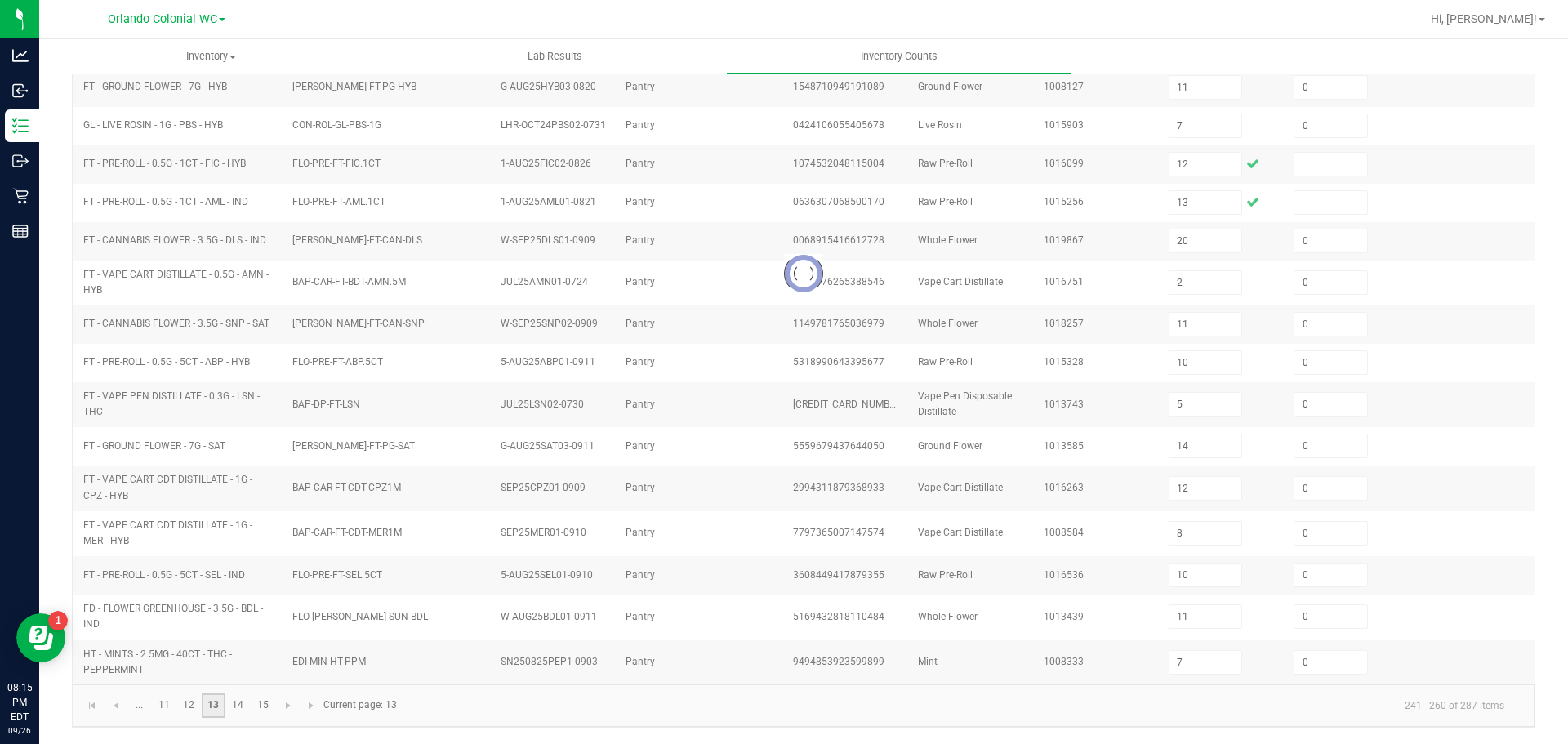
type input "17"
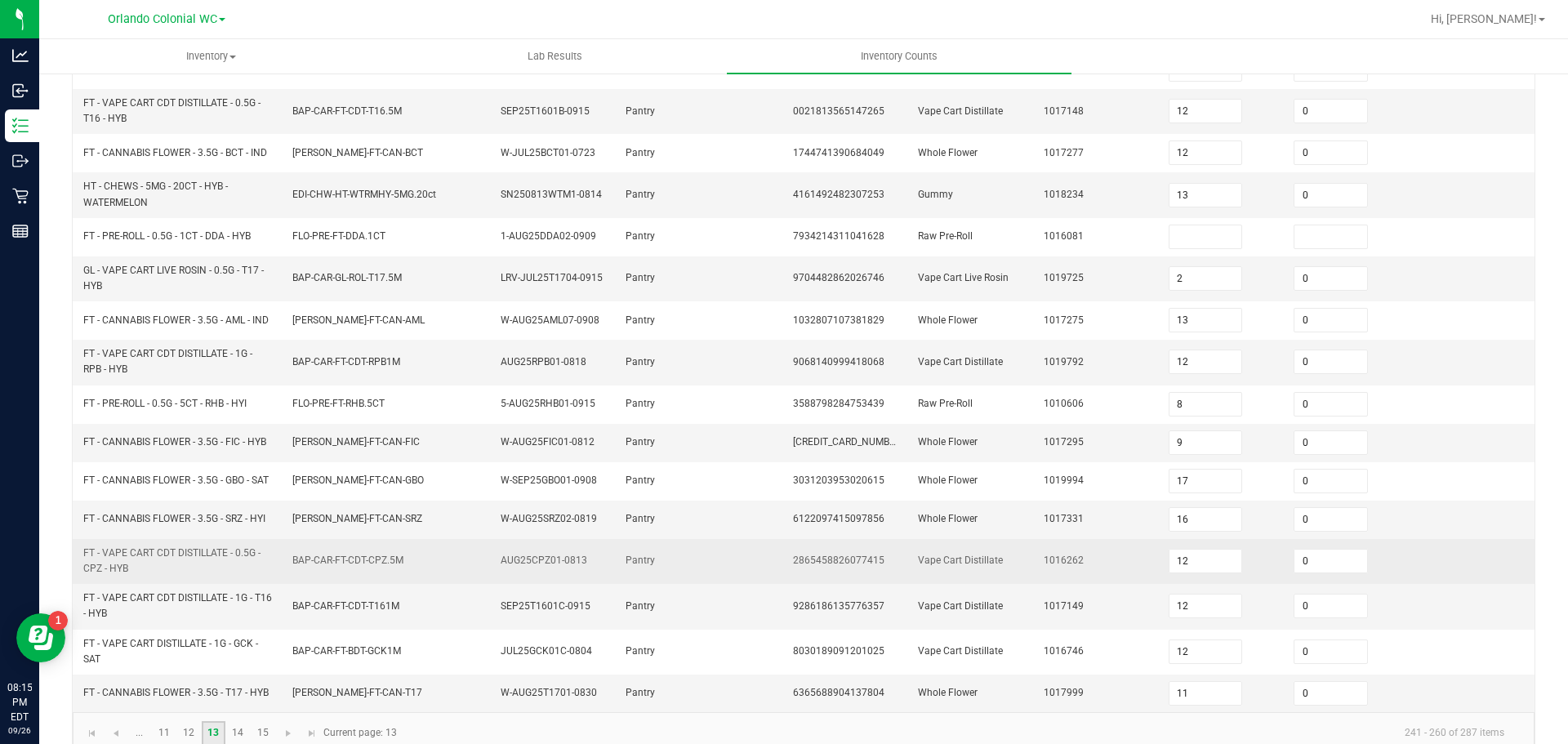
scroll to position [428, 0]
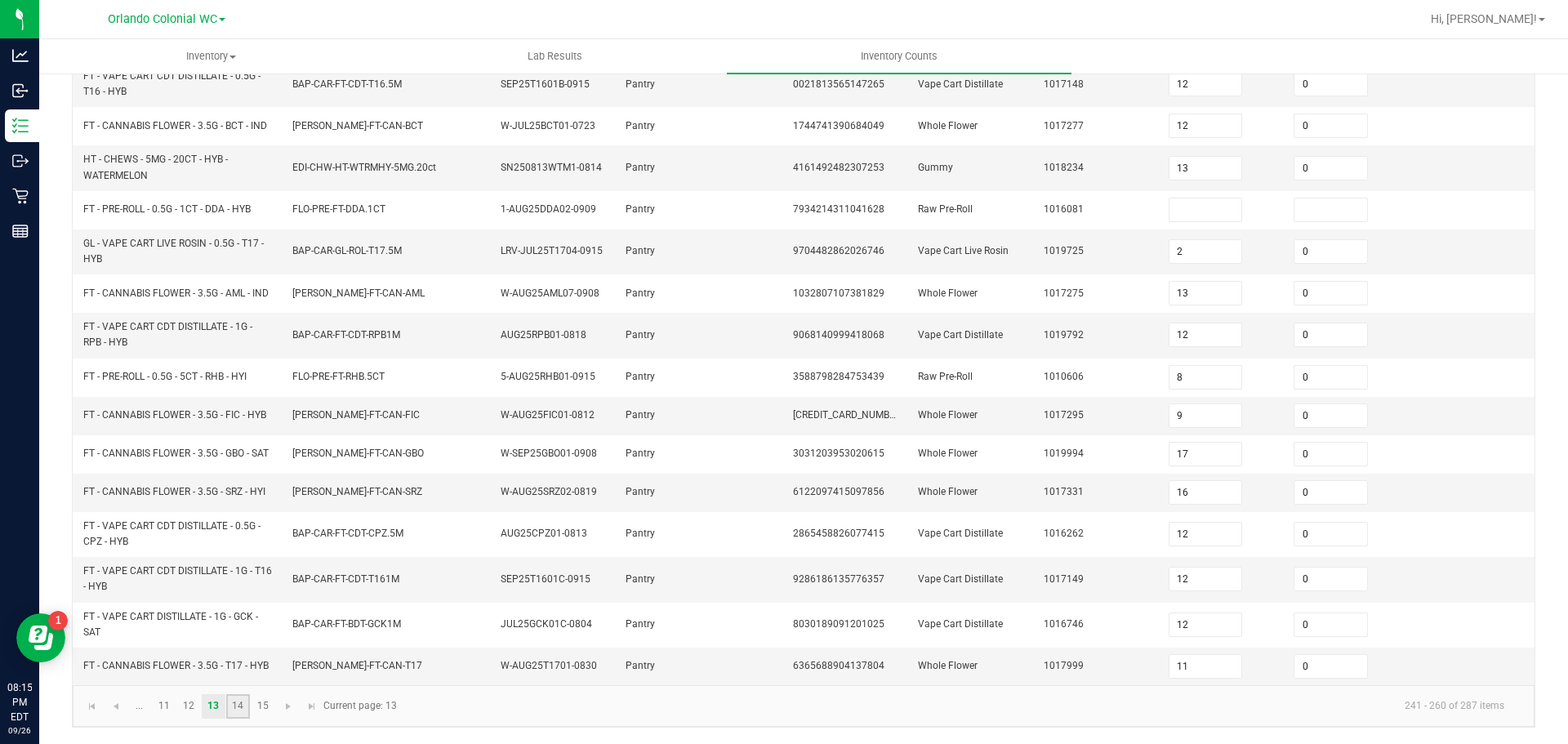
click at [240, 705] on link "14" at bounding box center [237, 707] width 24 height 25
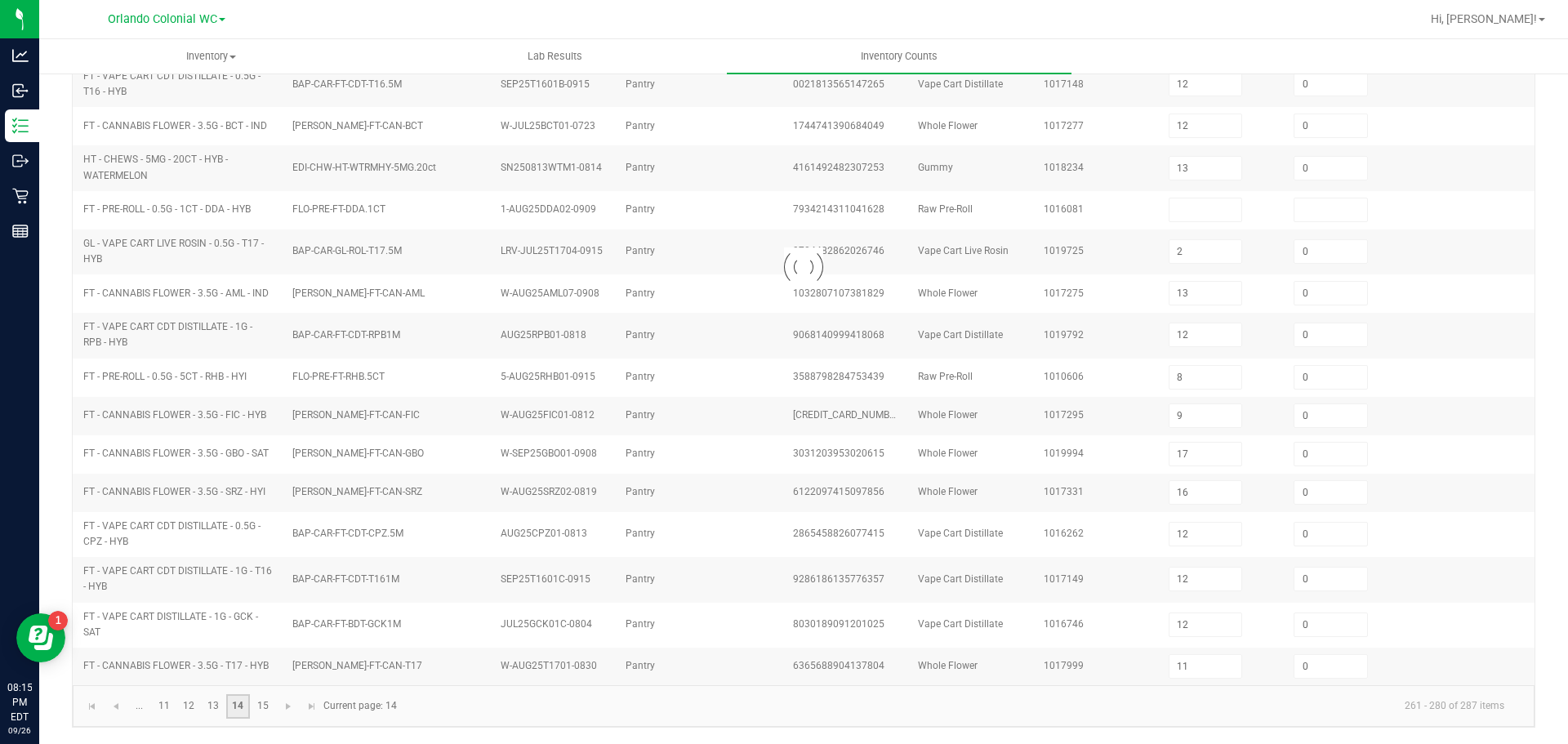
type input "17"
type input "8"
type input "17"
type input "3"
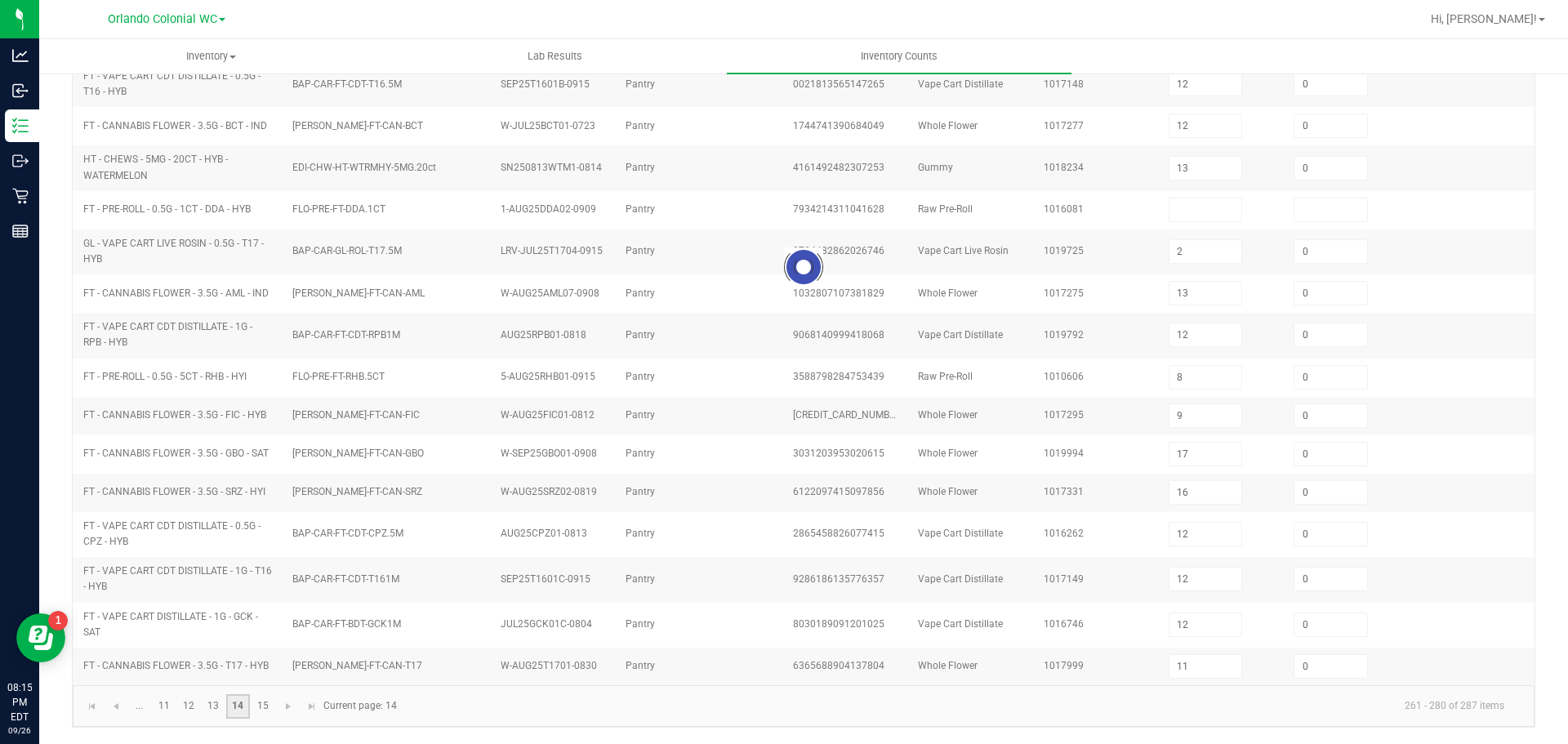
type input "7"
type input "6"
type input "7"
type input "2"
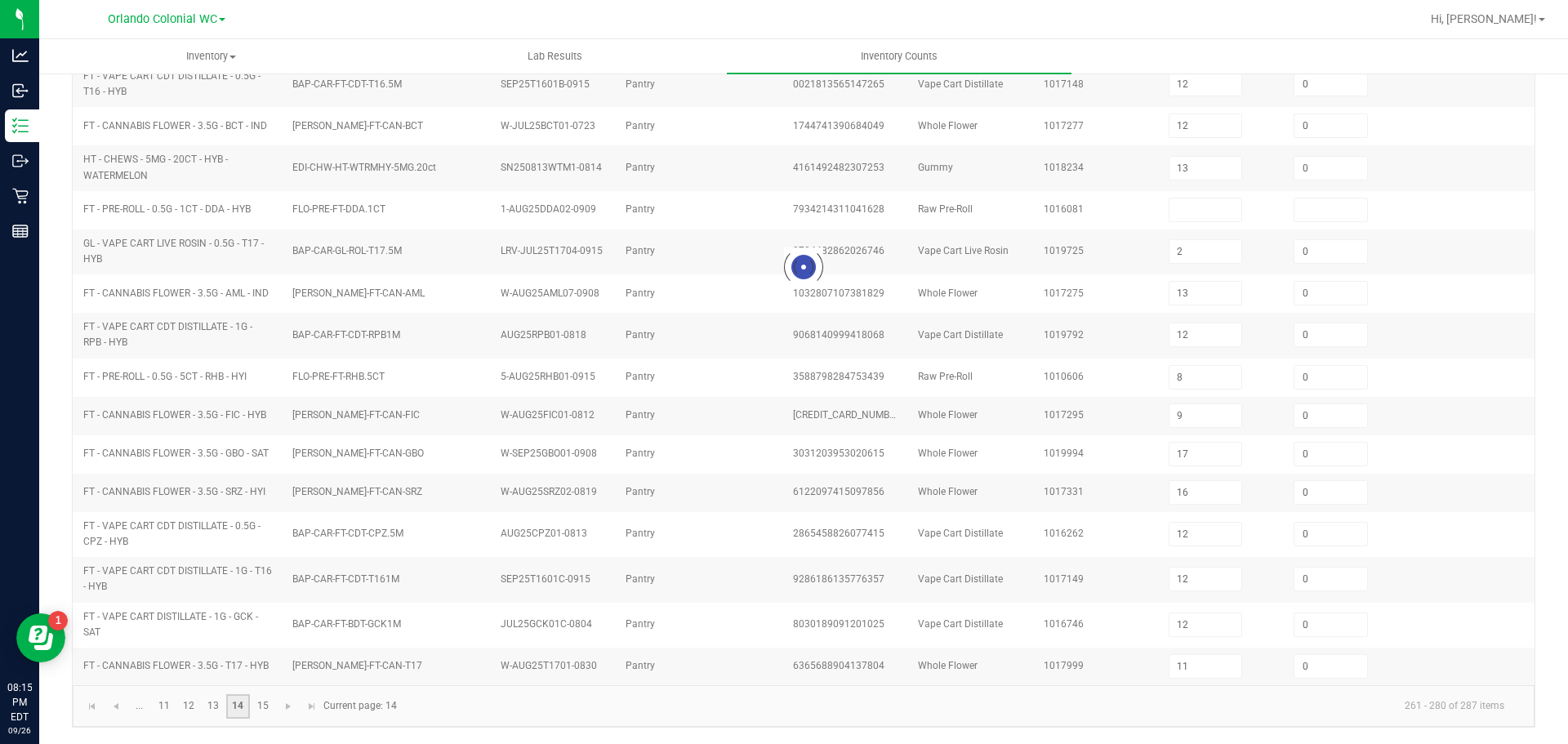
type input "12"
type input "9"
type input "18"
type input "0"
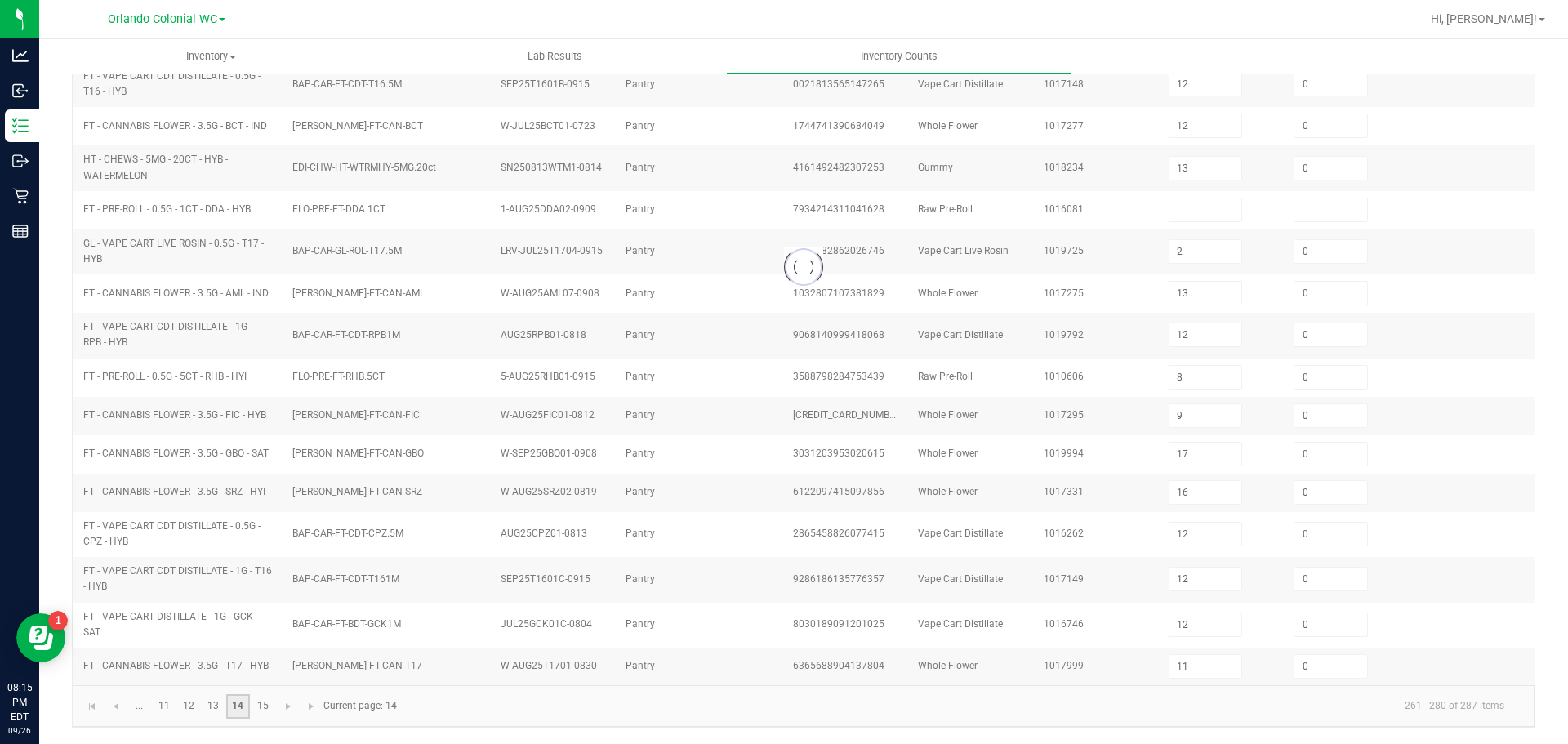
type input "17"
type input "15"
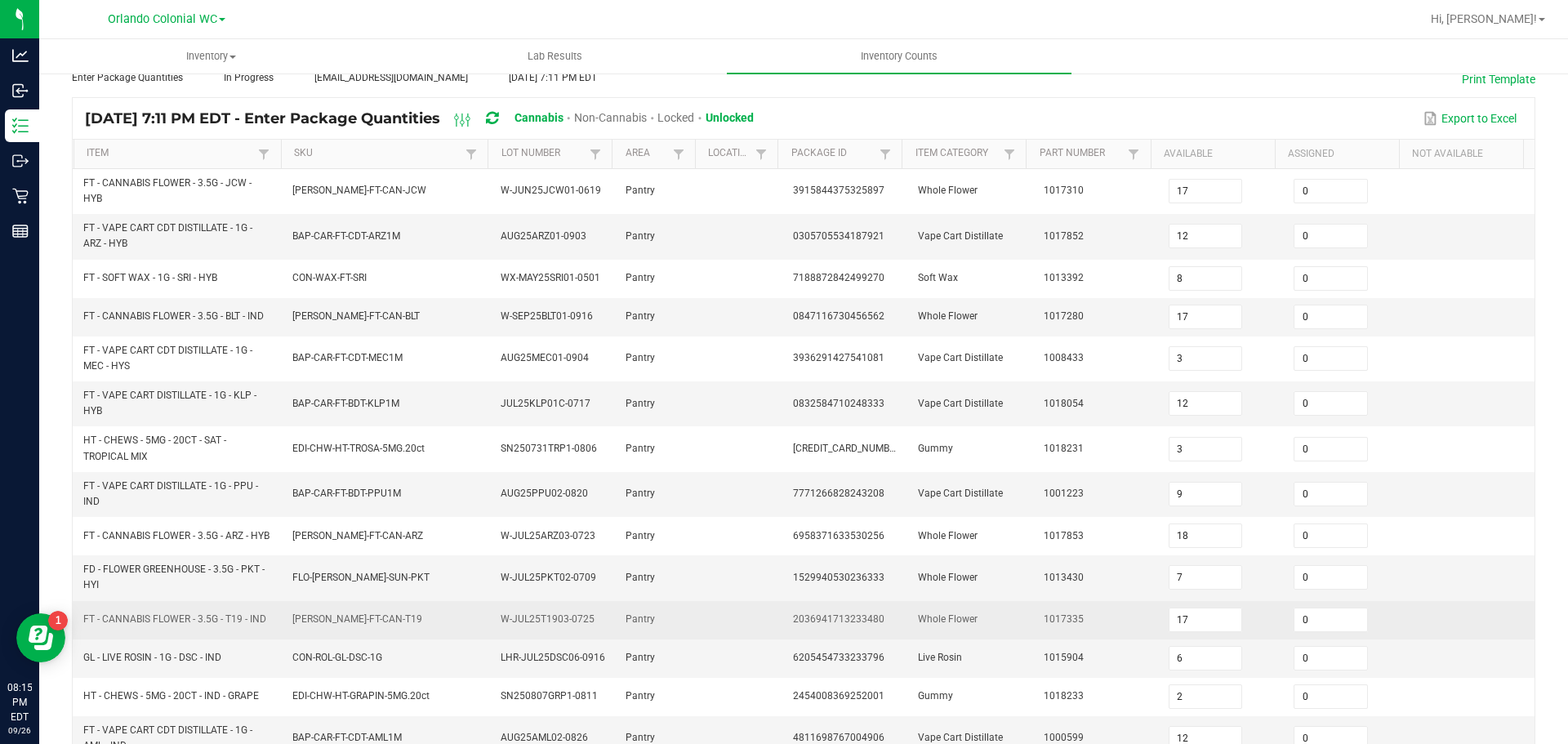
scroll to position [421, 0]
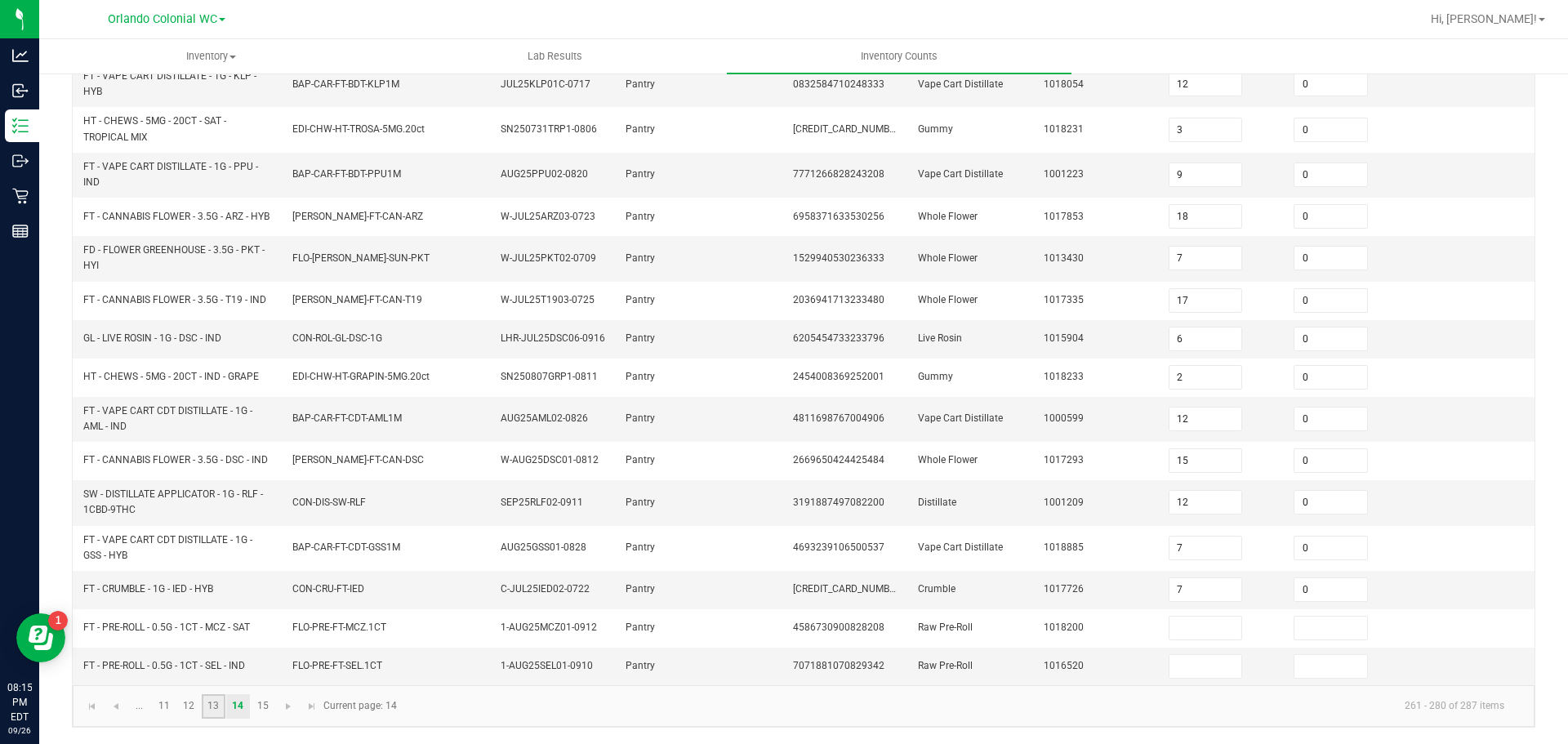
click at [210, 700] on link "13" at bounding box center [213, 707] width 24 height 25
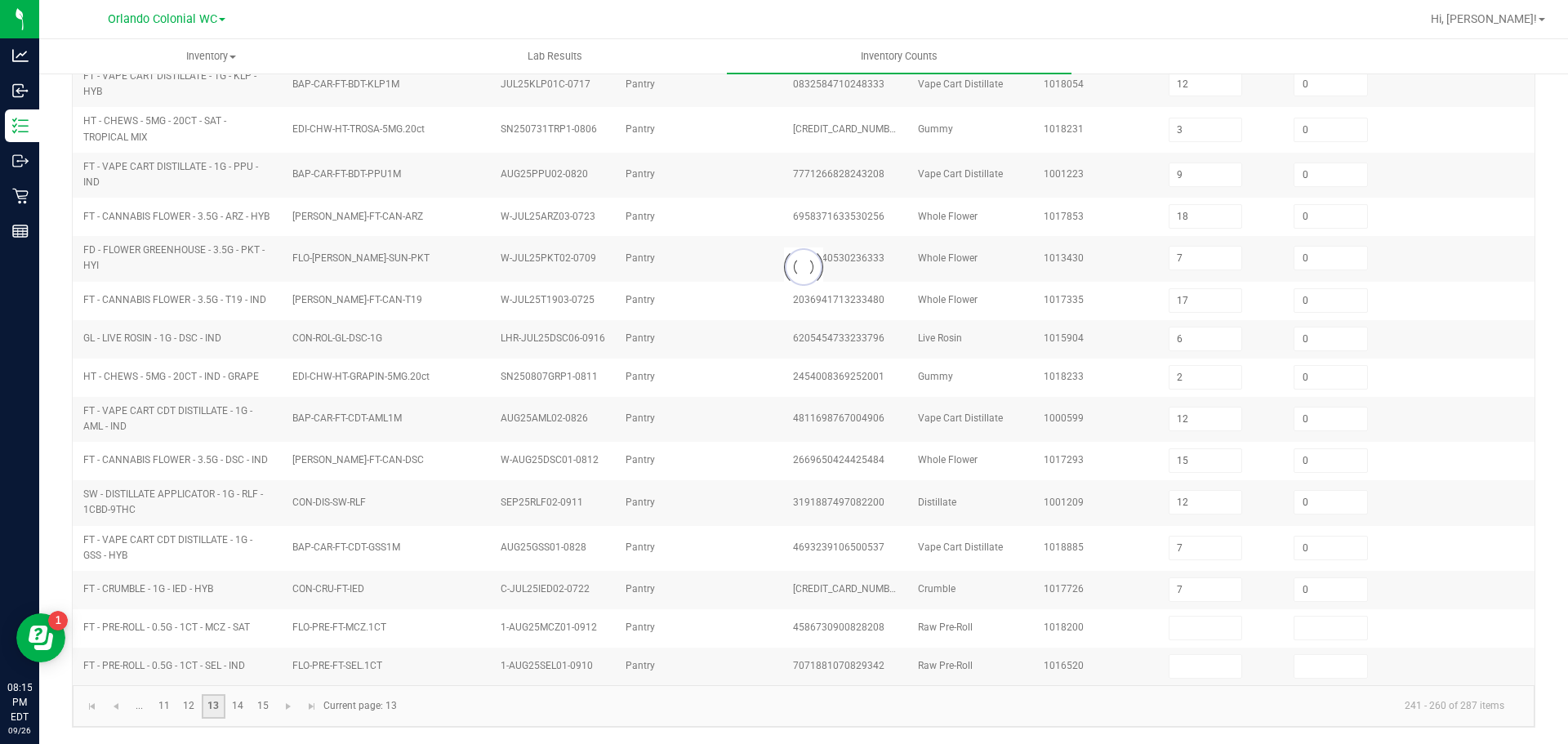
type input "12"
type input "2"
type input "6"
type input "12"
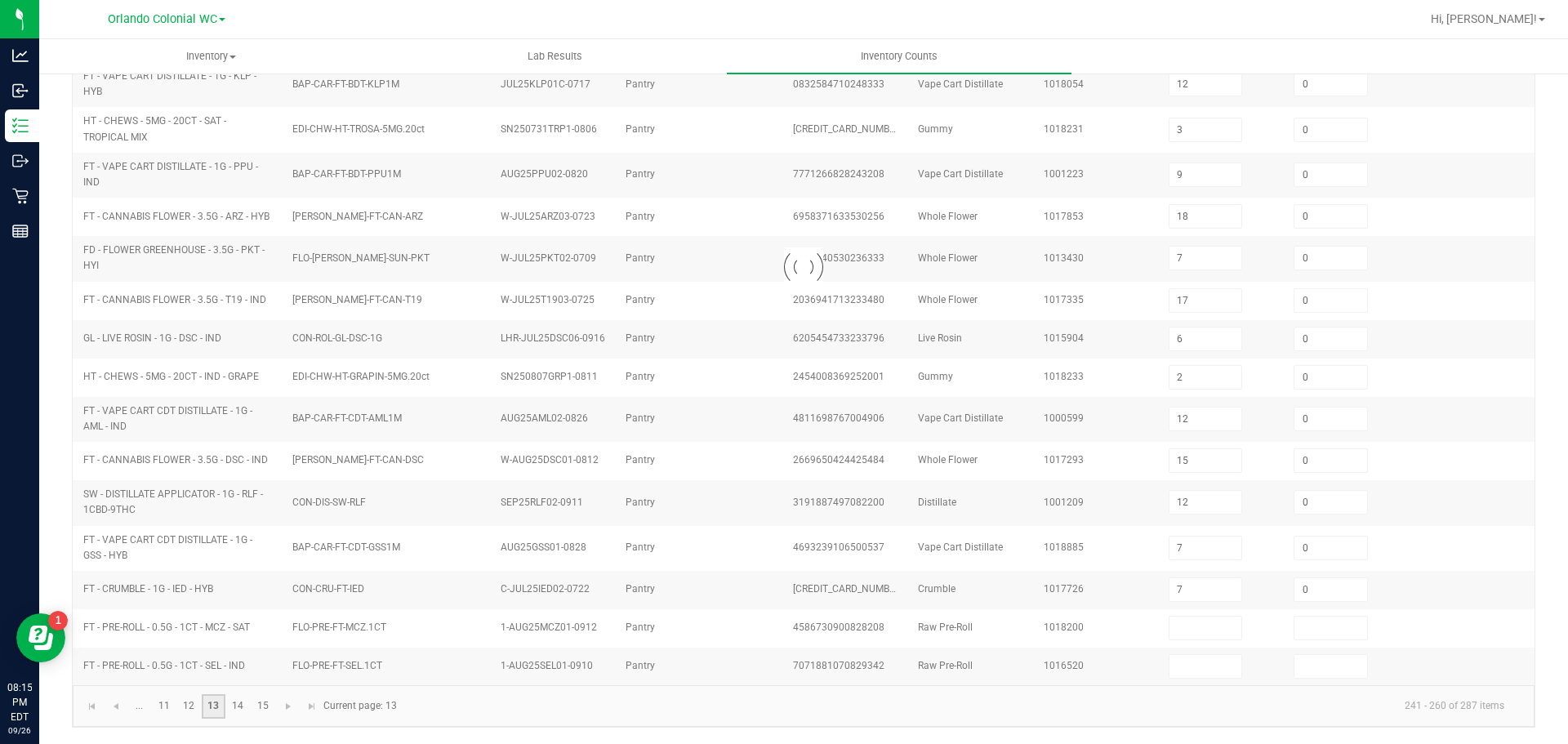
type input "2"
type input "12"
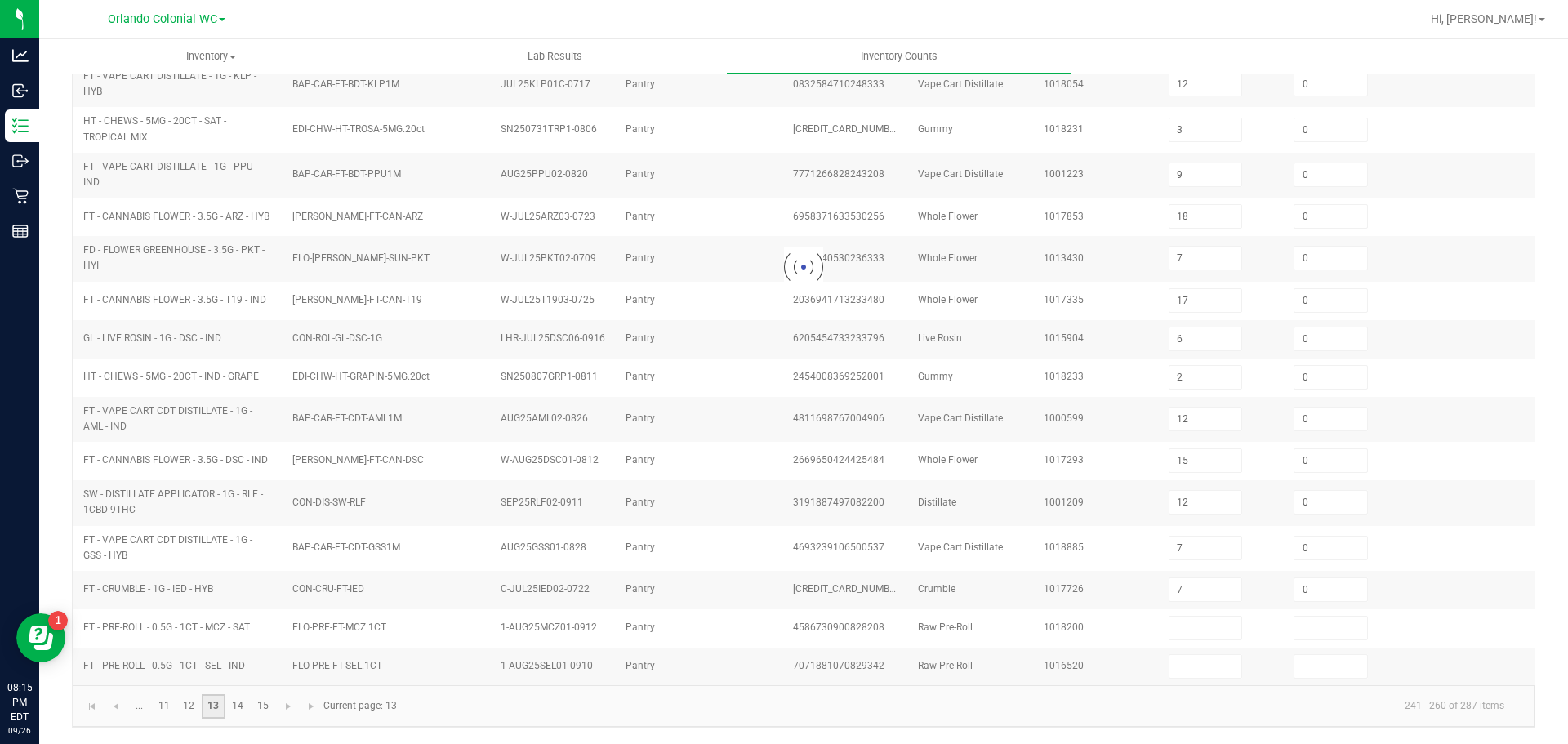
type input "0"
type input "8"
type input "9"
type input "16"
type input "11"
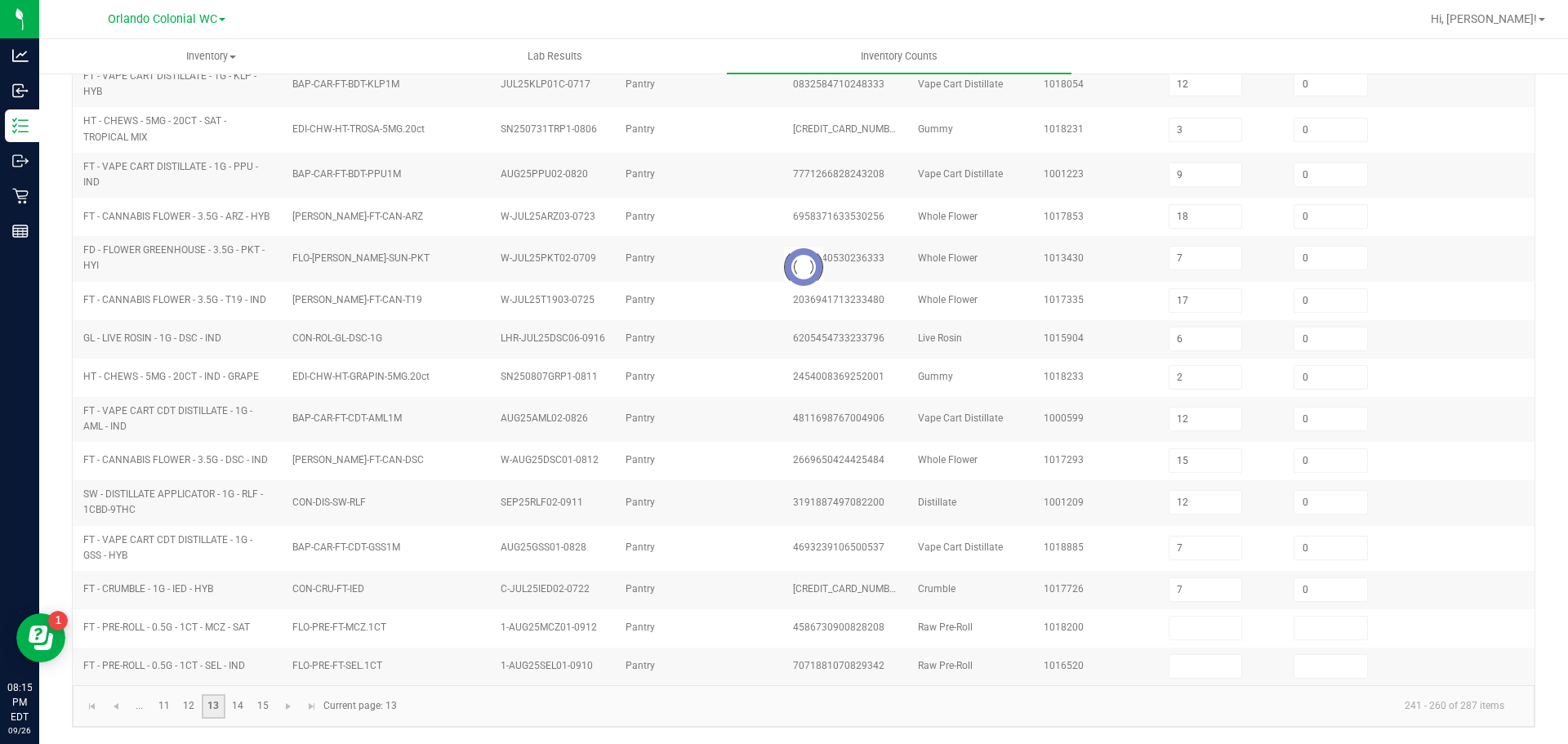
type input "0"
type input "13"
type input "17"
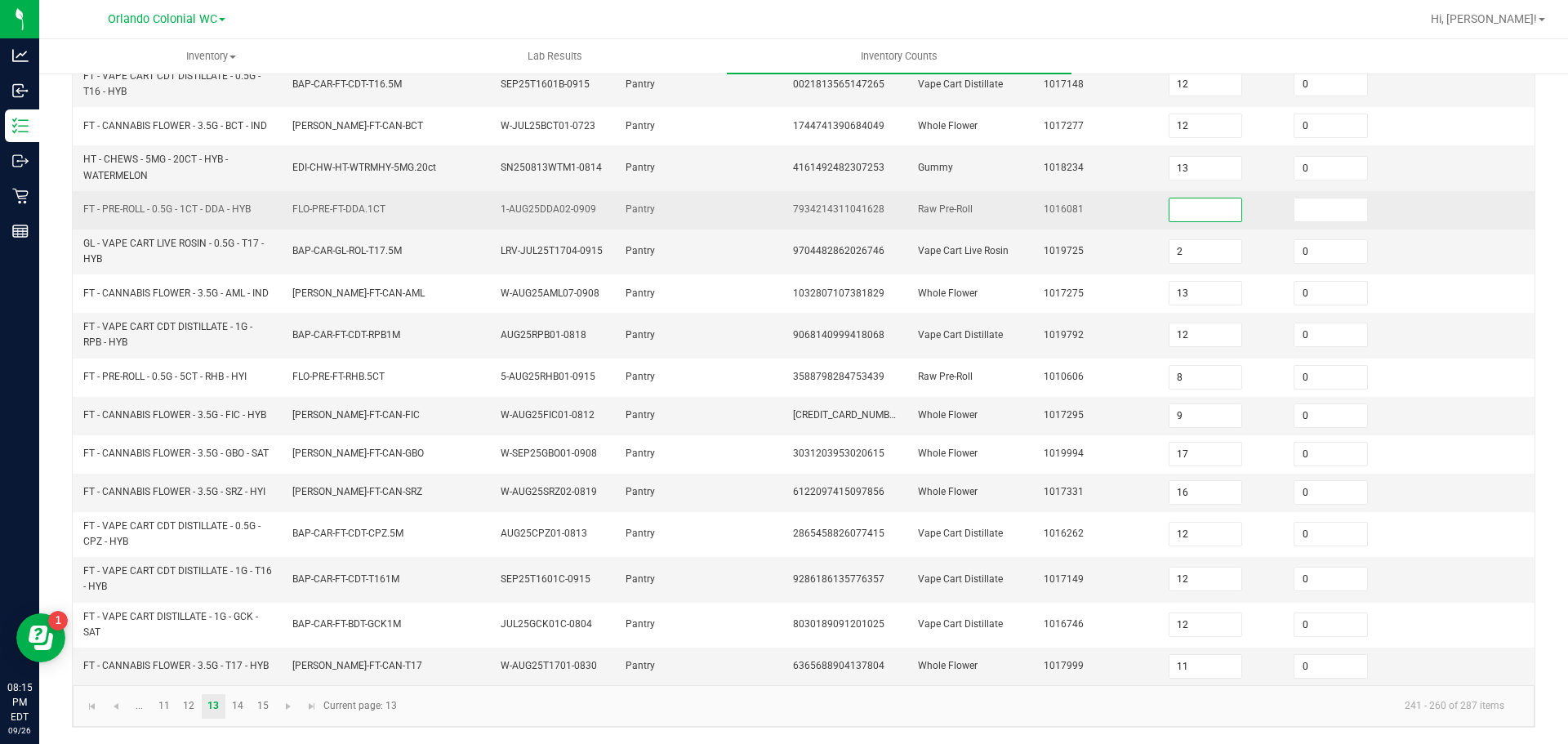
click at [1176, 206] on input at bounding box center [1206, 210] width 73 height 23
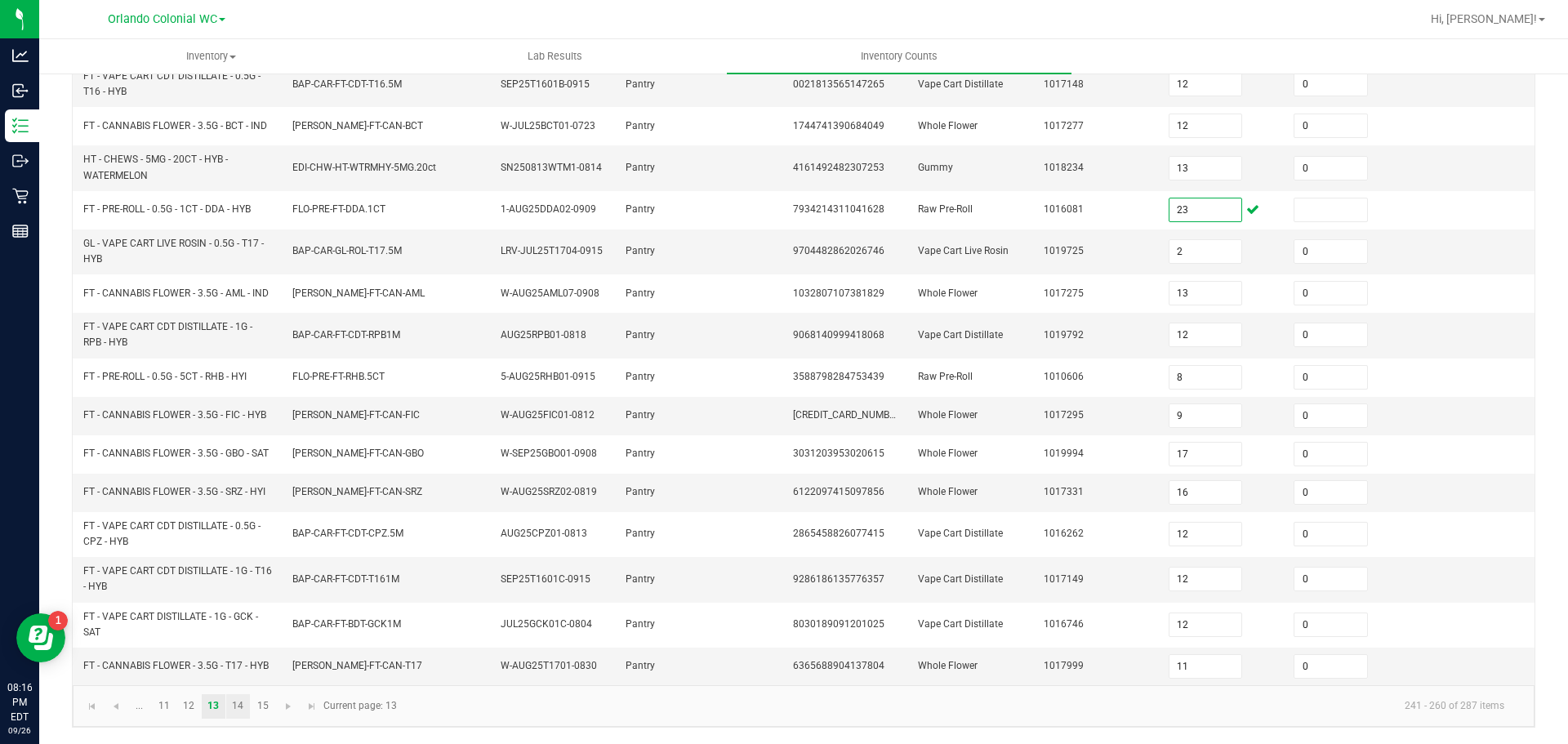
type input "23"
click at [234, 715] on link "14" at bounding box center [237, 707] width 24 height 25
type input "17"
type input "8"
type input "17"
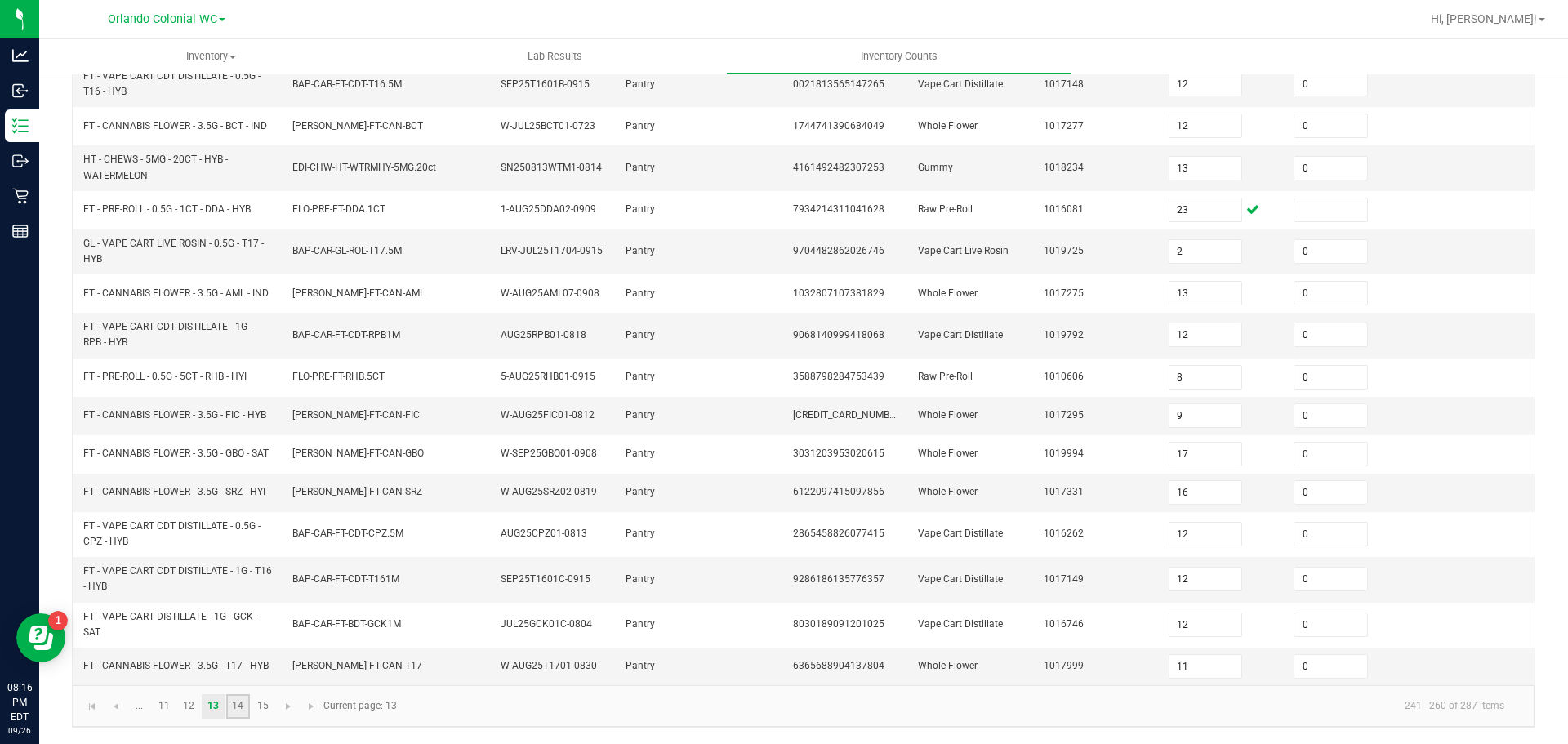
type input "3"
type input "7"
type input "6"
type input "7"
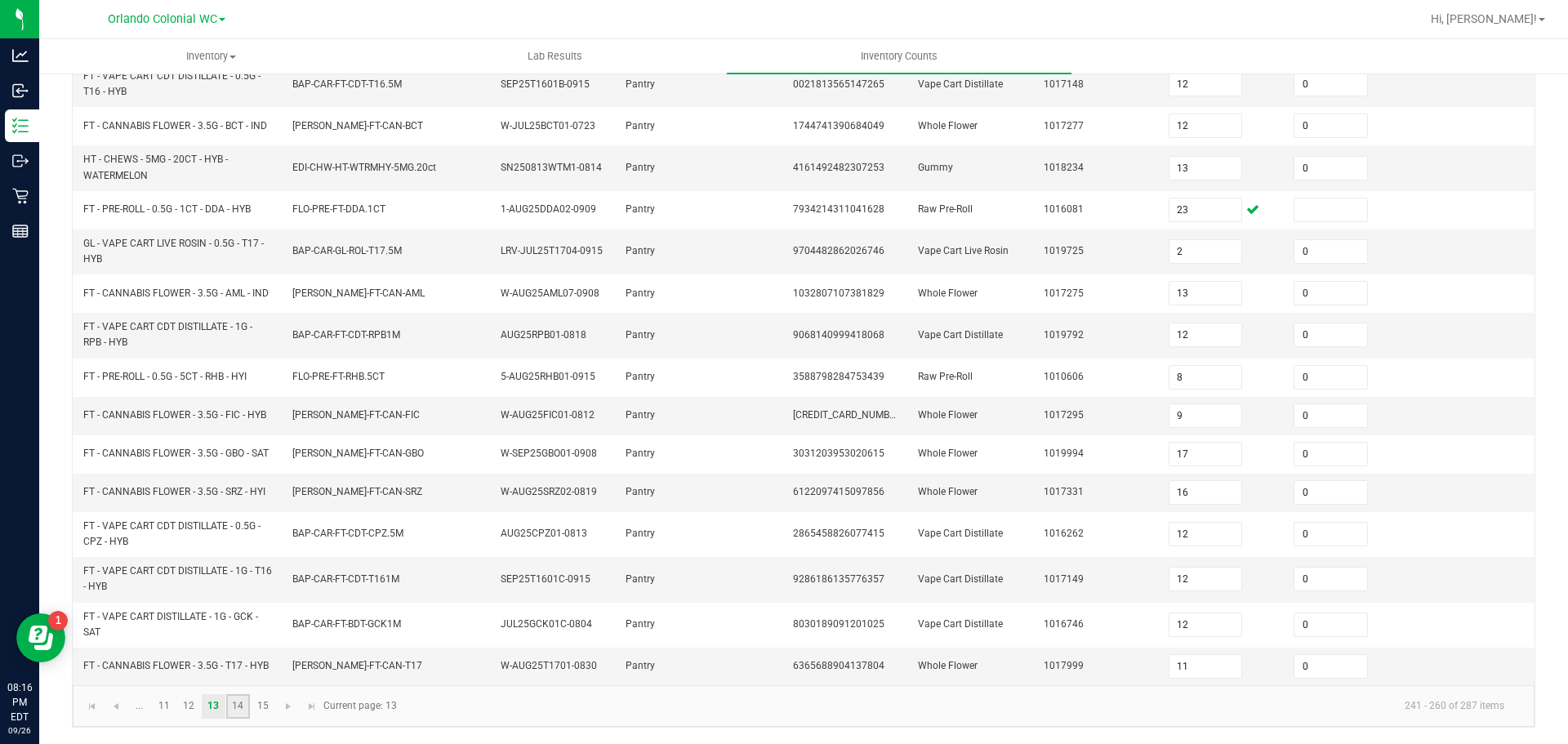
type input "7"
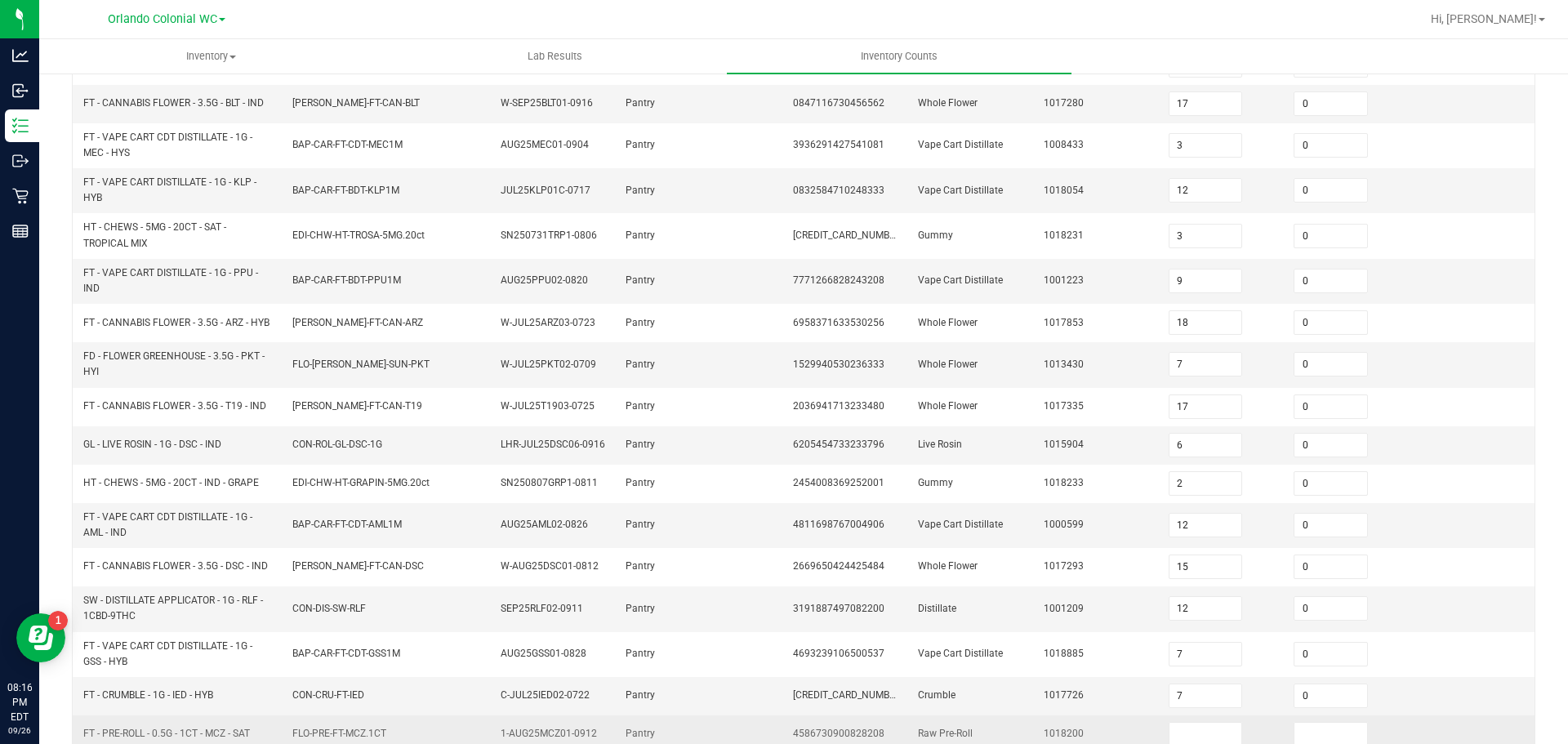
scroll to position [409, 0]
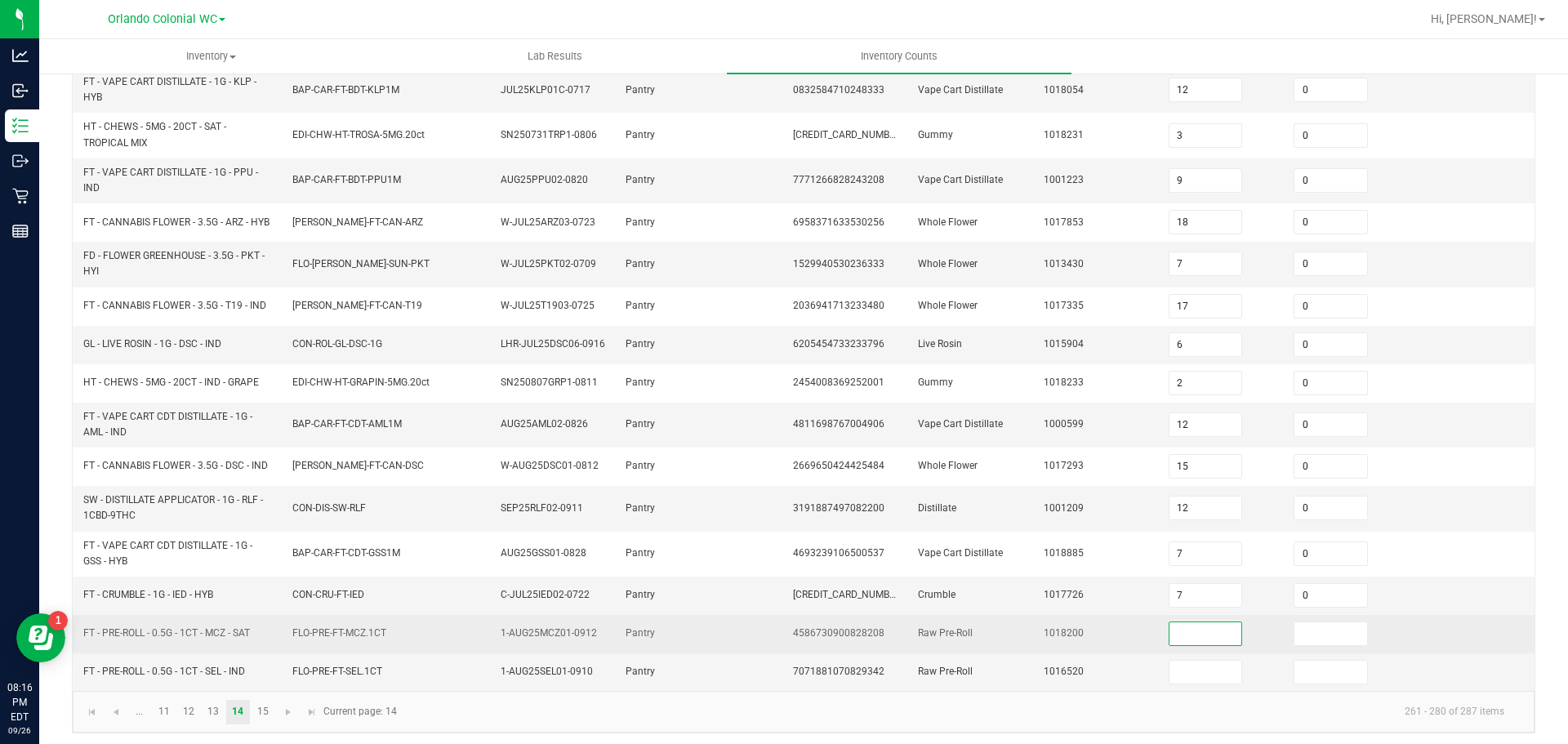
click at [1195, 641] on input at bounding box center [1206, 634] width 73 height 23
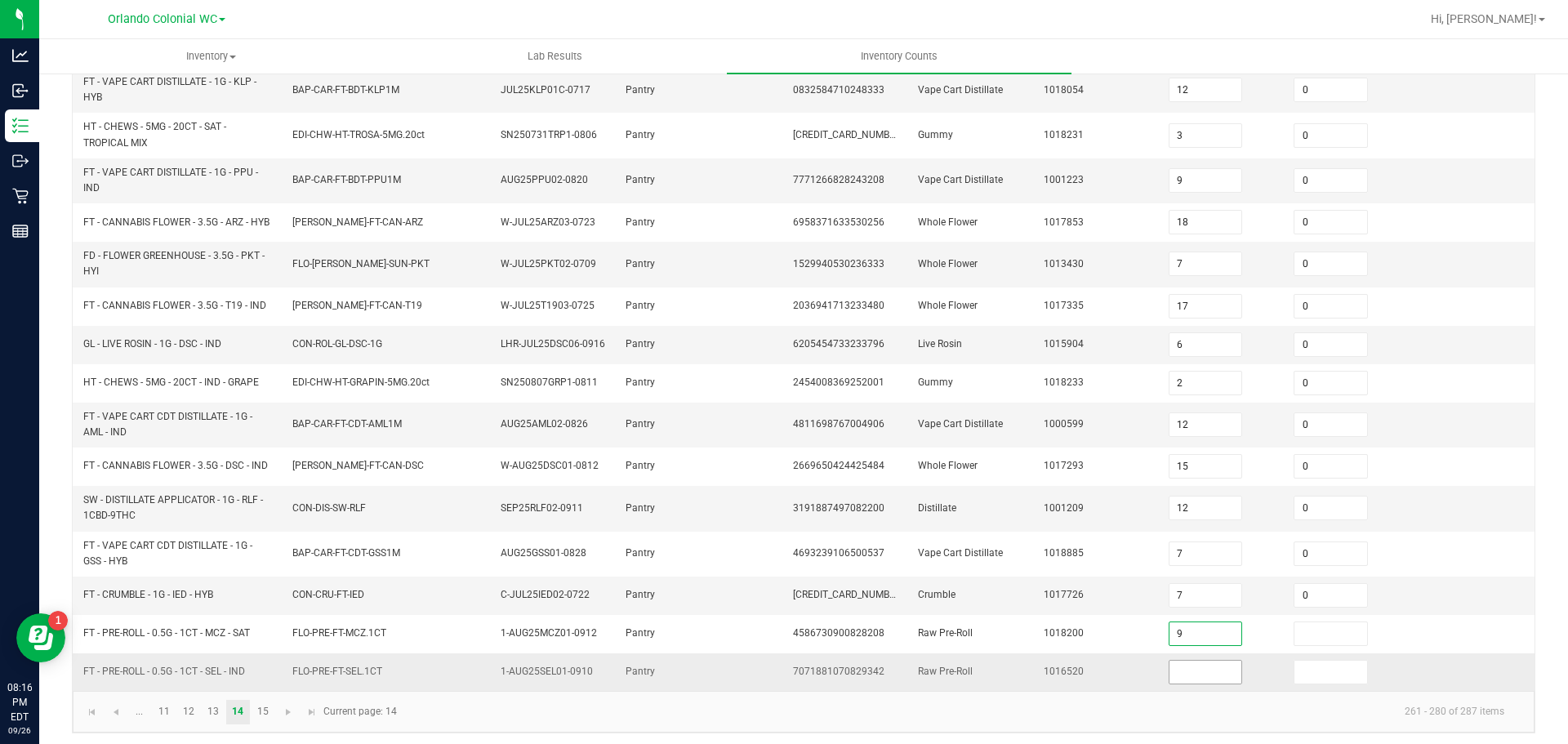
click at [1170, 679] on input at bounding box center [1206, 672] width 73 height 23
click at [286, 719] on span "Go to the next page" at bounding box center [288, 712] width 13 height 13
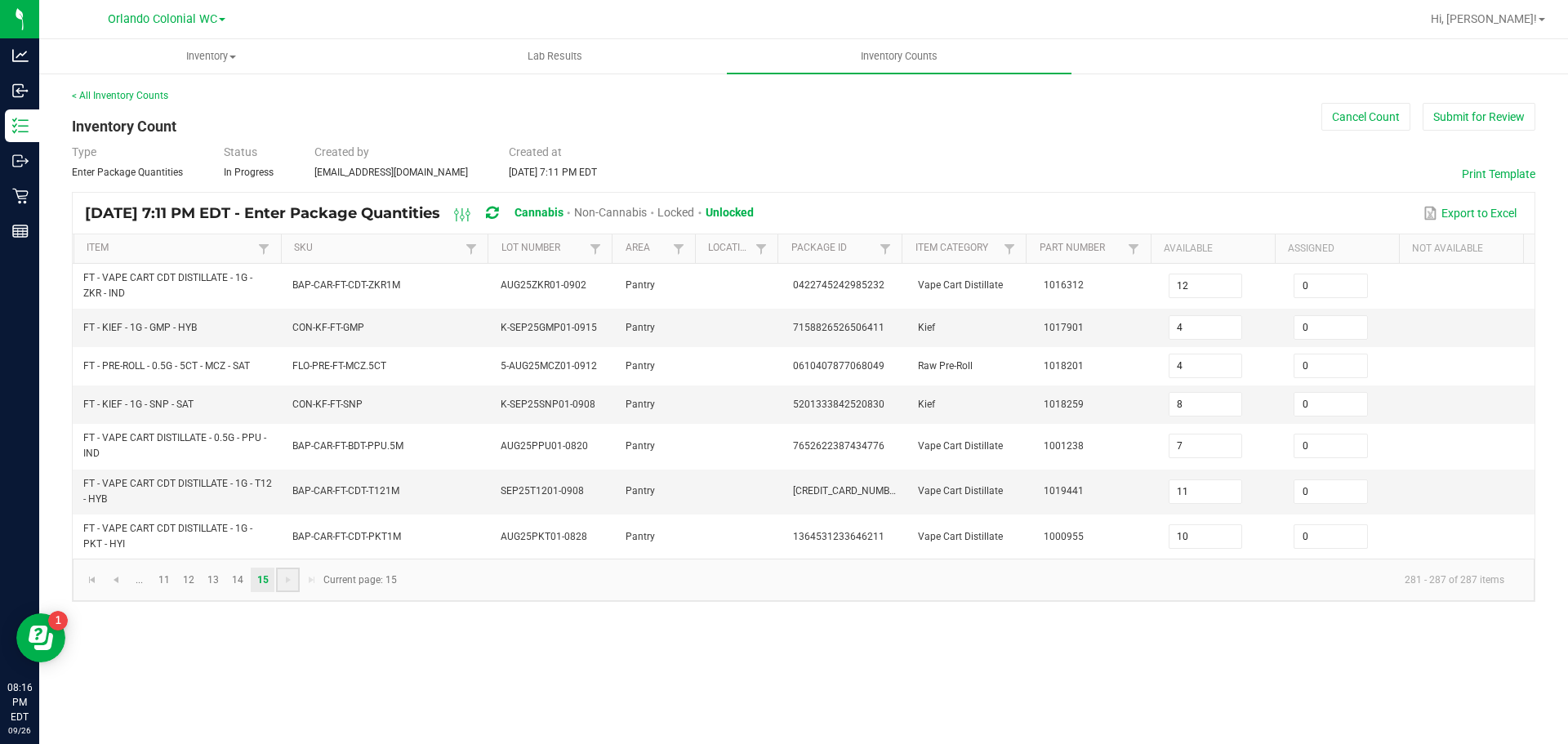
scroll to position [0, 0]
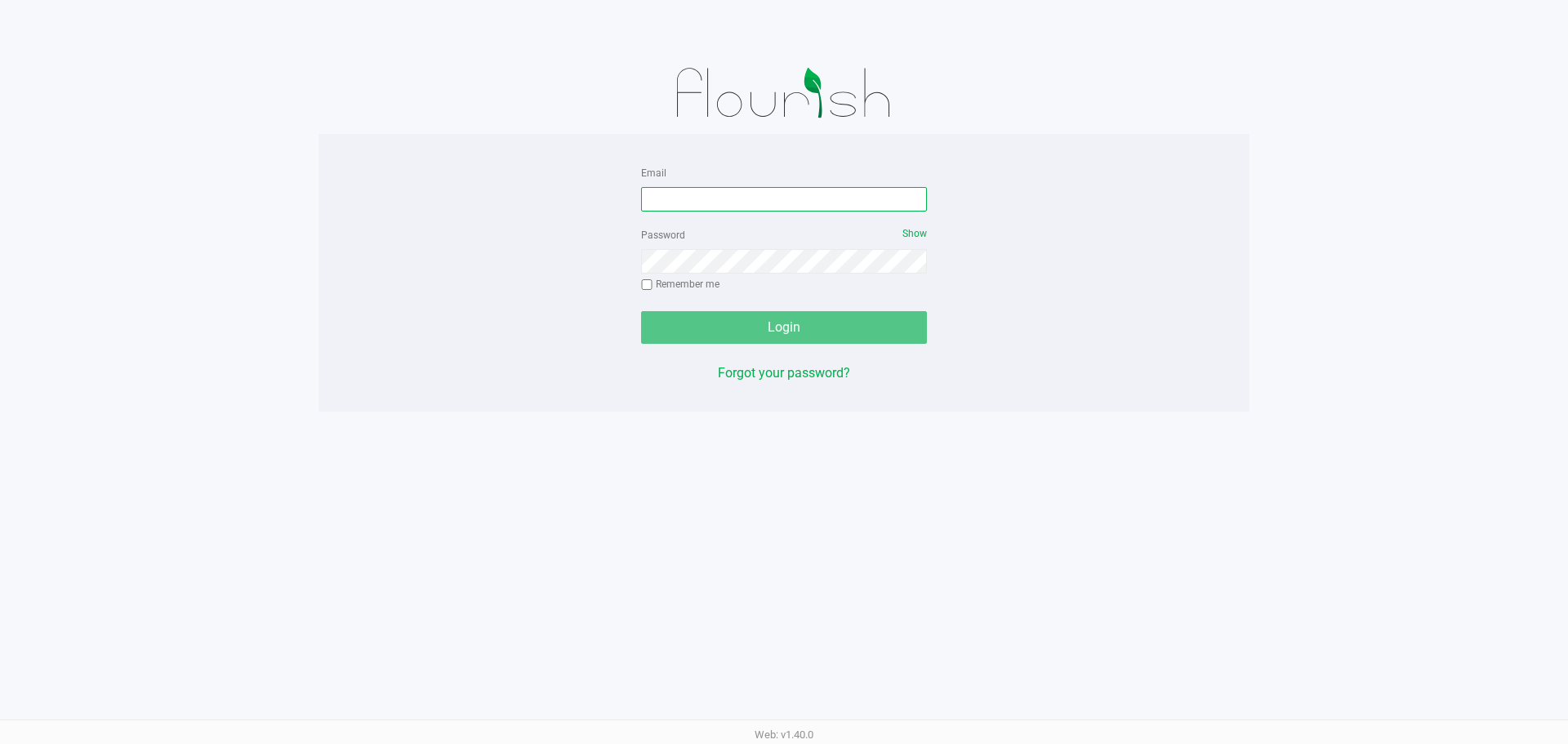
click at [683, 196] on input "Email" at bounding box center [784, 199] width 286 height 25
type input "[EMAIL_ADDRESS][DOMAIN_NAME]"
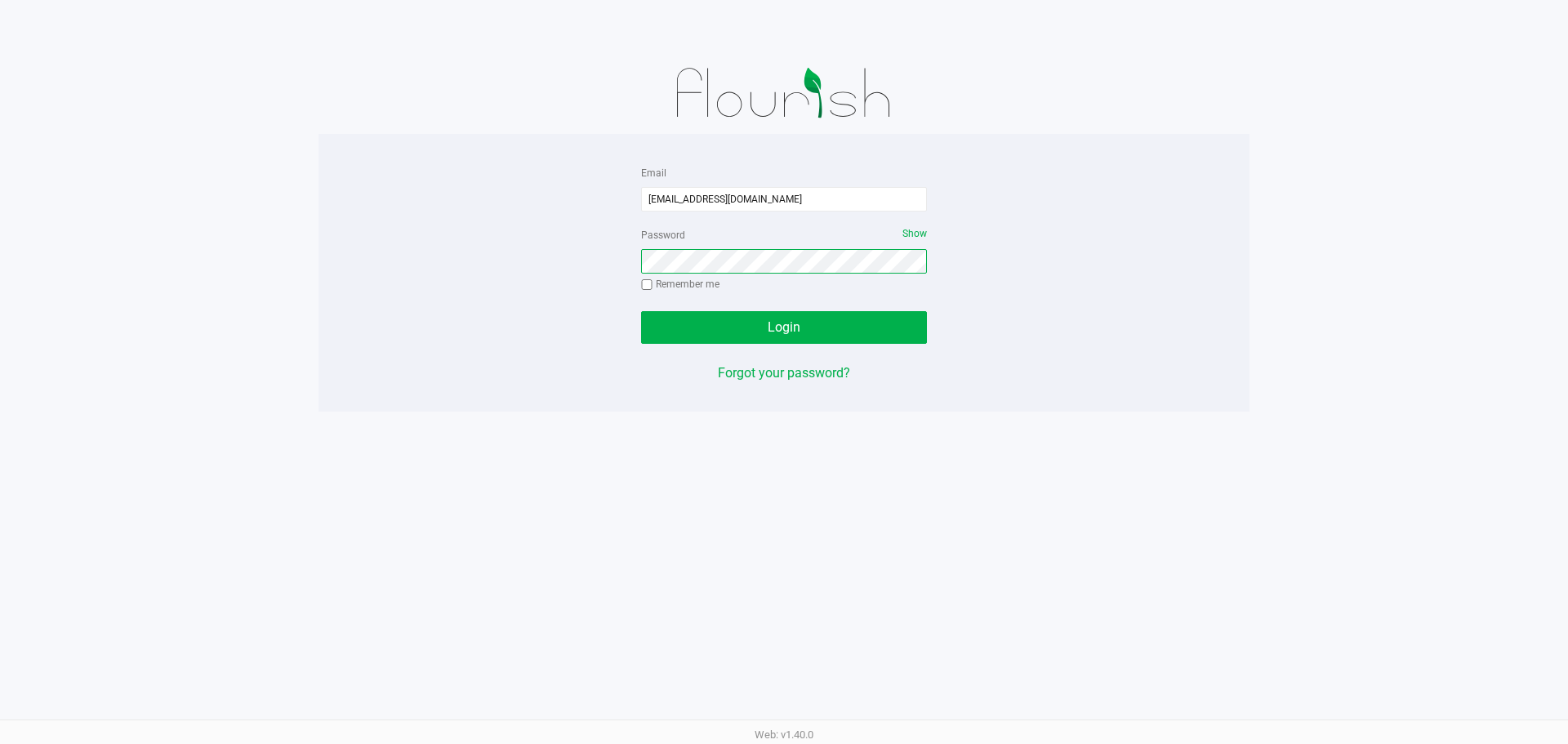
click at [641, 311] on button "Login" at bounding box center [784, 327] width 286 height 33
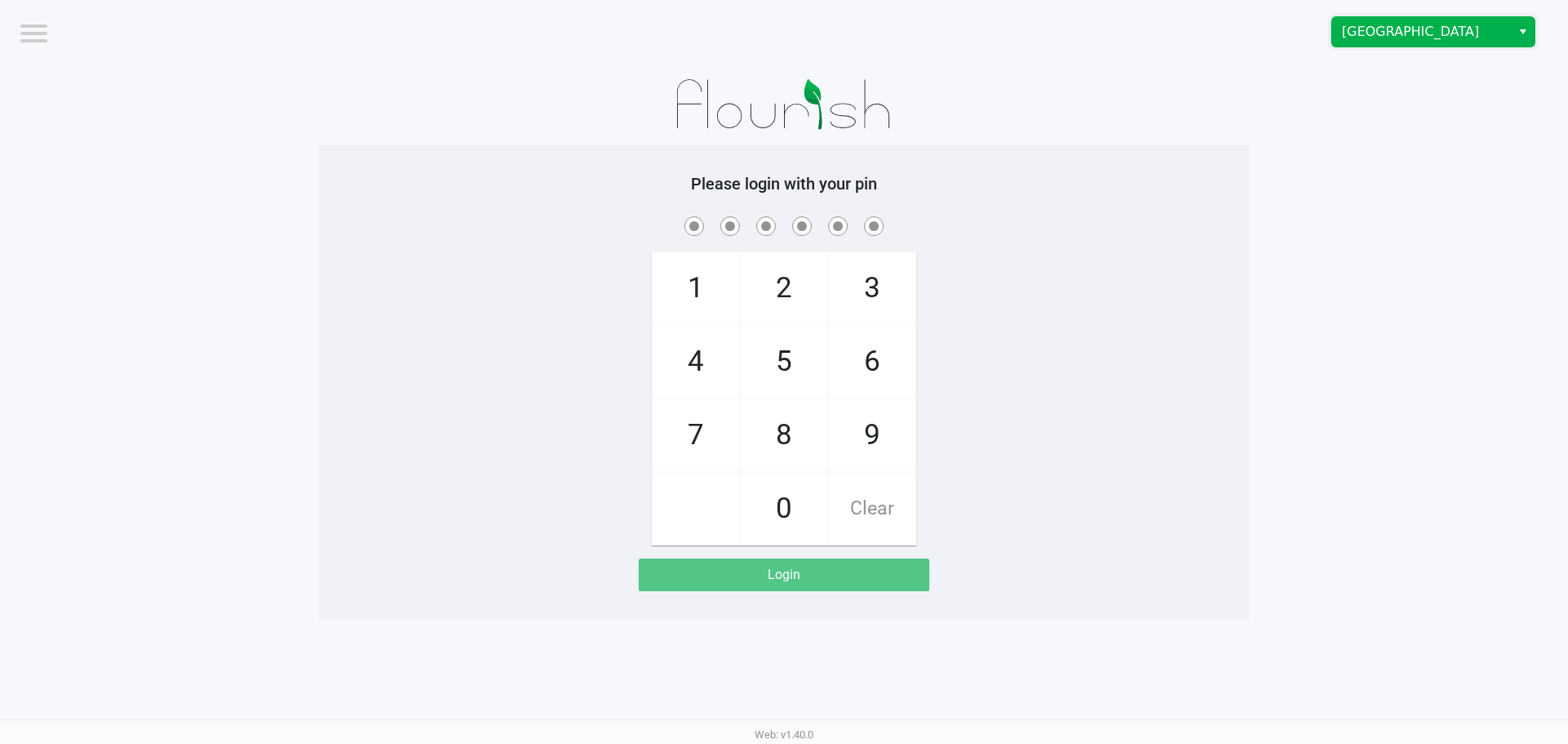
click at [1411, 34] on span "[GEOGRAPHIC_DATA]" at bounding box center [1422, 32] width 159 height 19
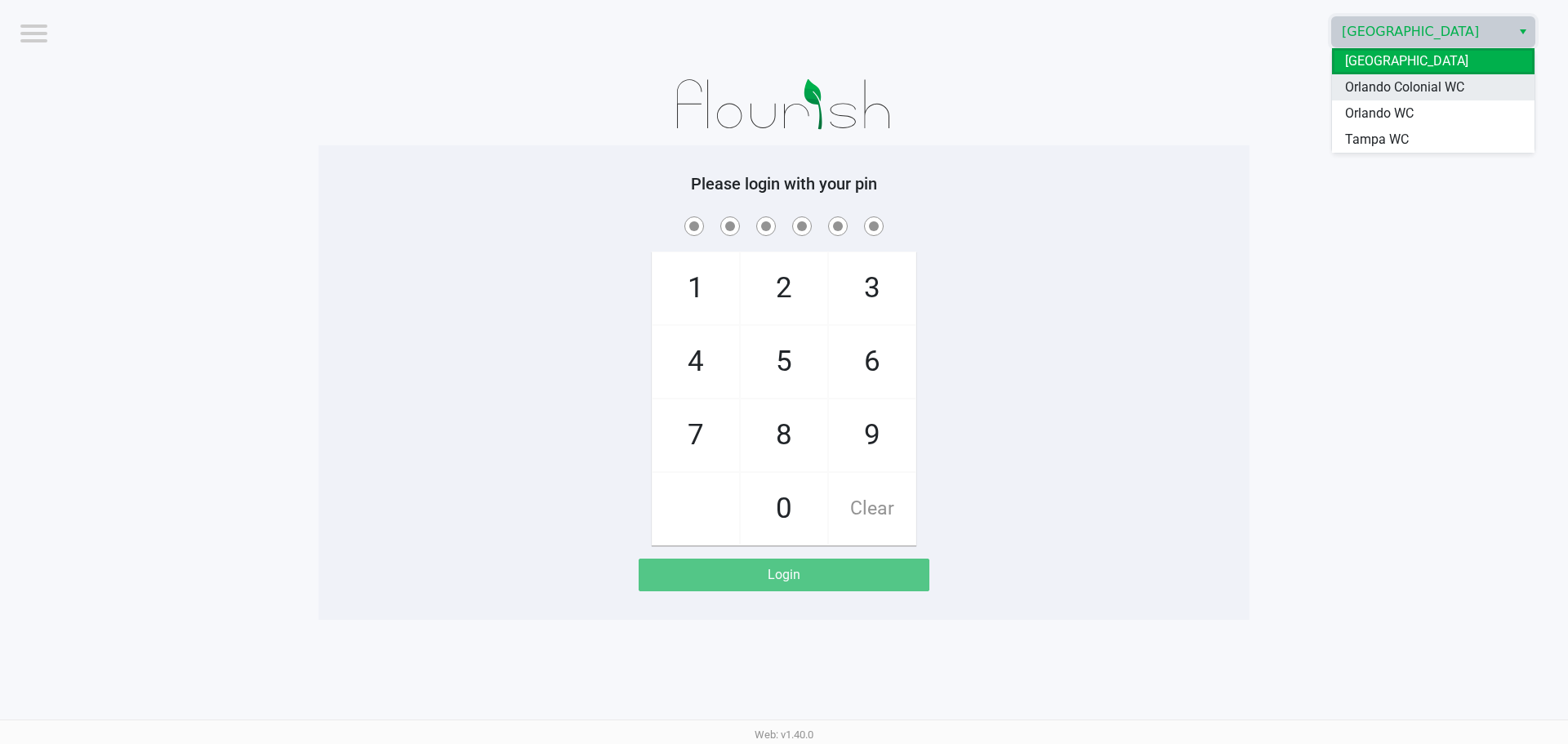
click at [1408, 81] on span "Orlando Colonial WC" at bounding box center [1404, 87] width 120 height 19
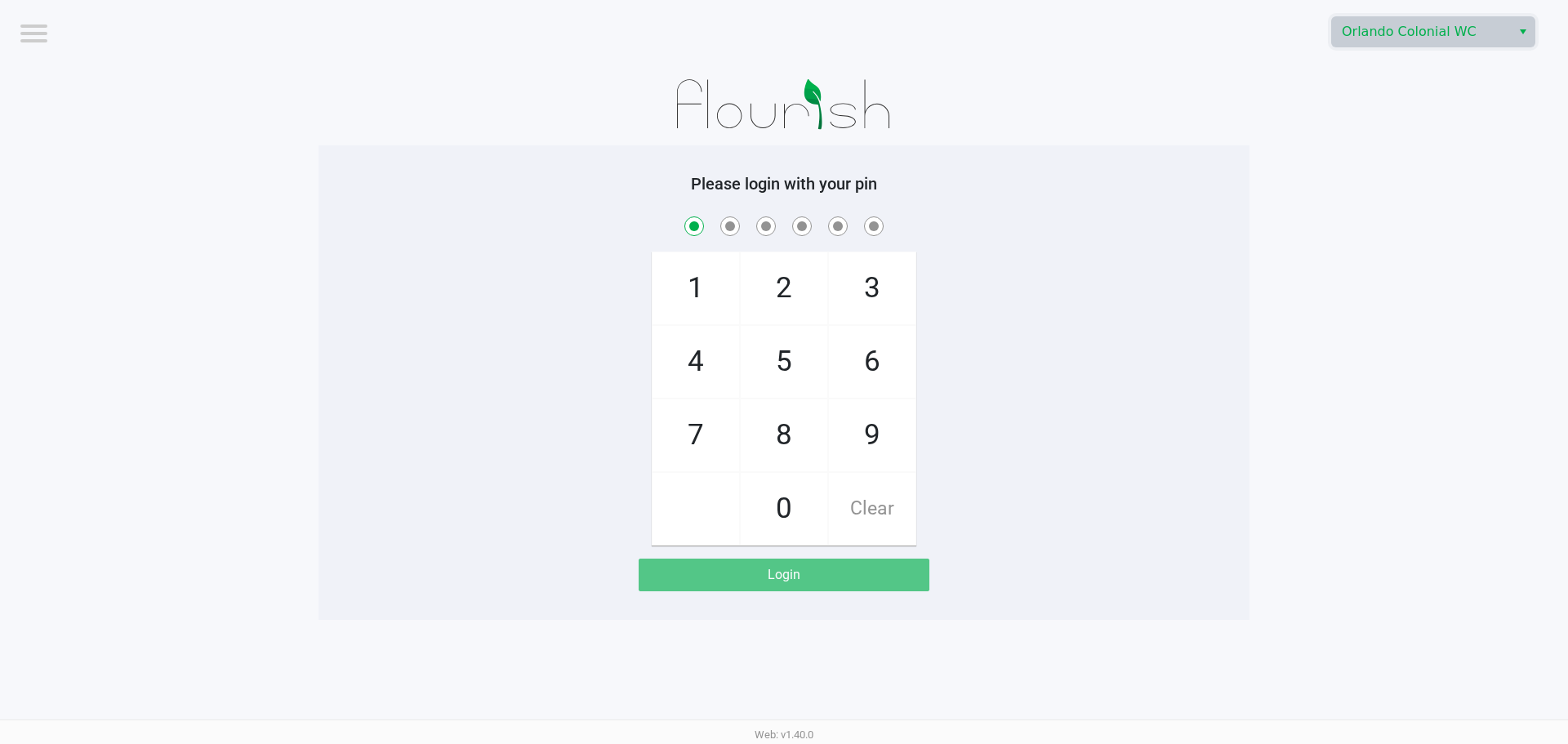
checkbox input "true"
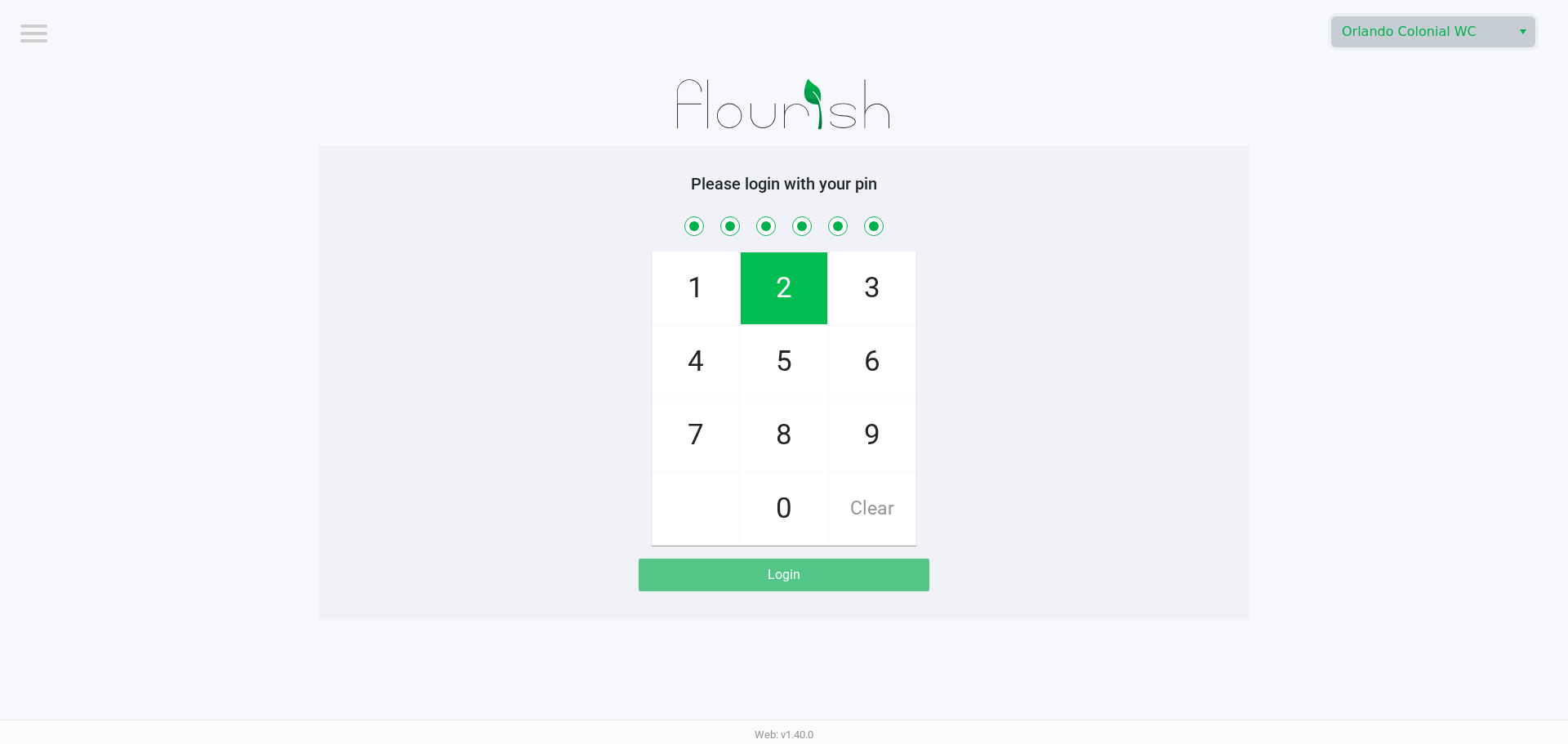
checkbox input "true"
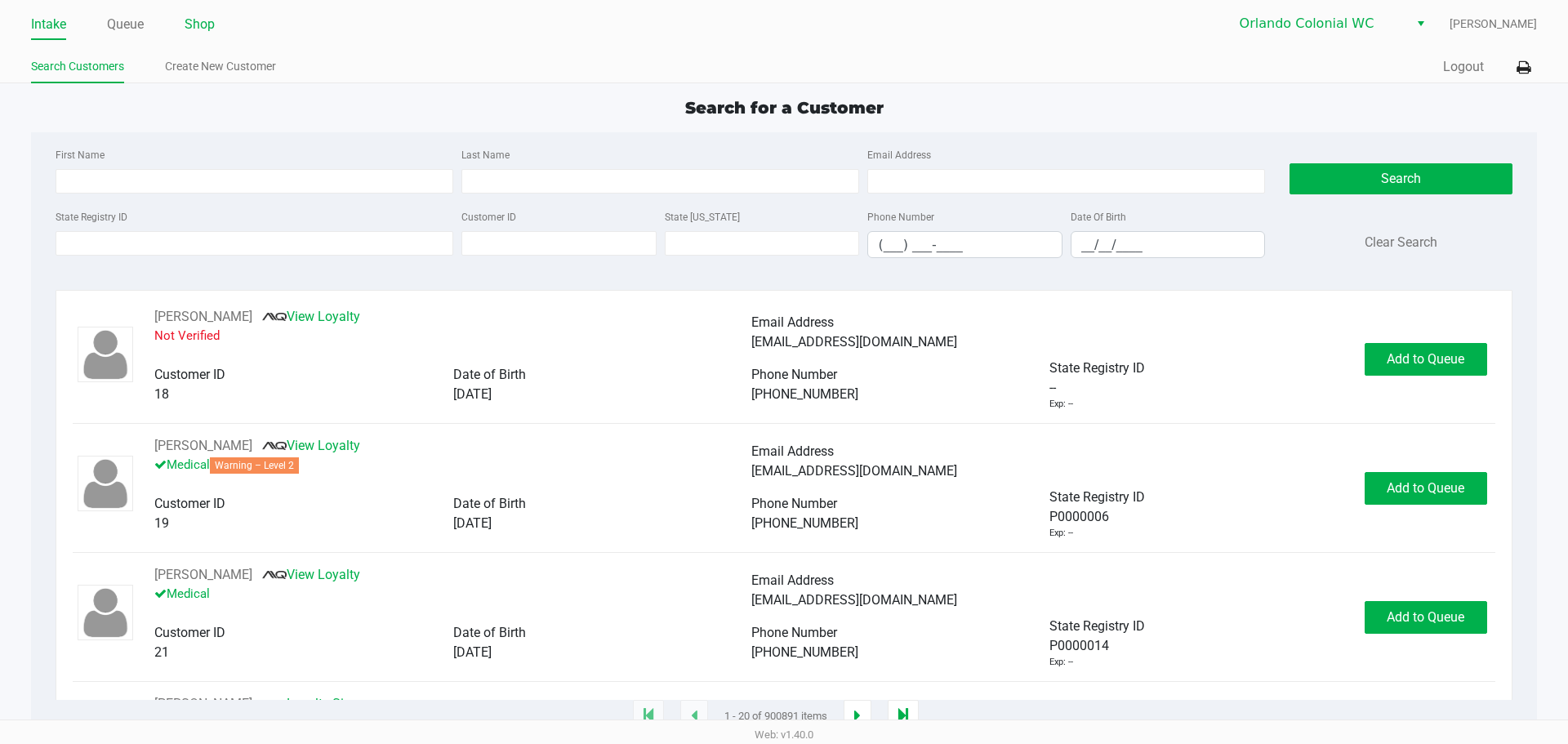
drag, startPoint x: 197, startPoint y: 15, endPoint x: 211, endPoint y: 12, distance: 14.3
click at [199, 15] on link "Shop" at bounding box center [200, 25] width 31 height 23
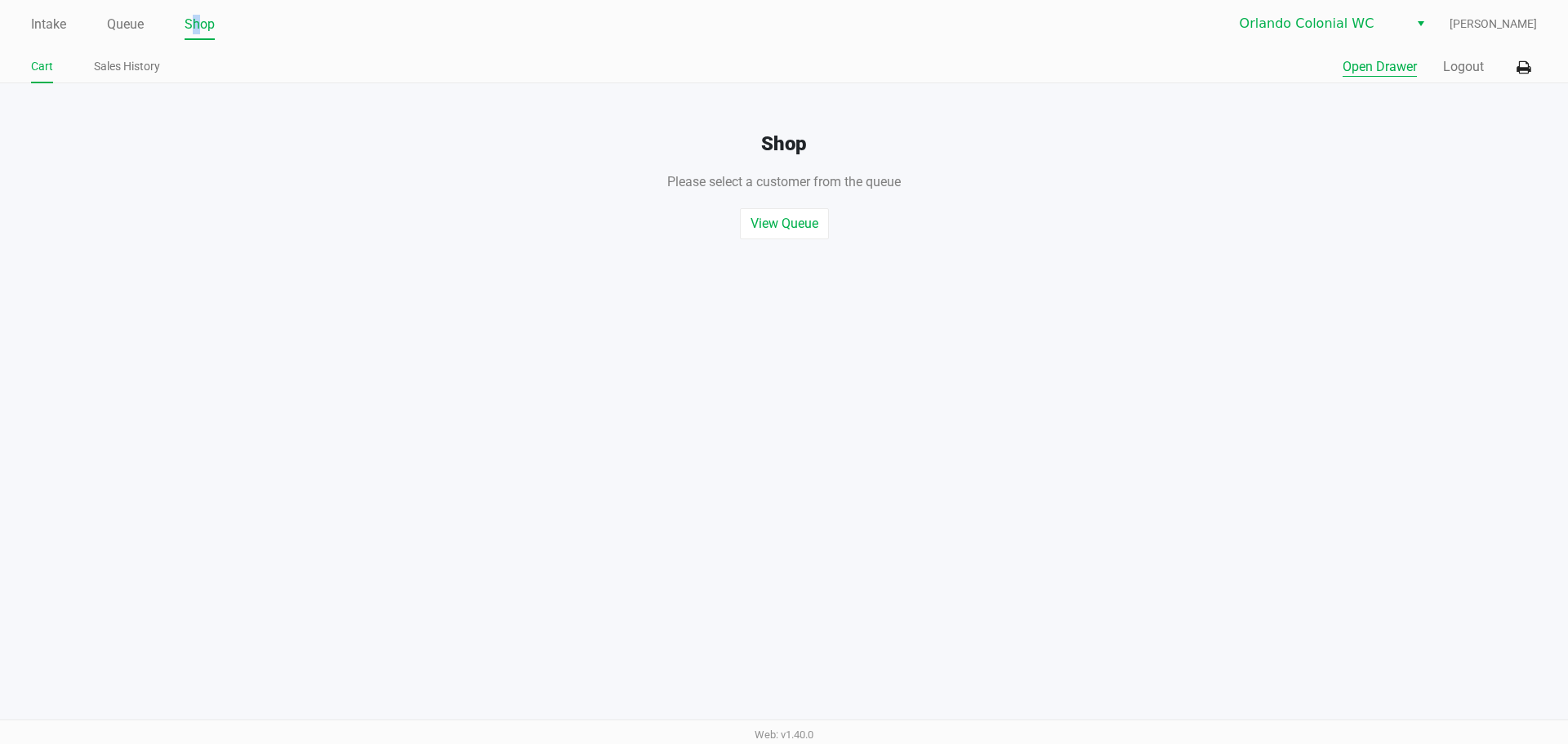
click at [1374, 60] on button "Open Drawer" at bounding box center [1380, 67] width 75 height 19
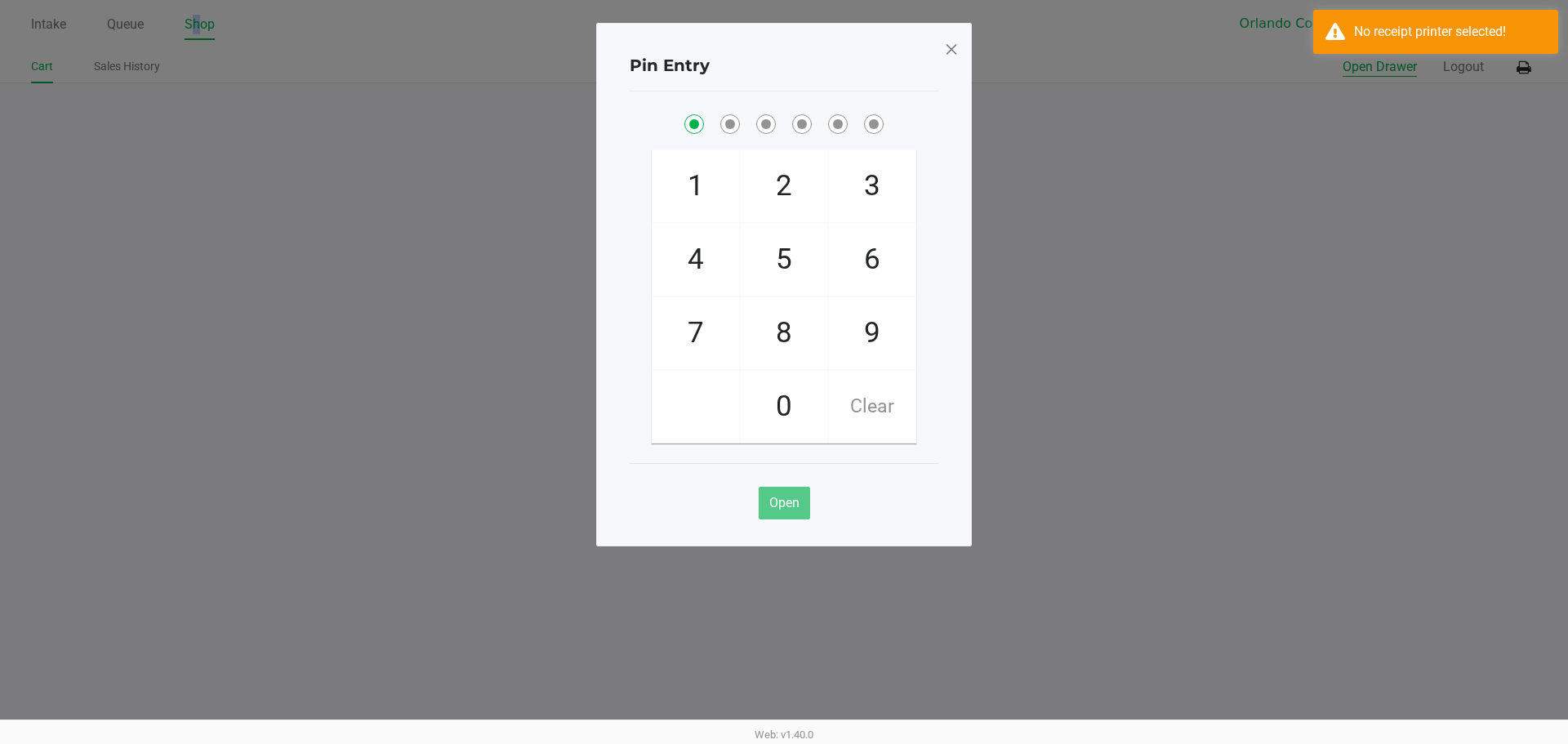
checkbox input "true"
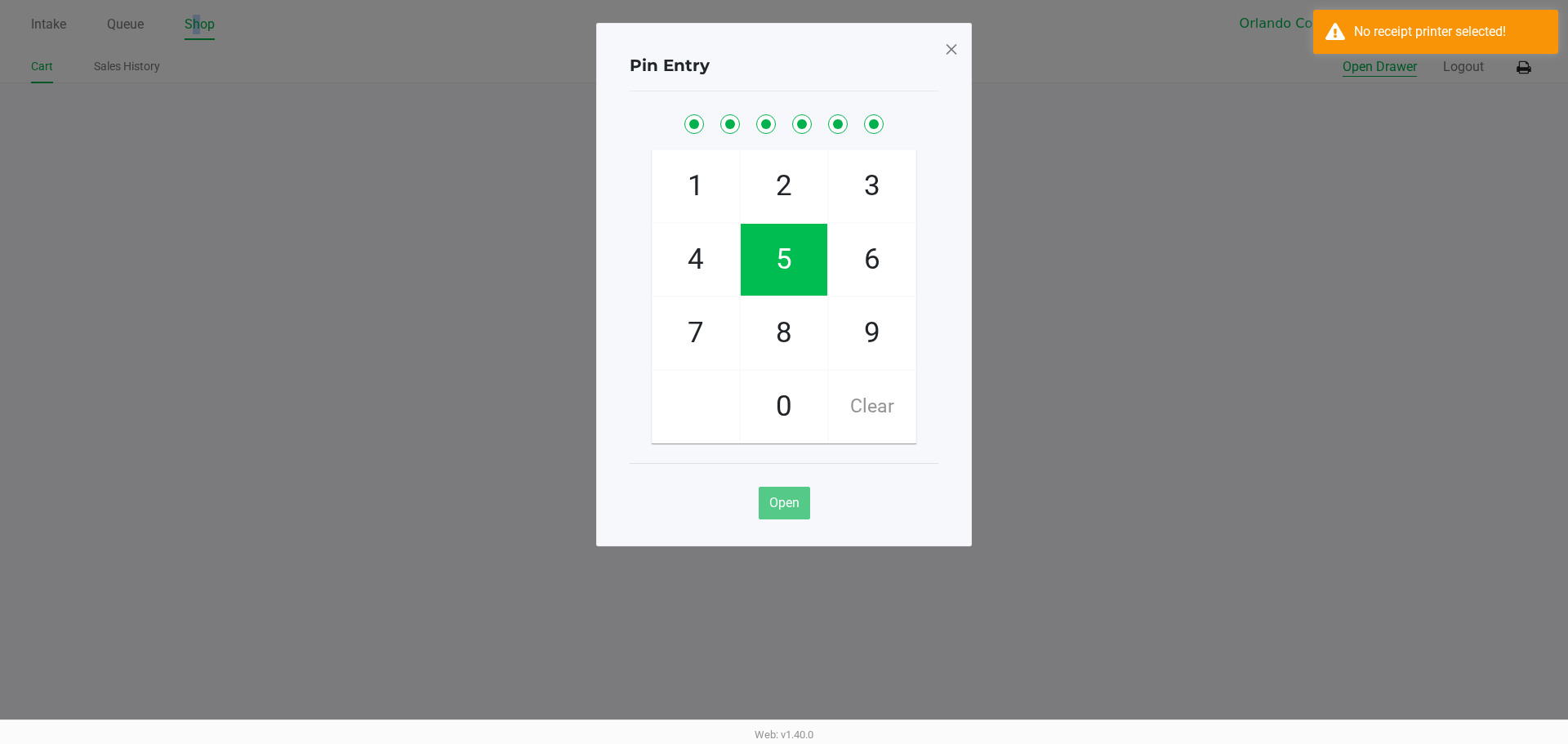
checkbox input "true"
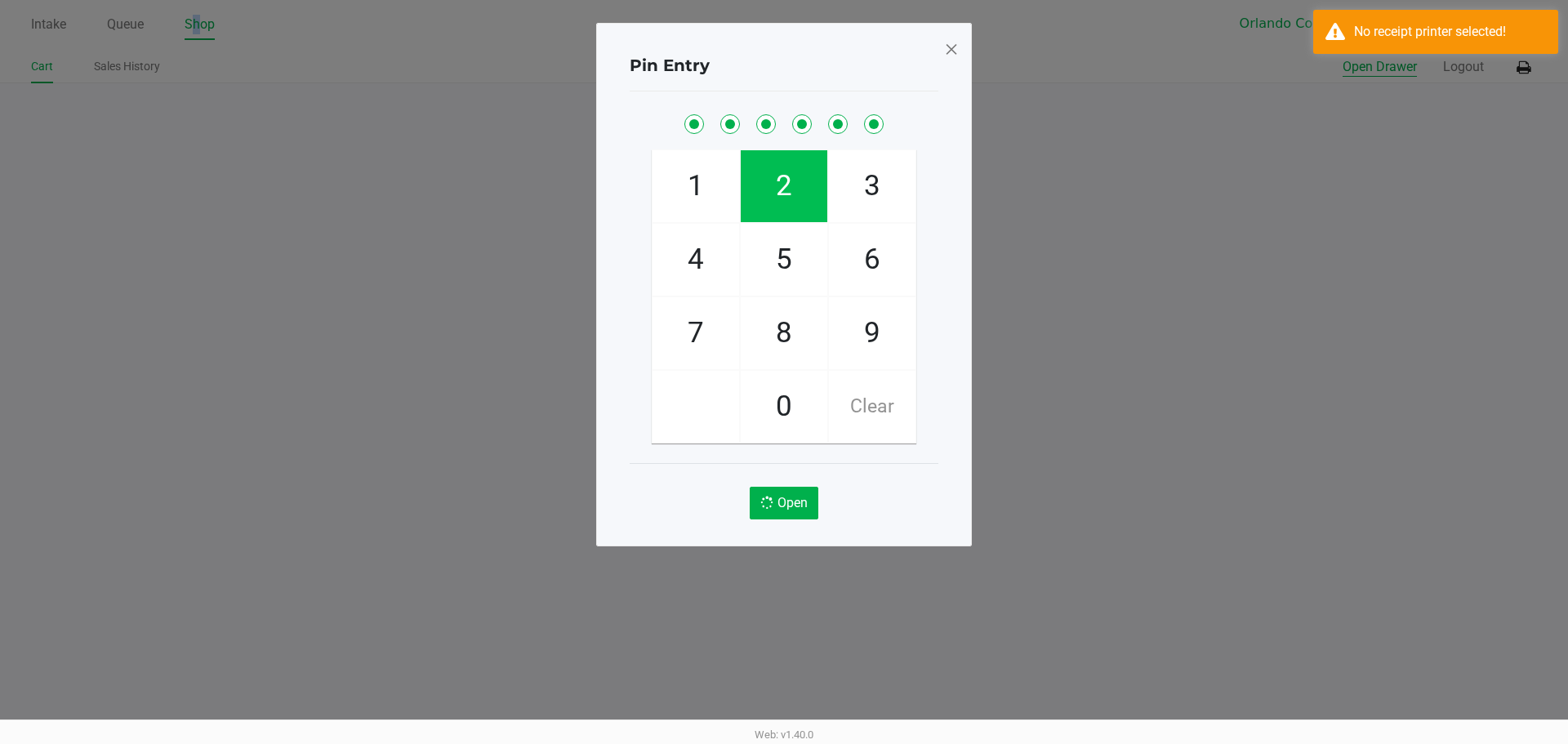
click at [1343, 57] on button "Open Drawer" at bounding box center [1380, 67] width 75 height 19
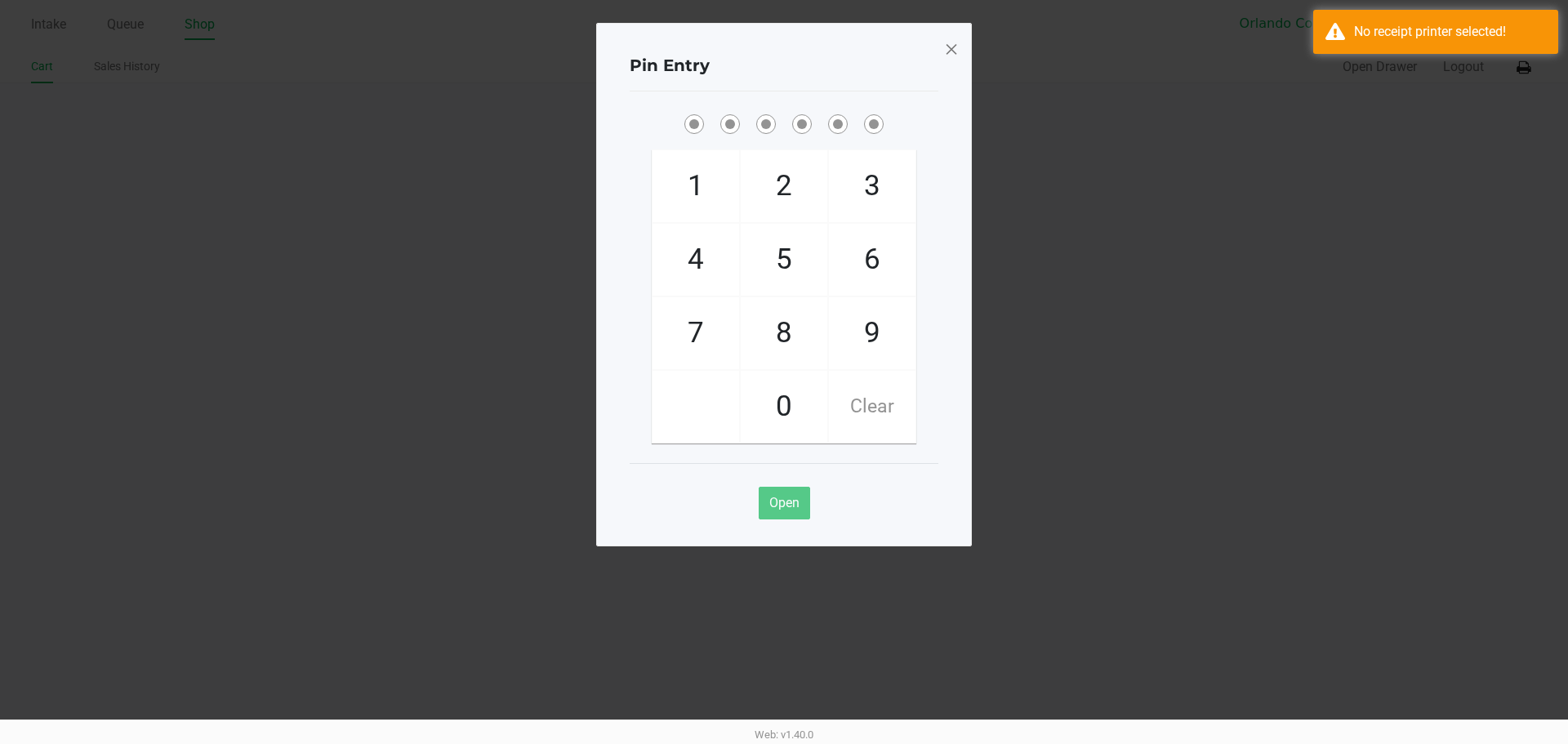
click at [951, 53] on span at bounding box center [951, 49] width 14 height 26
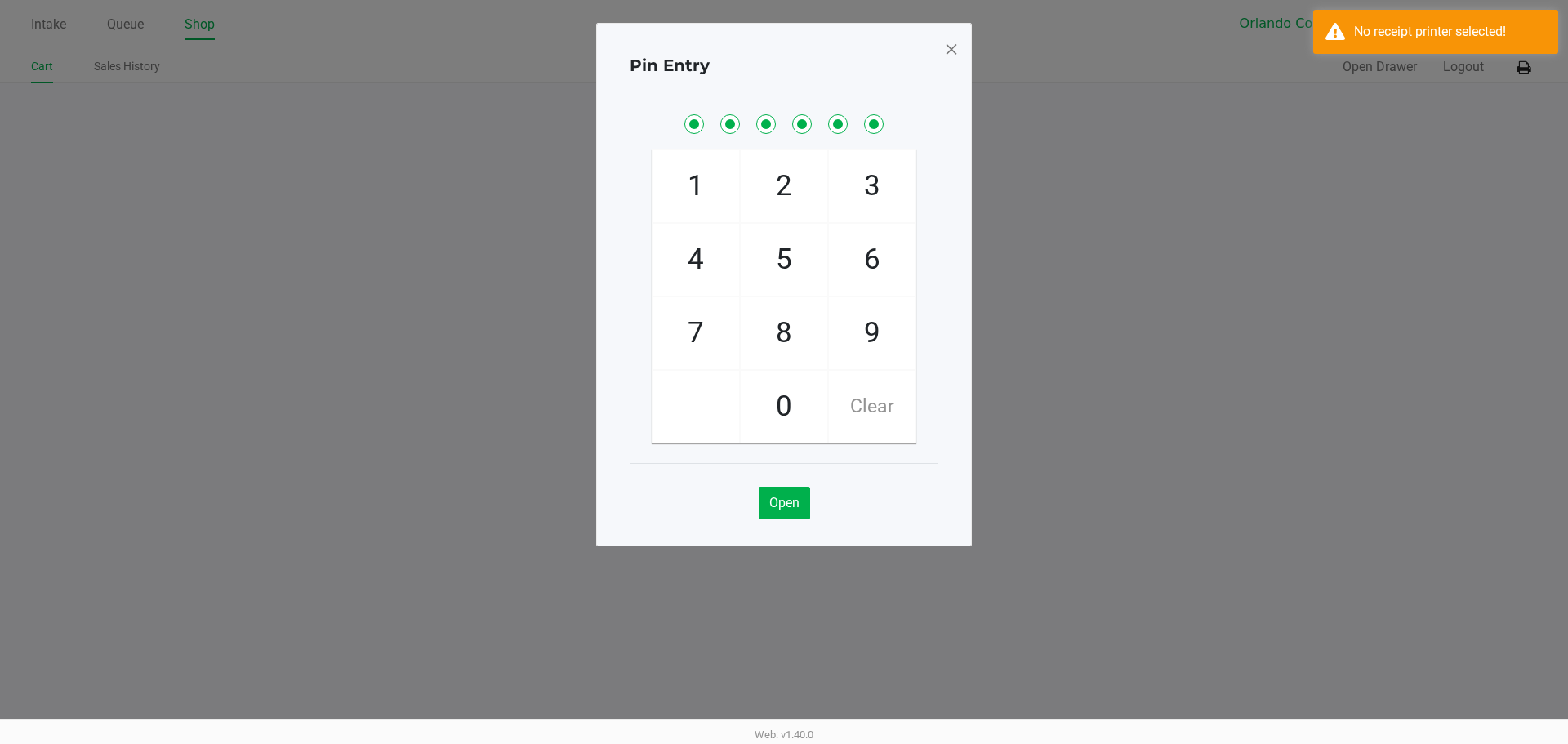
click at [1528, 68] on ngb-modal-window "Pin Entry 1 4 7 2 5 8 0 3 6 9 Clear Open" at bounding box center [784, 372] width 1568 height 744
click at [947, 50] on span at bounding box center [951, 49] width 14 height 26
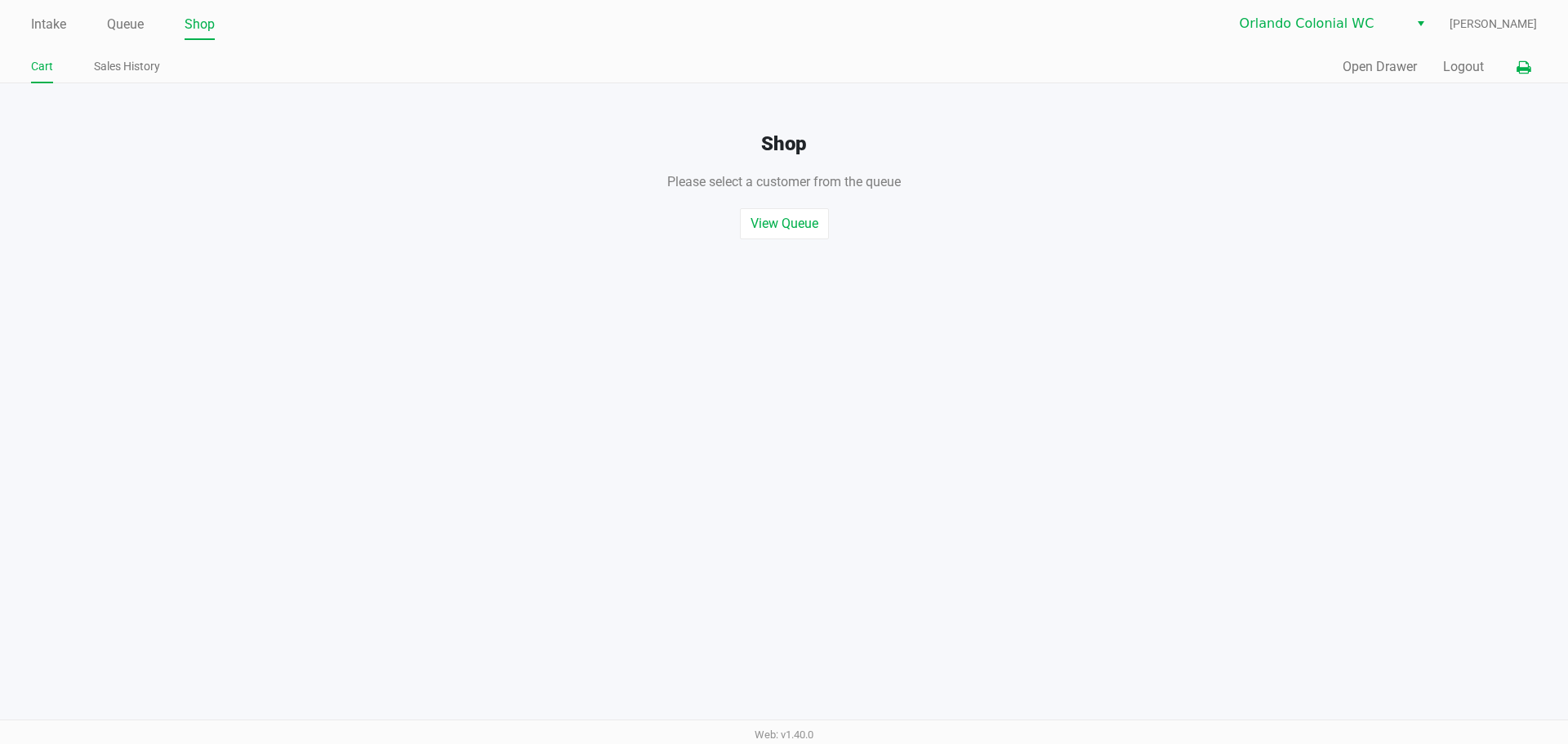
click at [1521, 67] on icon at bounding box center [1523, 68] width 14 height 11
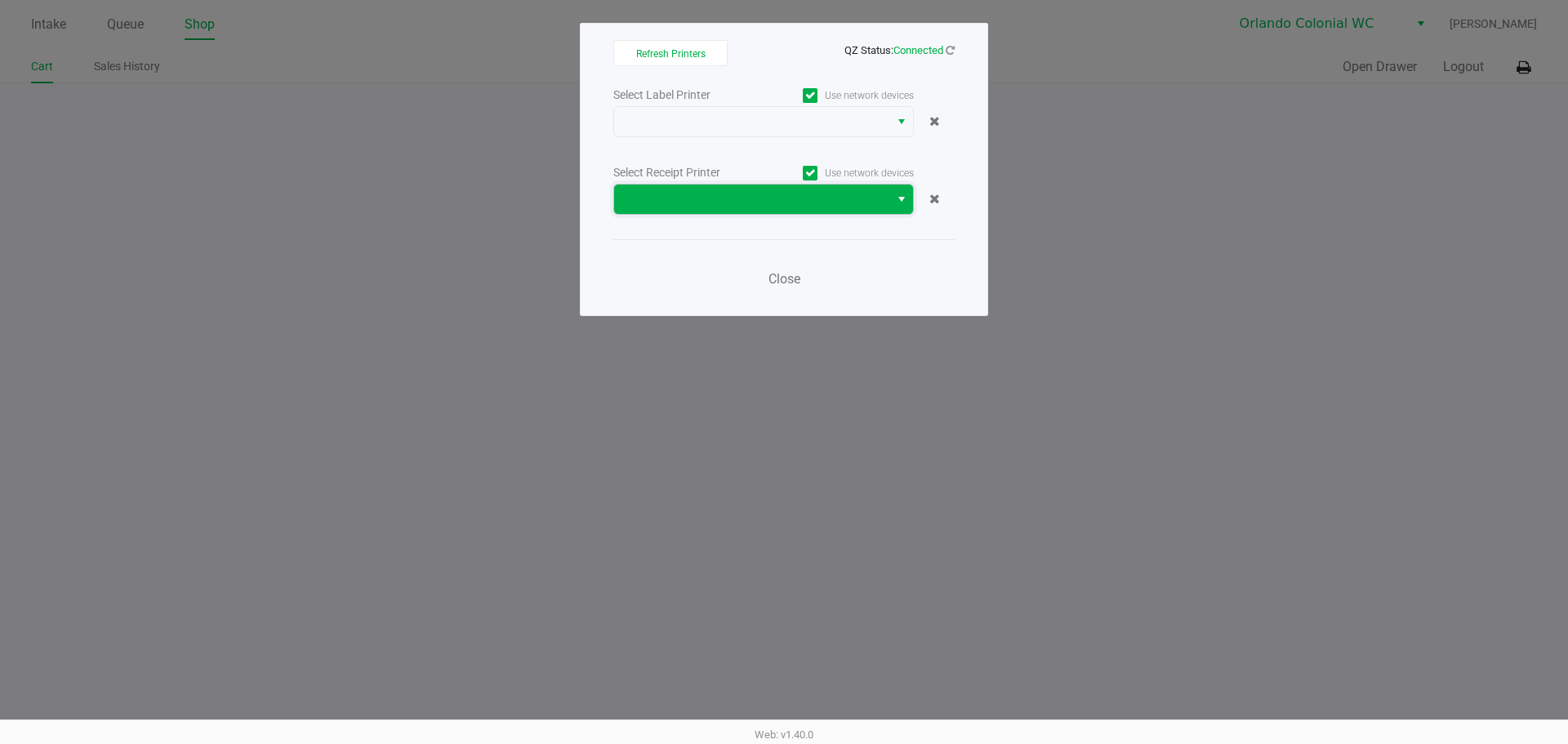
click at [841, 196] on span at bounding box center [751, 199] width 256 height 19
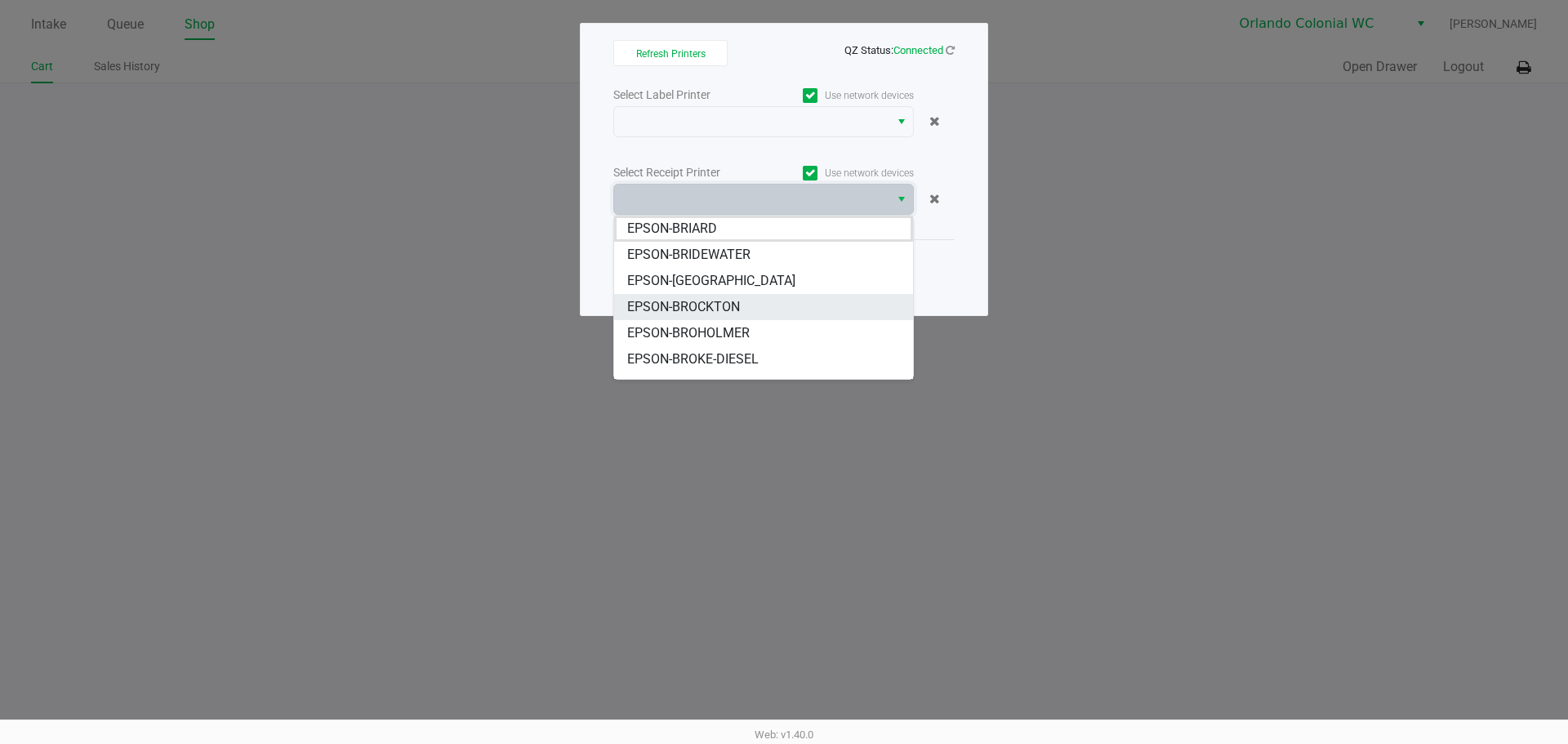
click at [709, 304] on span "EPSON-BROCKTON" at bounding box center [683, 307] width 113 height 19
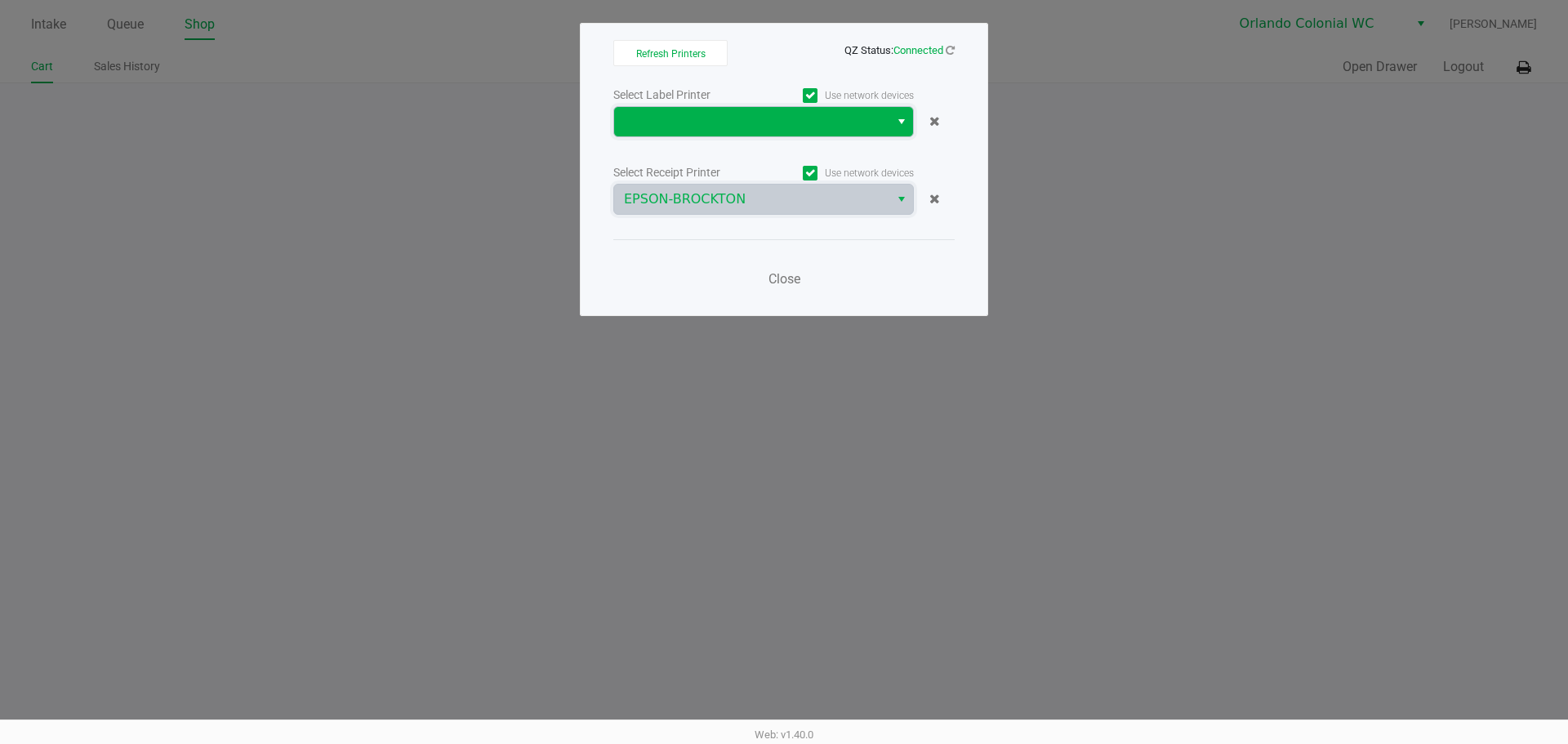
click at [749, 122] on span at bounding box center [751, 122] width 256 height 19
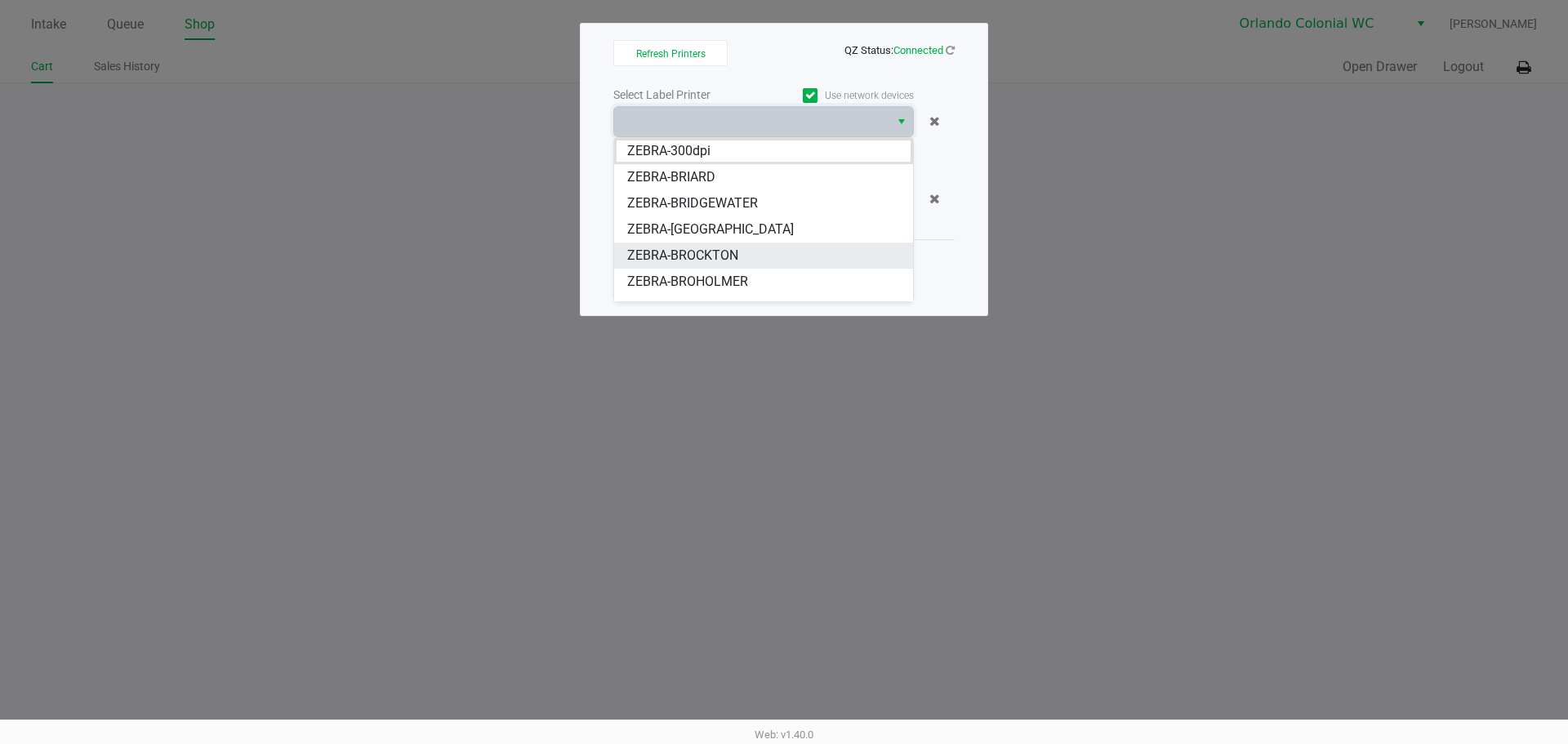
drag, startPoint x: 712, startPoint y: 254, endPoint x: 1121, endPoint y: 133, distance: 426.5
click at [712, 253] on span "ZEBRA-BROCKTON" at bounding box center [683, 256] width 111 height 19
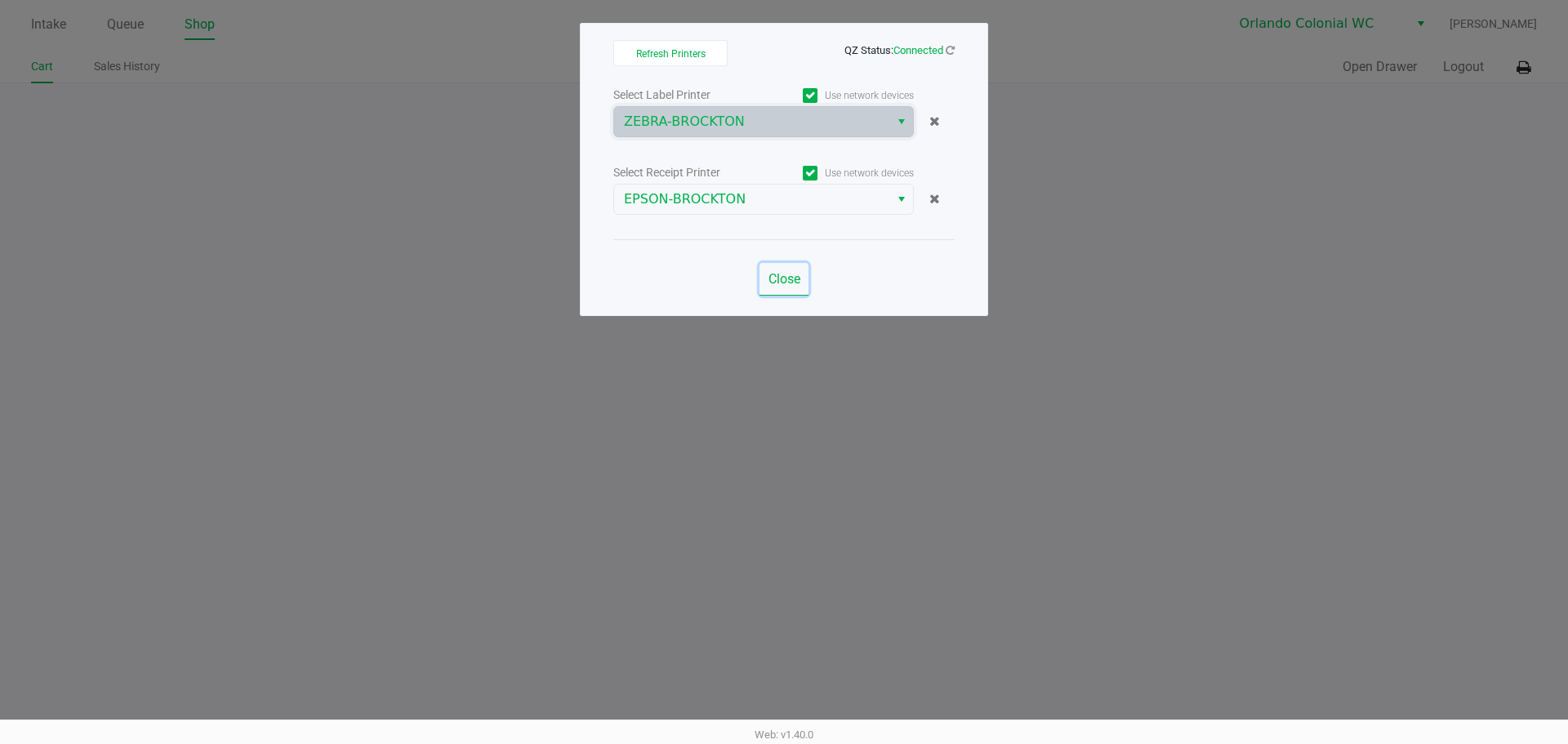
click at [795, 264] on button "Close" at bounding box center [784, 280] width 49 height 33
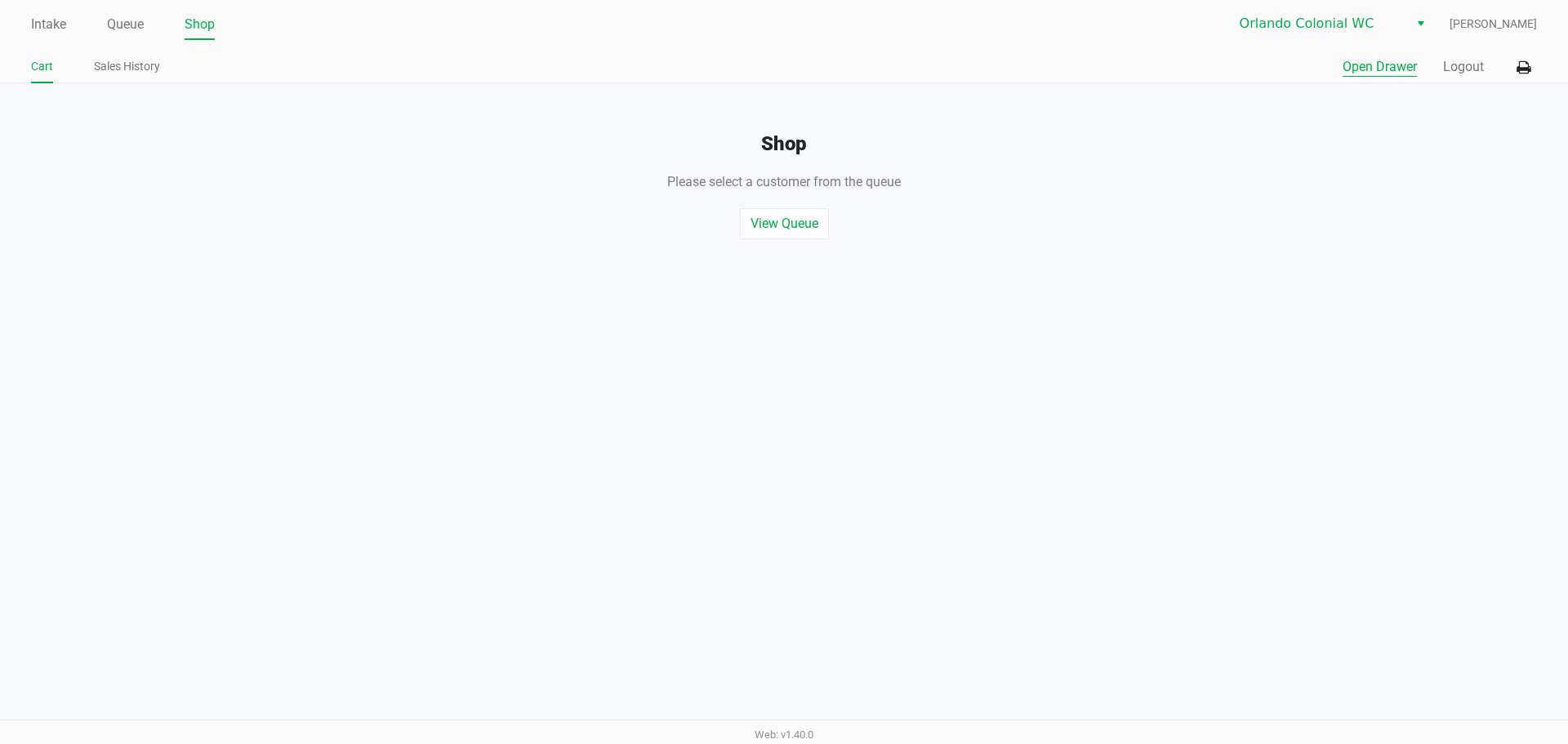
click at [1381, 58] on button "Open Drawer" at bounding box center [1380, 67] width 75 height 19
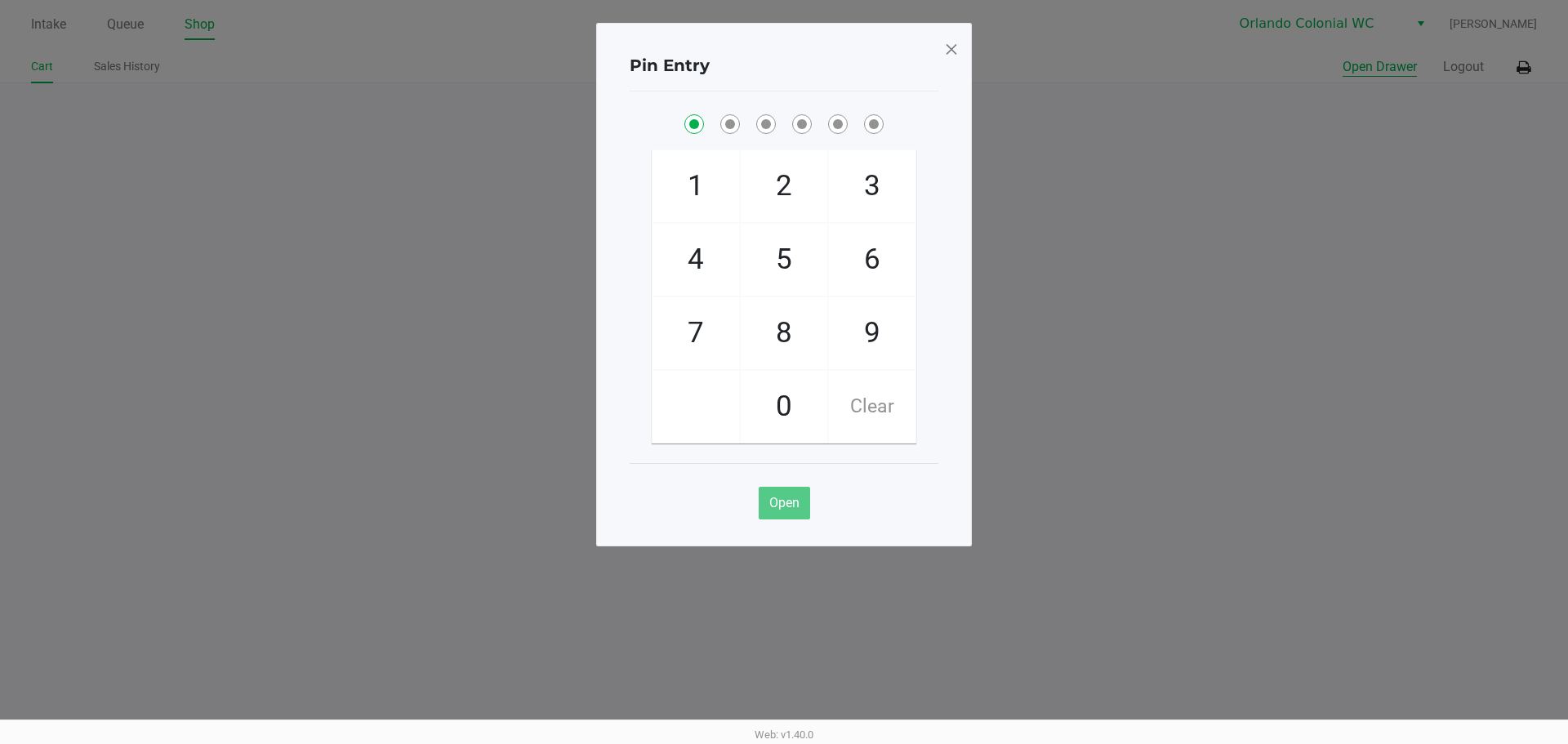
checkbox input "true"
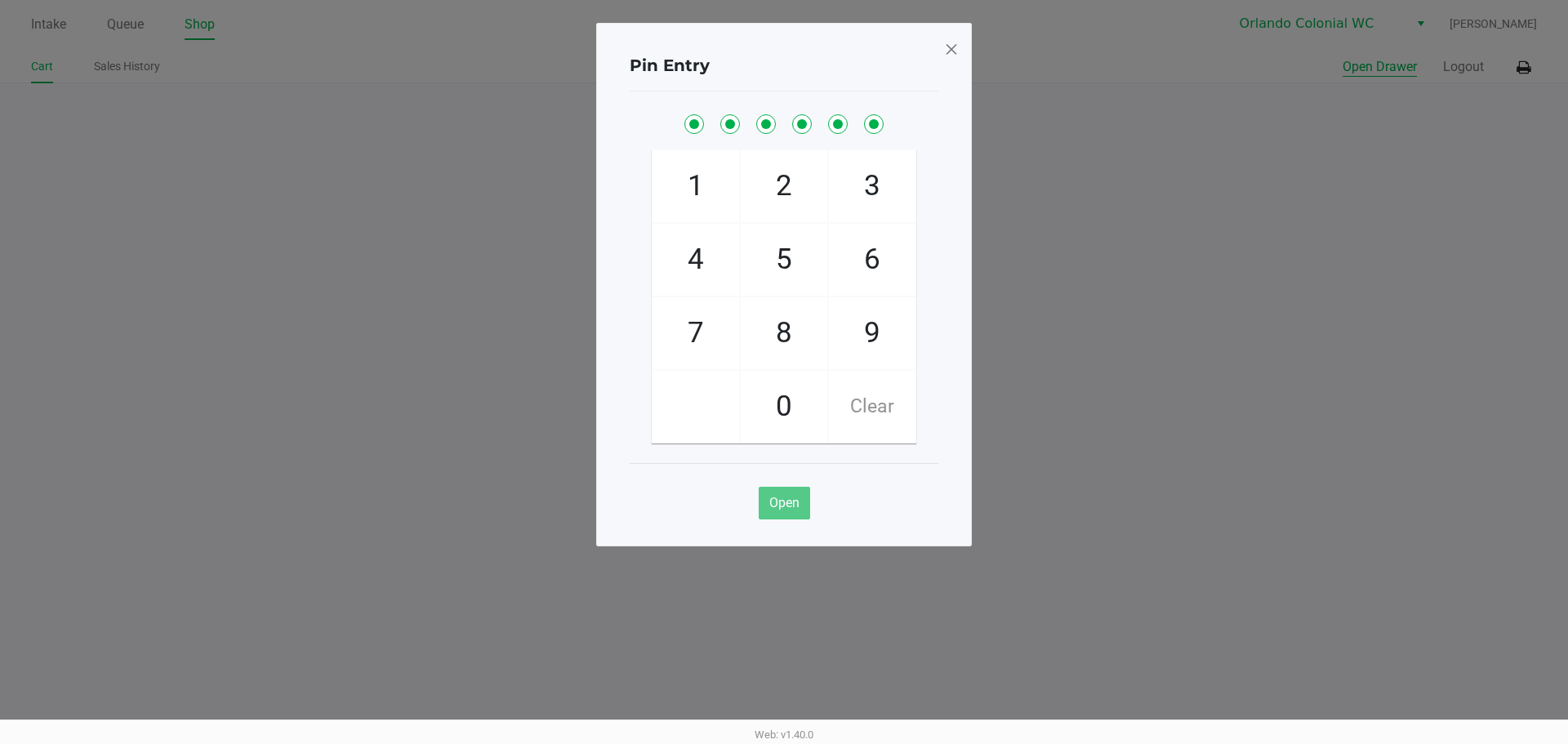
checkbox input "true"
